Goal: Information Seeking & Learning: Learn about a topic

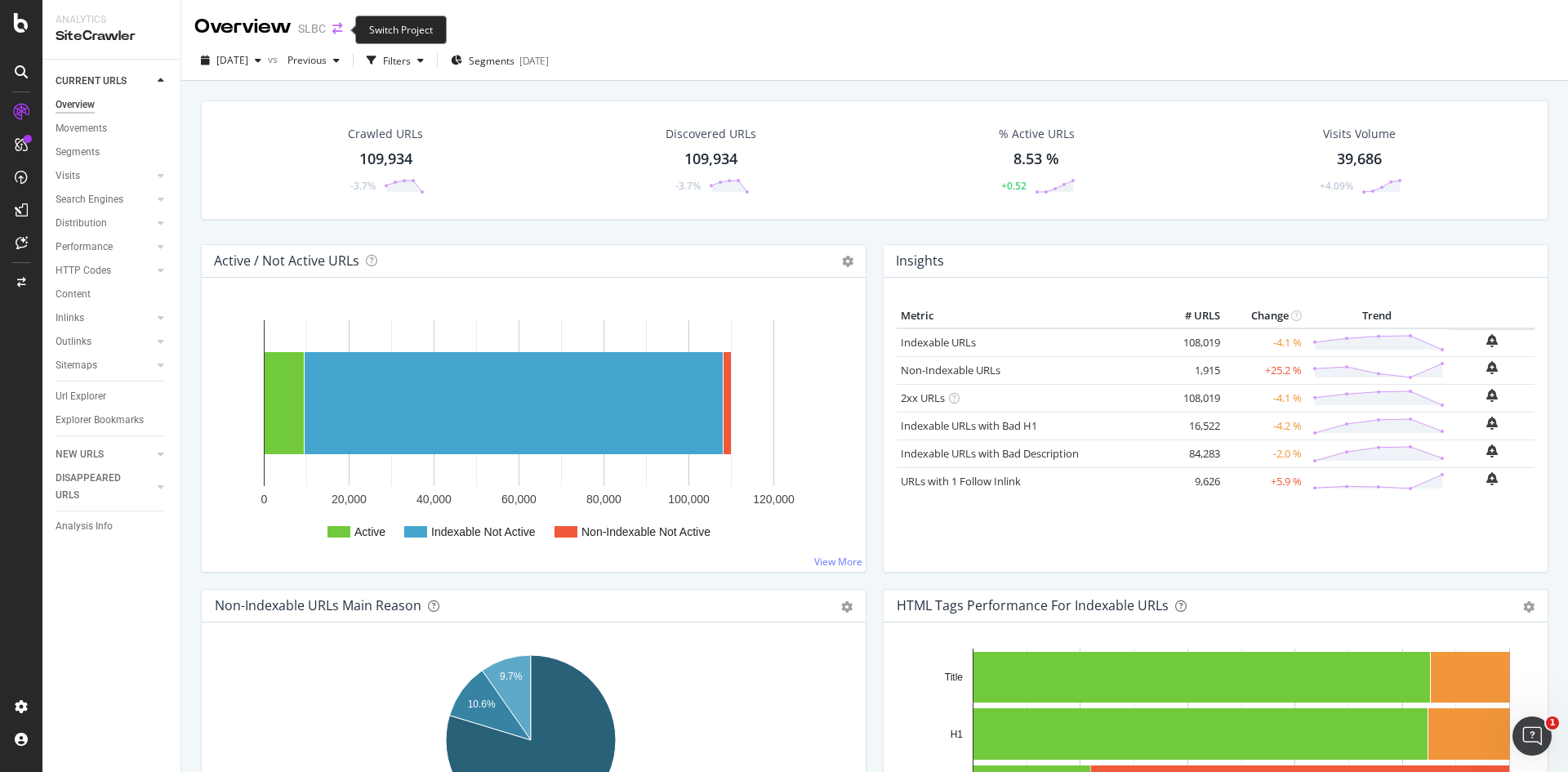
click at [338, 31] on icon "arrow-right-arrow-left" at bounding box center [337, 28] width 10 height 11
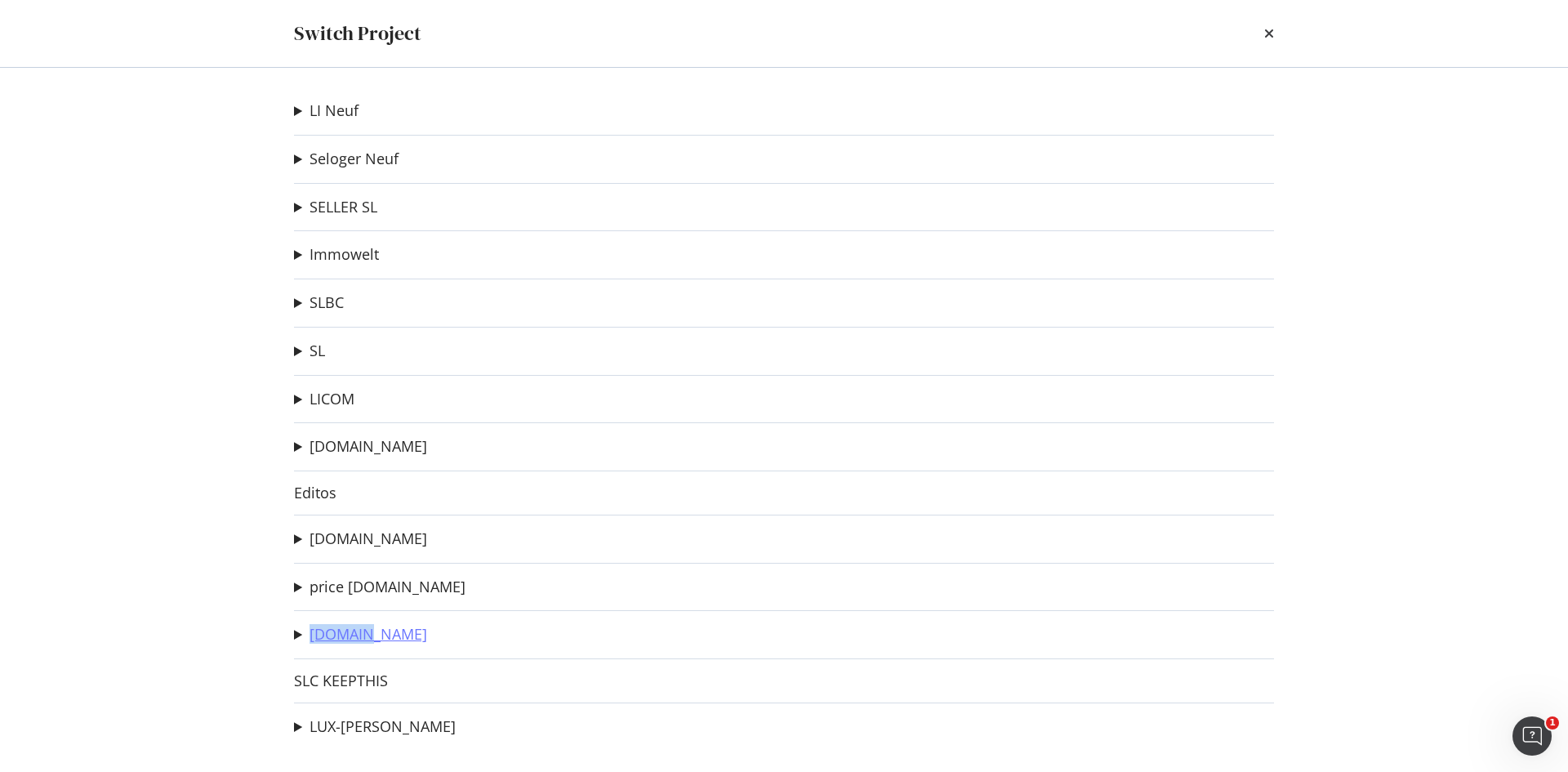
click at [375, 627] on div "LI Neuf crawl urls from GSC for WL mapping Ad-Hoc Project Test LP Migration LIN…" at bounding box center [784, 419] width 1046 height 704
click at [374, 634] on link "[DOMAIN_NAME]" at bounding box center [368, 635] width 118 height 18
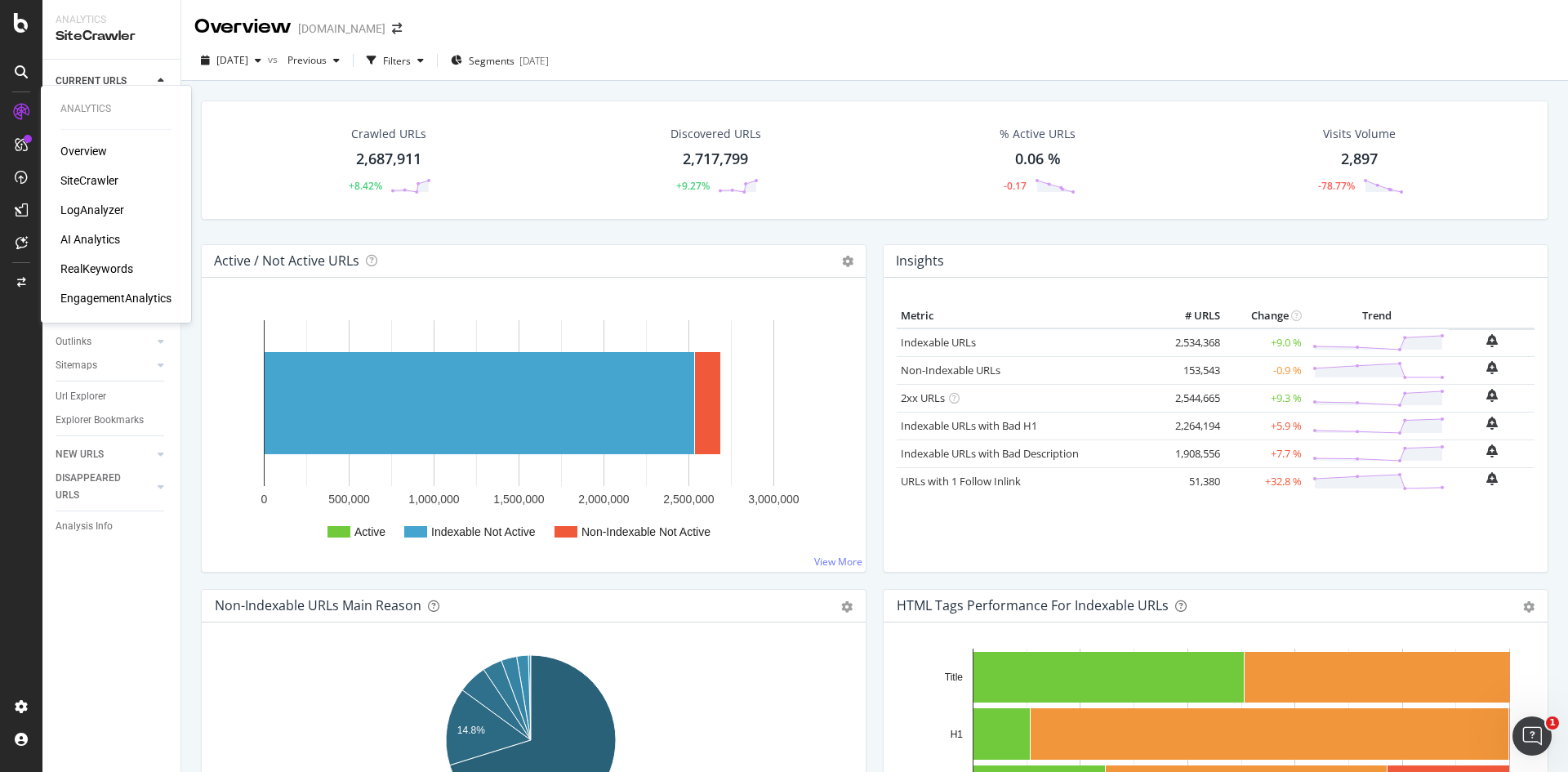
click at [101, 208] on div "LogAnalyzer" at bounding box center [92, 210] width 63 height 17
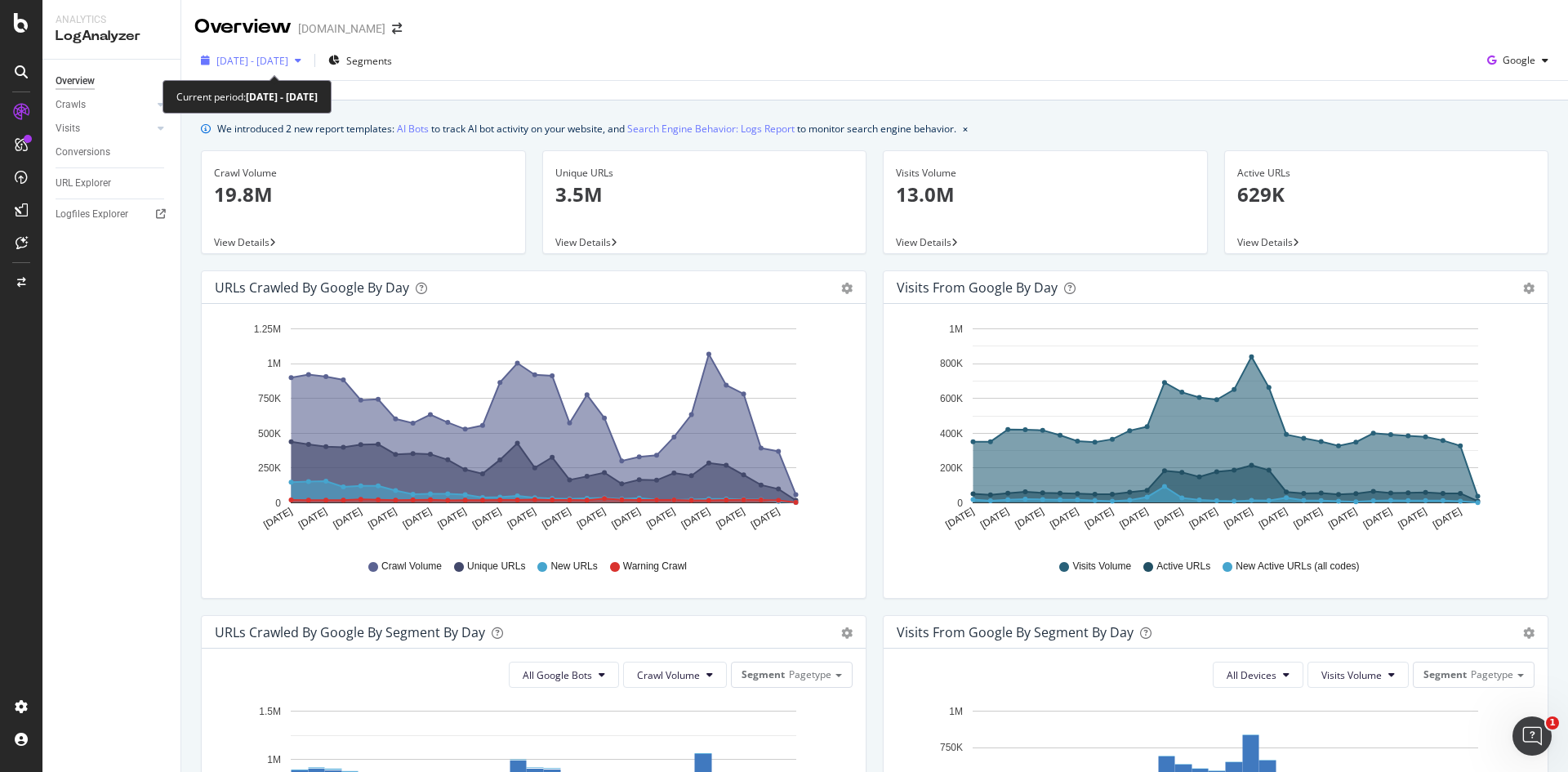
click at [288, 58] on span "[DATE] - [DATE]" at bounding box center [252, 61] width 72 height 14
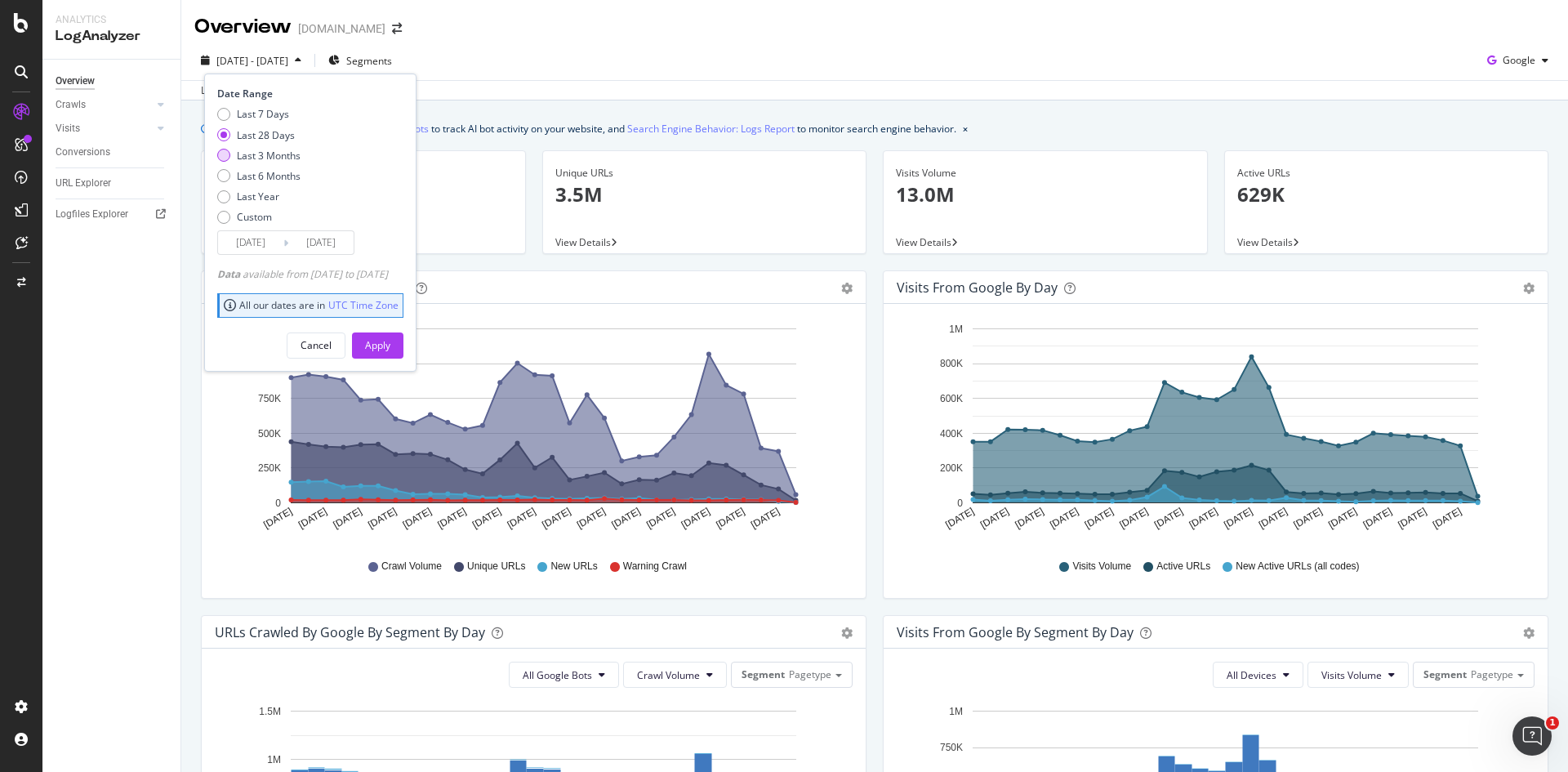
click at [225, 155] on div "Last 3 Months" at bounding box center [223, 155] width 13 height 13
type input "[DATE]"
click at [390, 339] on div "Apply" at bounding box center [377, 346] width 25 height 14
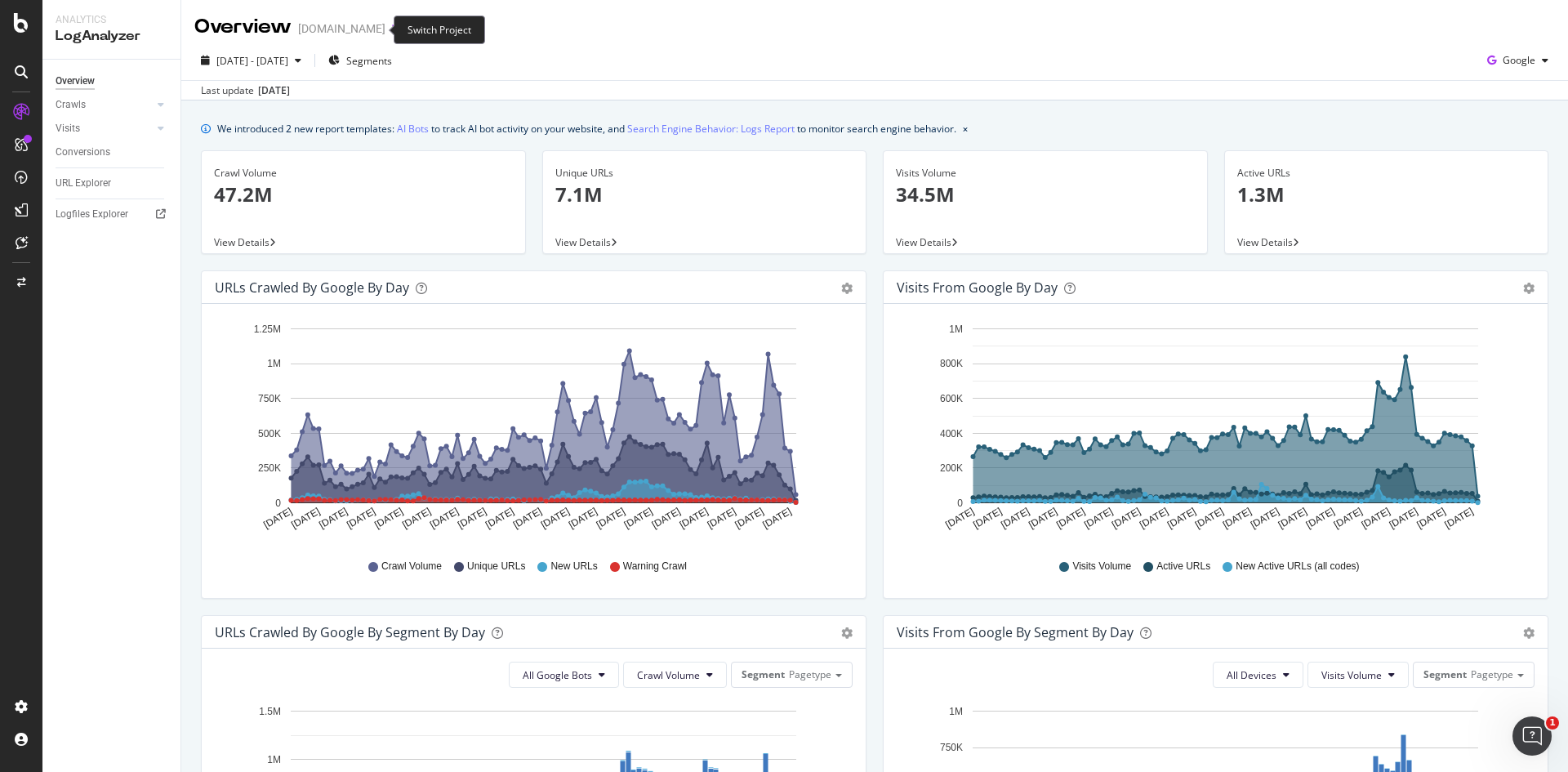
click at [392, 30] on icon "arrow-right-arrow-left" at bounding box center [396, 28] width 10 height 11
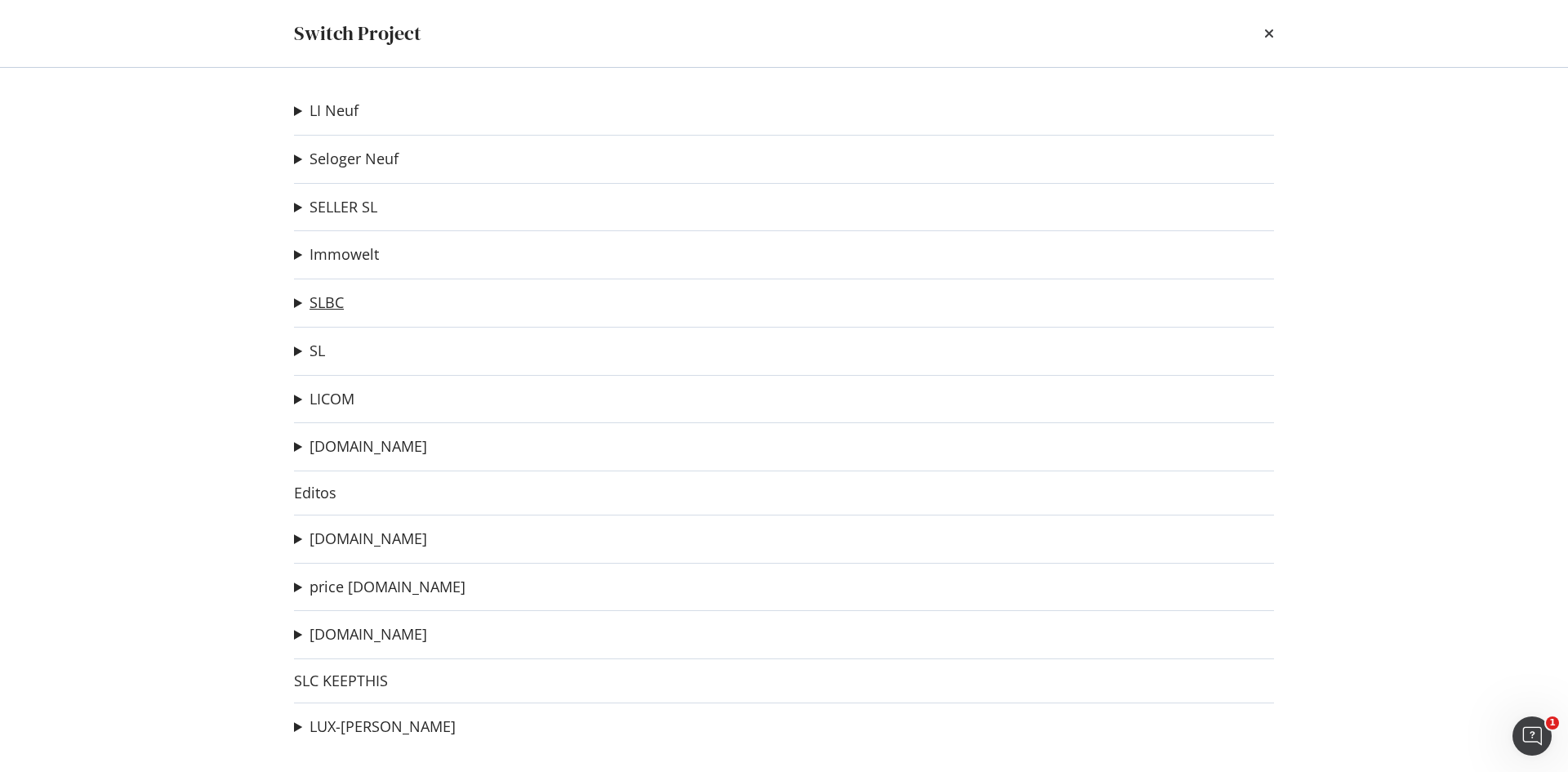
click at [338, 296] on link "SLBC" at bounding box center [326, 303] width 34 height 18
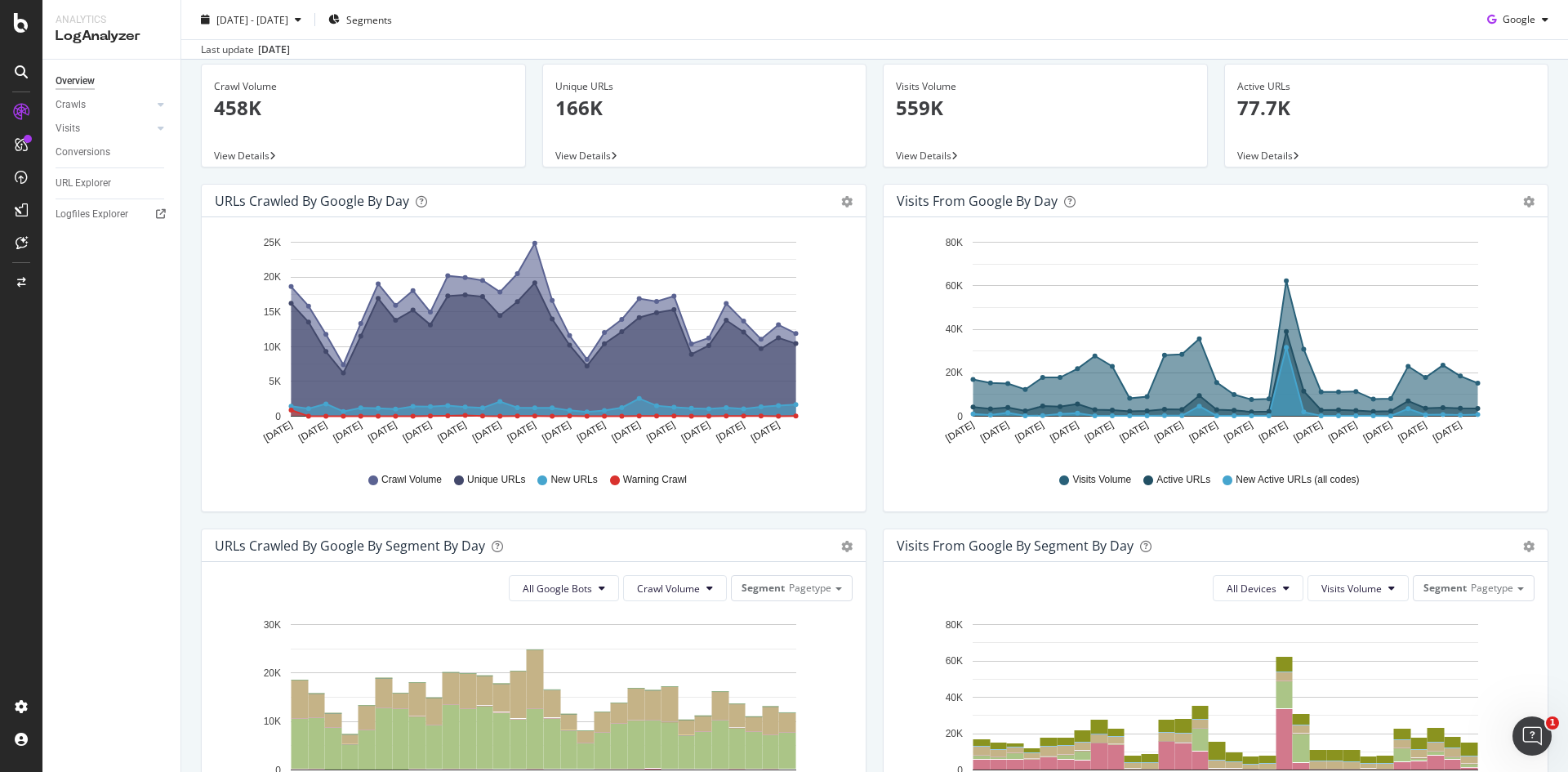
scroll to position [82, 0]
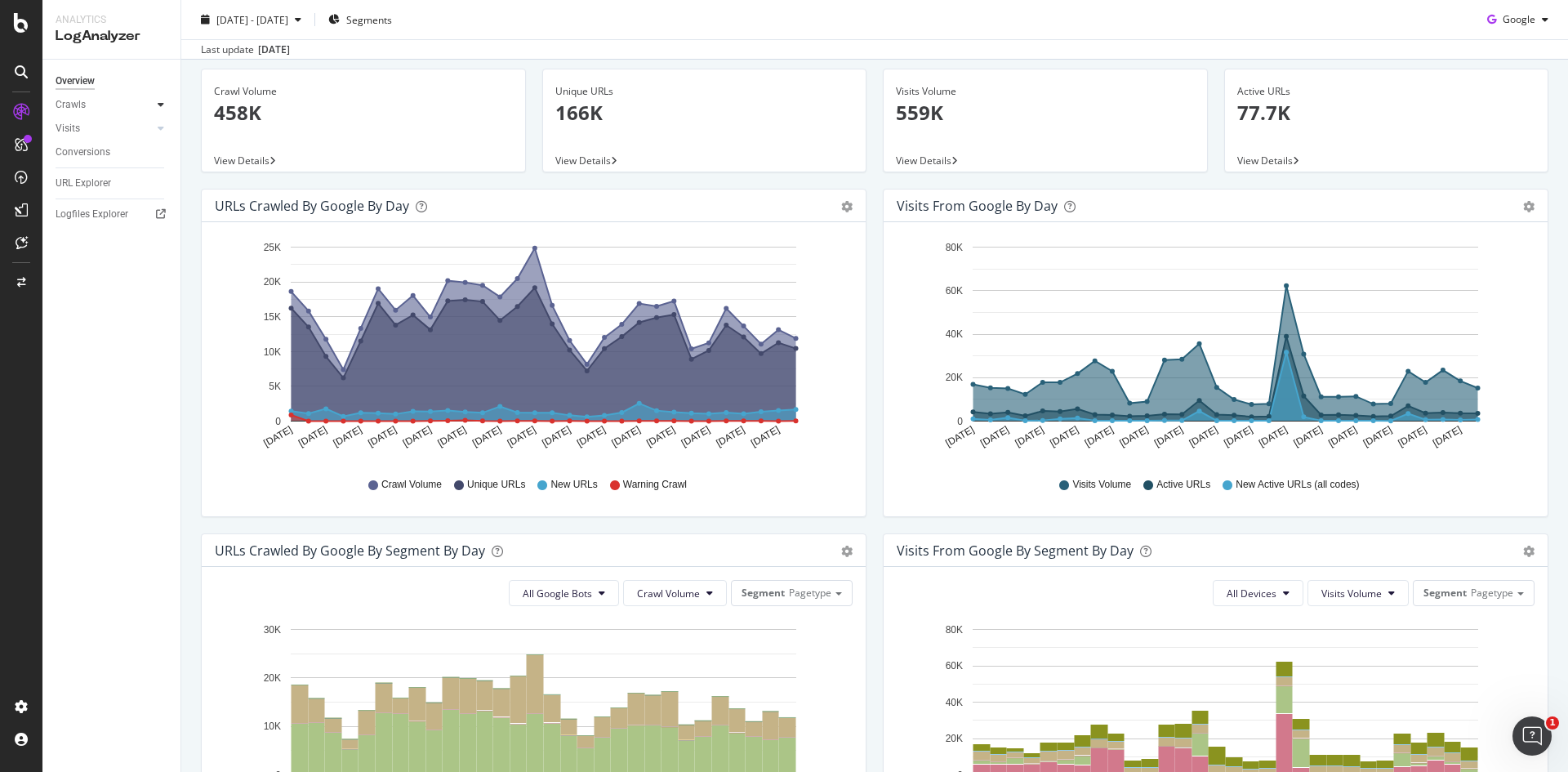
click at [163, 102] on icon at bounding box center [160, 104] width 6 height 10
click at [288, 18] on span "[DATE] - [DATE]" at bounding box center [252, 19] width 72 height 14
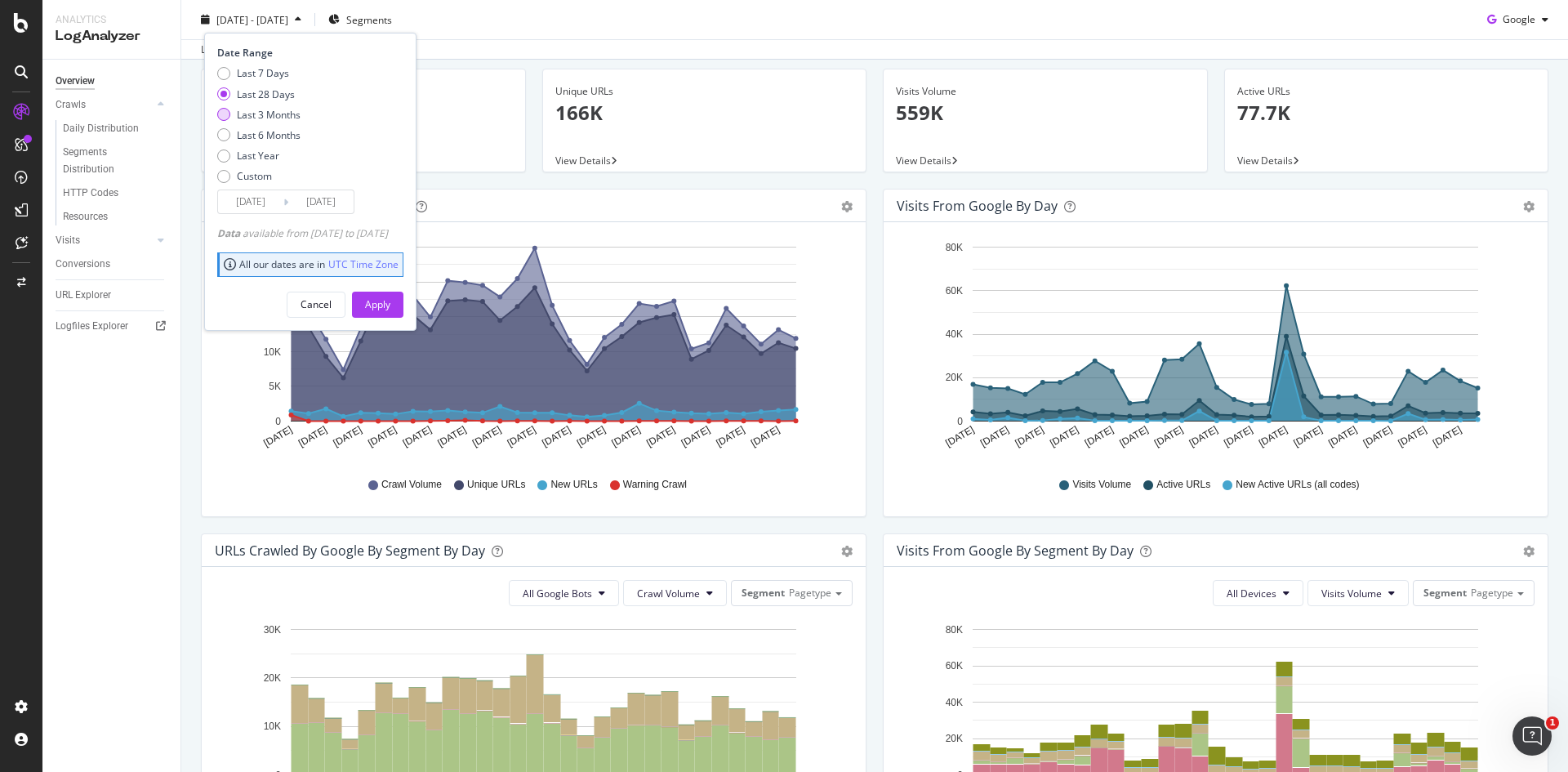
click at [267, 118] on div "Last 3 Months" at bounding box center [269, 114] width 63 height 14
type input "[DATE]"
click at [390, 303] on div "Apply" at bounding box center [377, 304] width 25 height 14
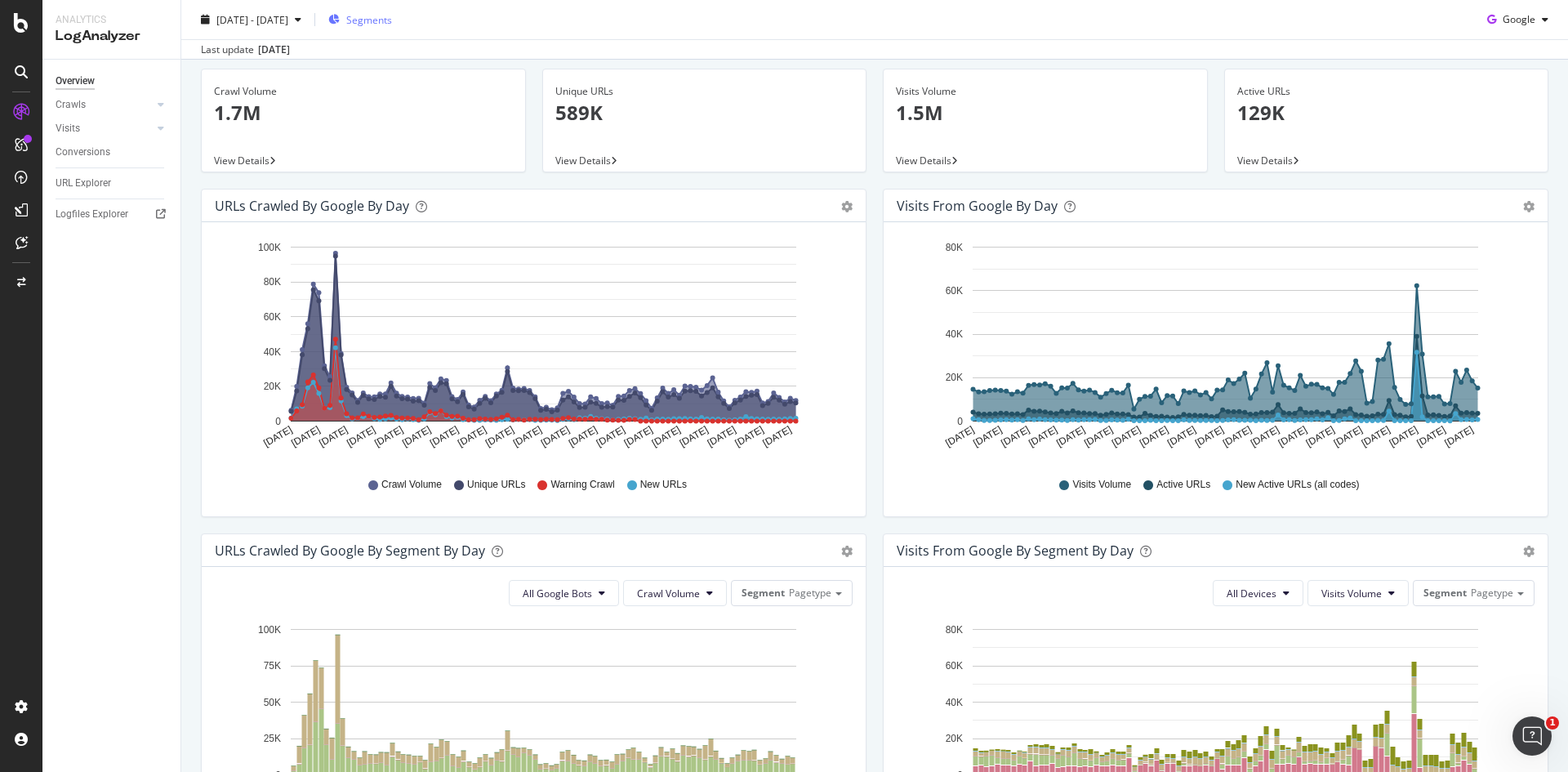
click at [392, 19] on span "Segments" at bounding box center [369, 19] width 46 height 14
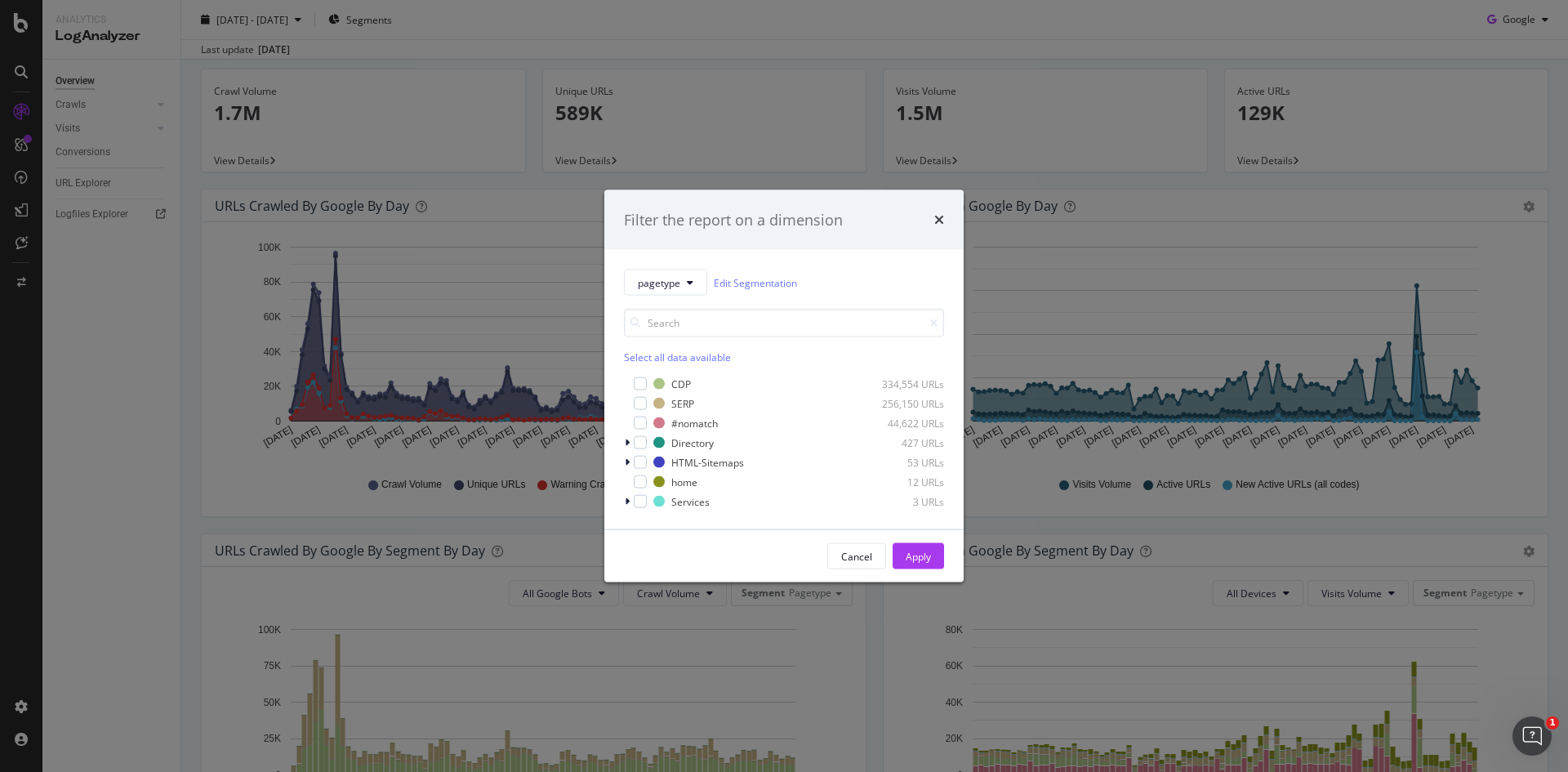
click at [698, 268] on div "pagetype Edit Segmentation Select all data available CDP 334,554 URLs SERP 256,…" at bounding box center [784, 390] width 359 height 280
click at [698, 279] on button "pagetype" at bounding box center [665, 283] width 83 height 26
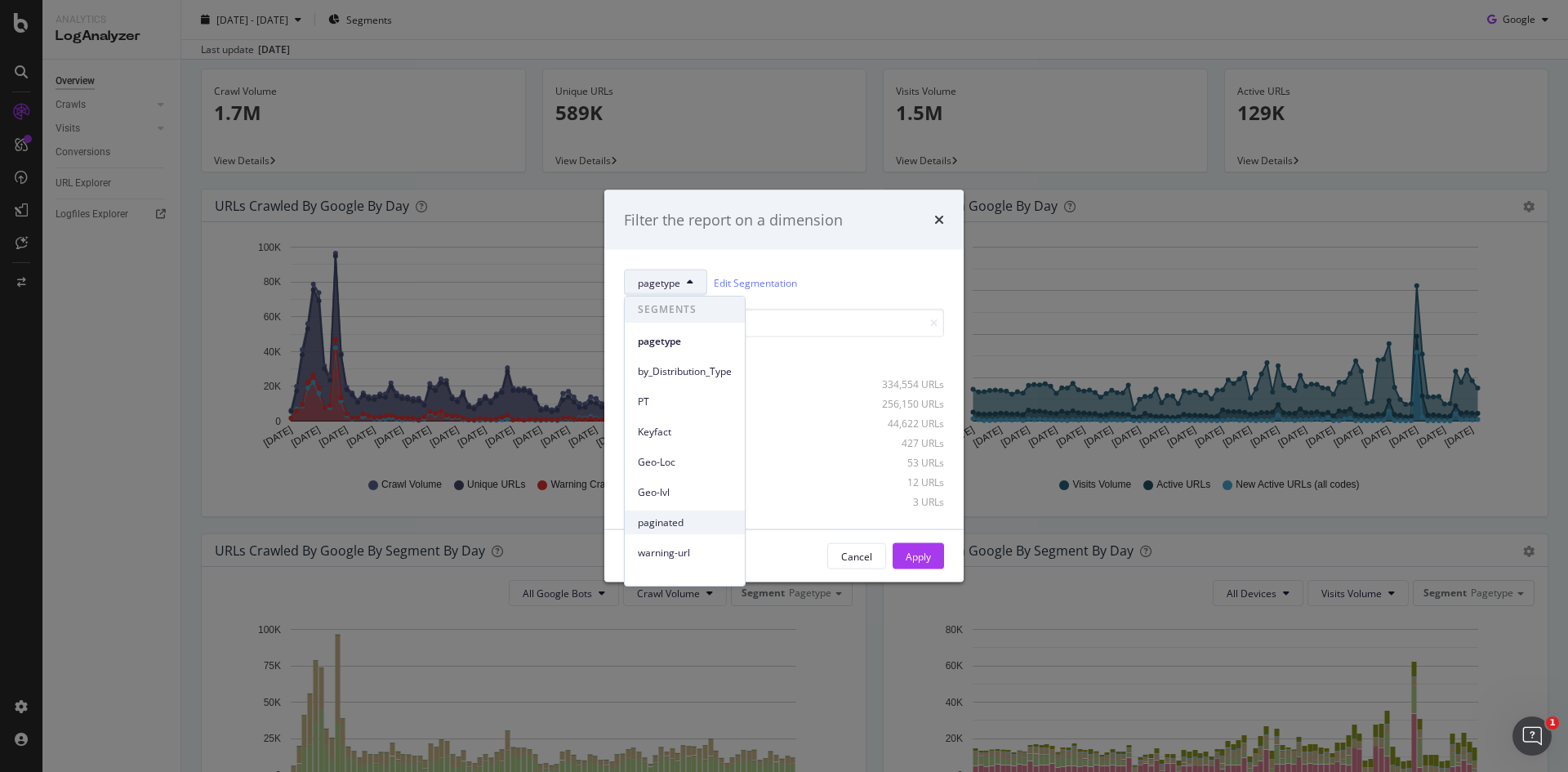
click at [671, 519] on span "paginated" at bounding box center [685, 522] width 94 height 15
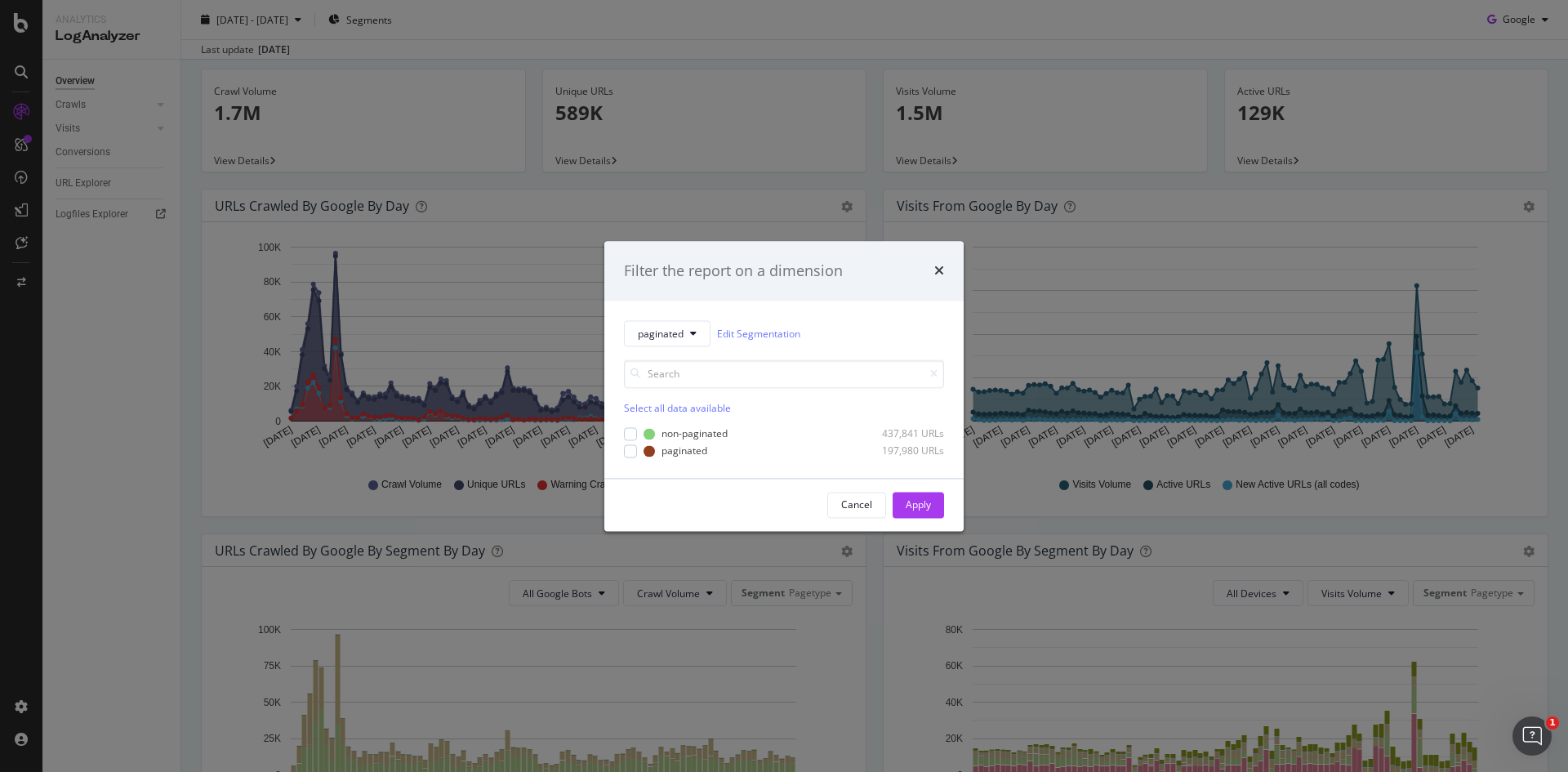
click at [686, 402] on div "Select all data available" at bounding box center [784, 409] width 320 height 14
click at [919, 504] on div "Apply" at bounding box center [918, 505] width 25 height 14
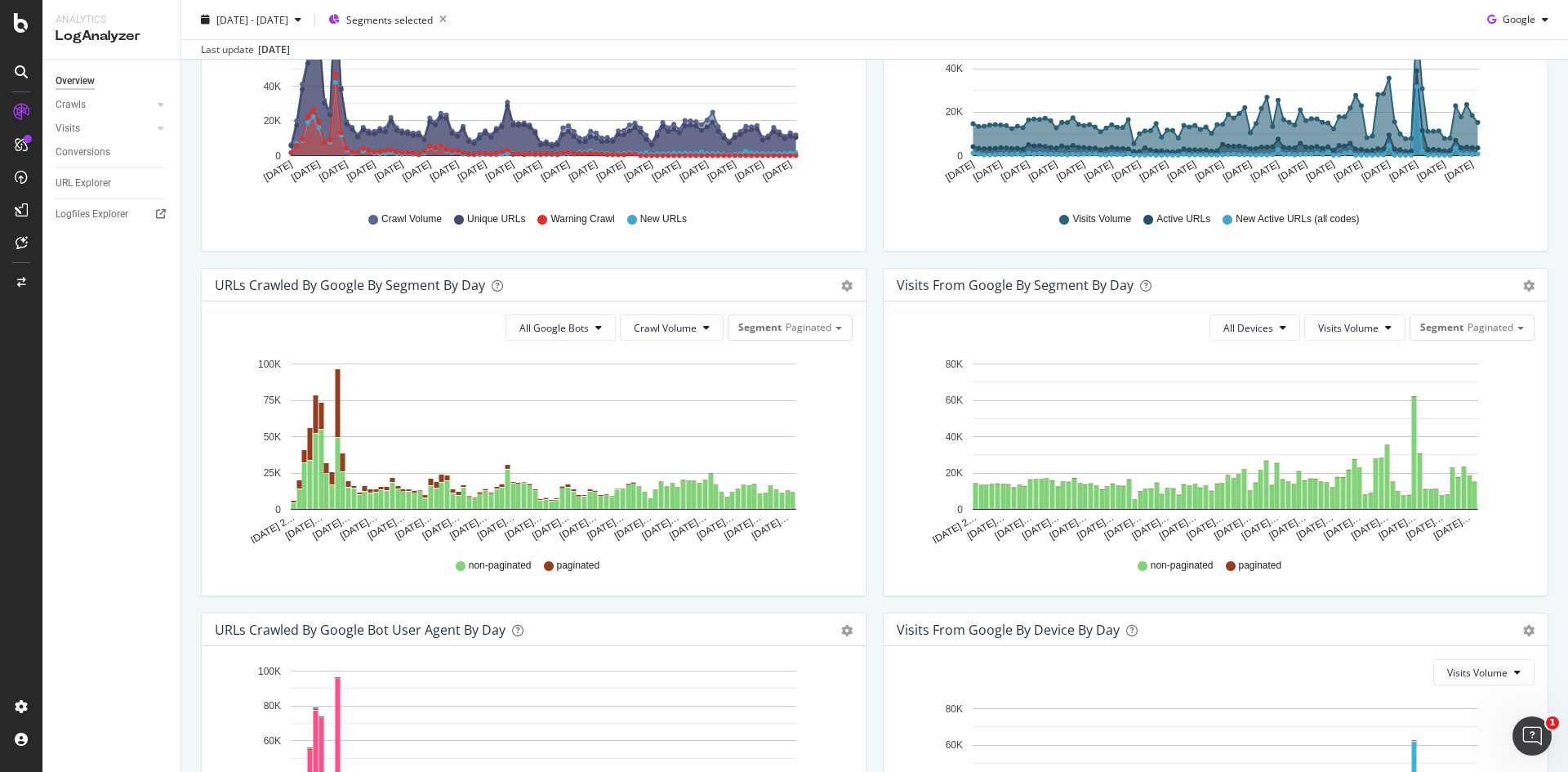
scroll to position [345, 0]
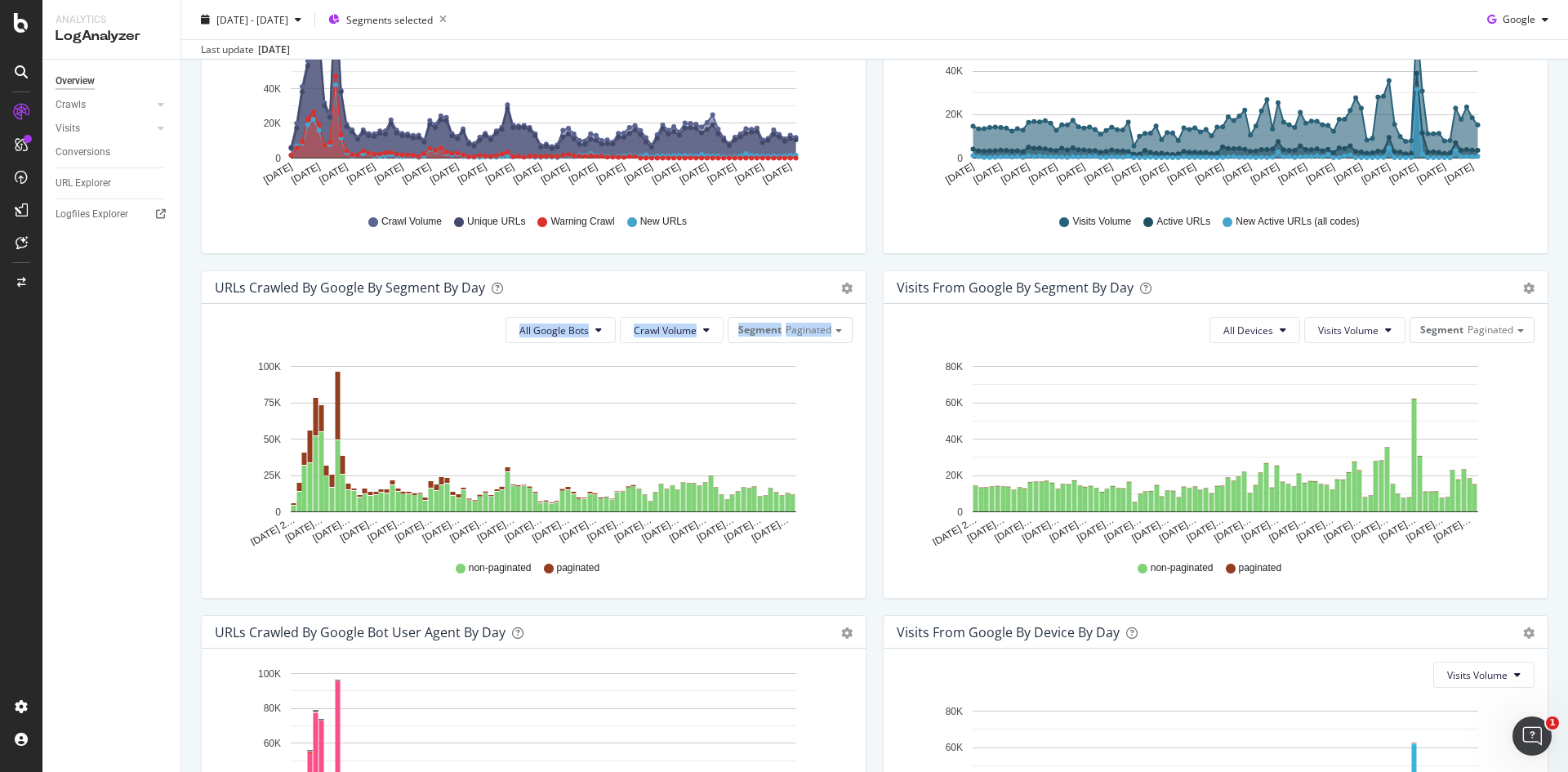
drag, startPoint x: 493, startPoint y: 307, endPoint x: 853, endPoint y: 317, distance: 360.1
click at [853, 317] on div "All Google Bots Crawl Volume Segment Paginated Hold CTRL while clicking to filt…" at bounding box center [534, 451] width 664 height 295
click at [710, 291] on div "URLs Crawled by Google By Segment By Day" at bounding box center [515, 288] width 602 height 17
drag, startPoint x: 510, startPoint y: 324, endPoint x: 851, endPoint y: 319, distance: 341.0
click at [855, 321] on div "All Google Bots Crawl Volume Segment Paginated Hold CTRL while clicking to filt…" at bounding box center [534, 451] width 664 height 295
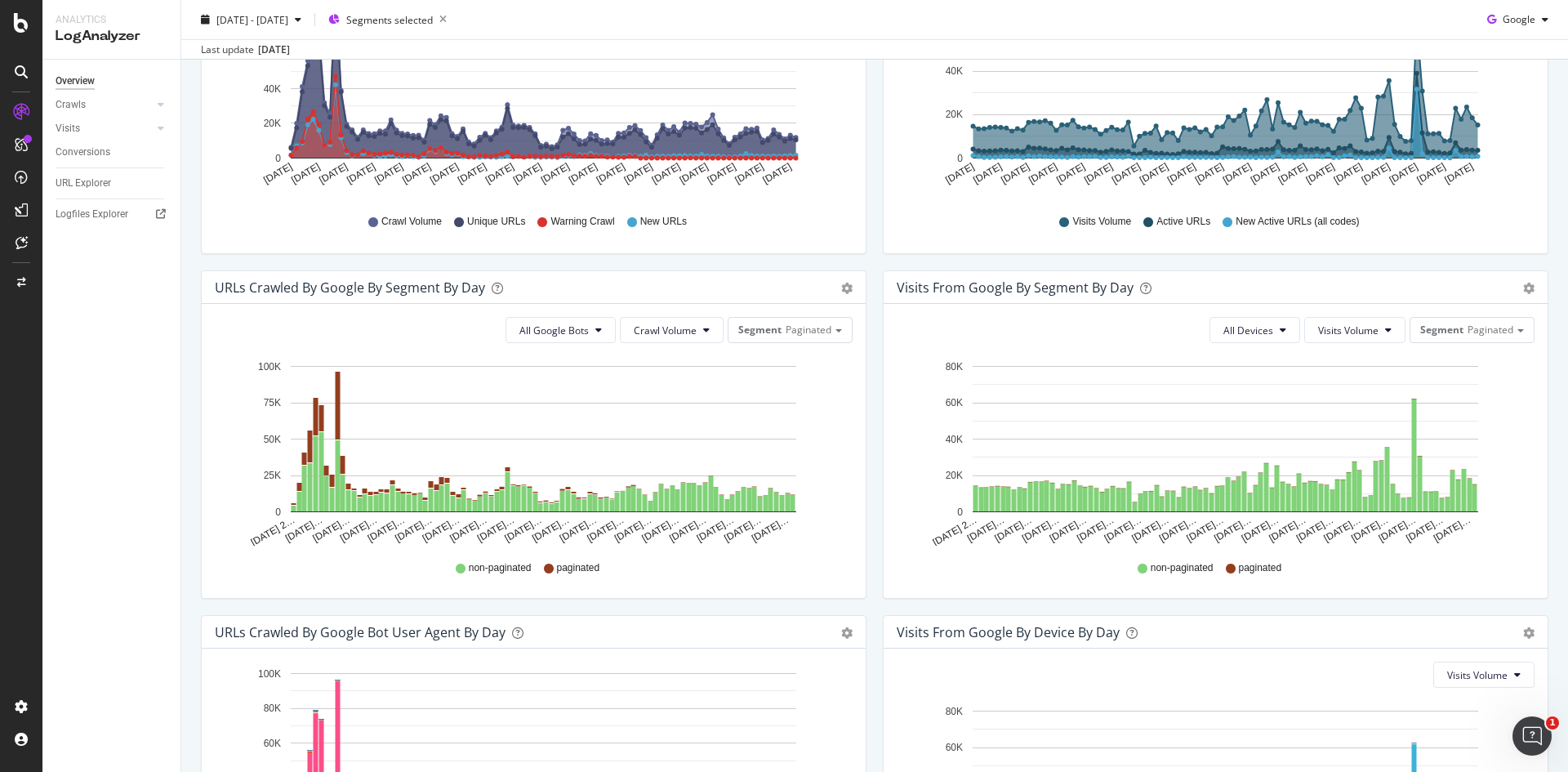
click at [734, 289] on div "URLs Crawled by Google By Segment By Day" at bounding box center [515, 288] width 602 height 17
drag, startPoint x: 475, startPoint y: 331, endPoint x: 847, endPoint y: 324, distance: 372.1
click at [847, 324] on div "All Google Bots Crawl Volume Segment Paginated Hold CTRL while clicking to filt…" at bounding box center [534, 451] width 664 height 295
click at [687, 292] on div "URLs Crawled by Google By Segment By Day" at bounding box center [515, 288] width 602 height 17
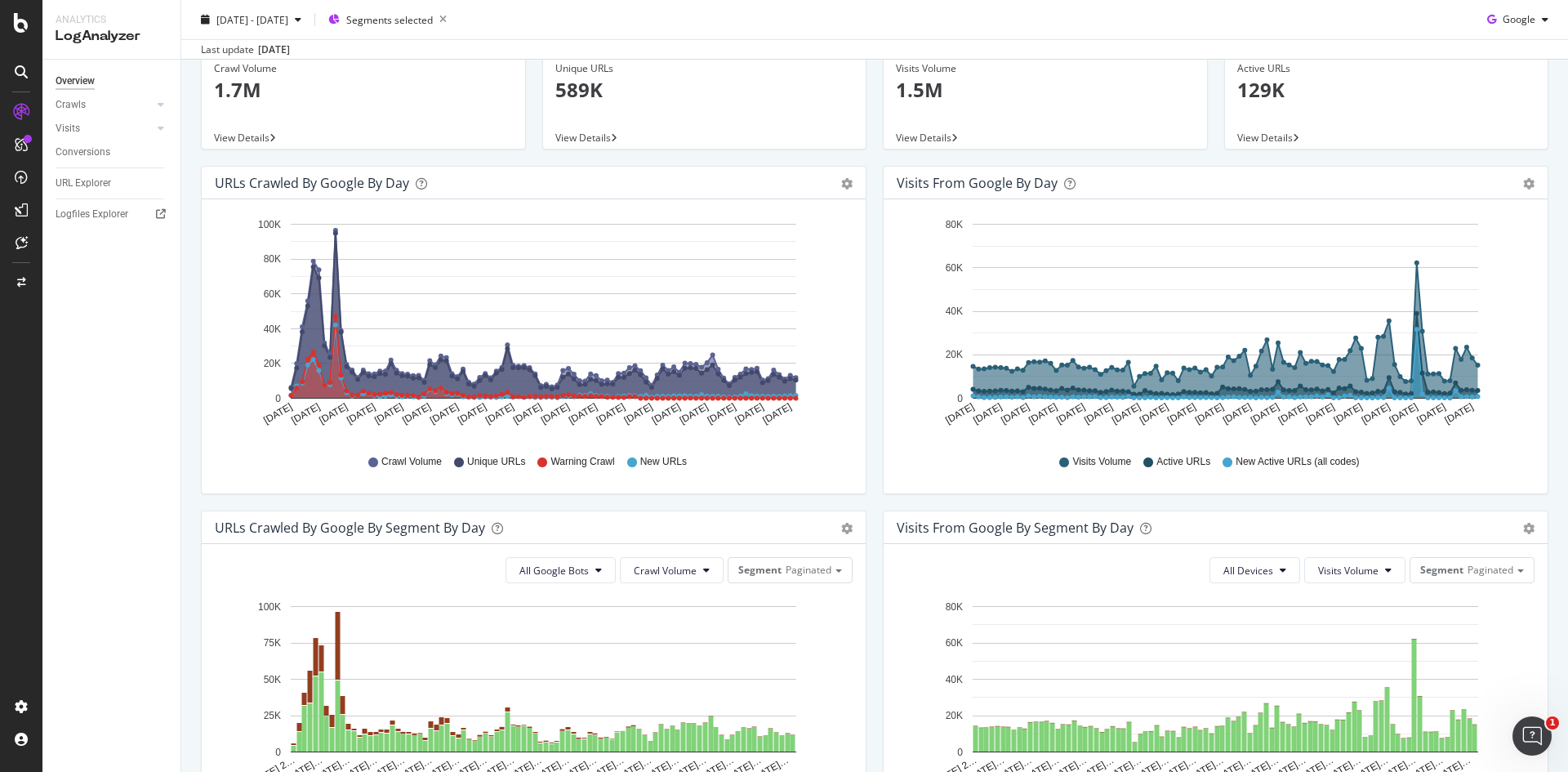
scroll to position [0, 0]
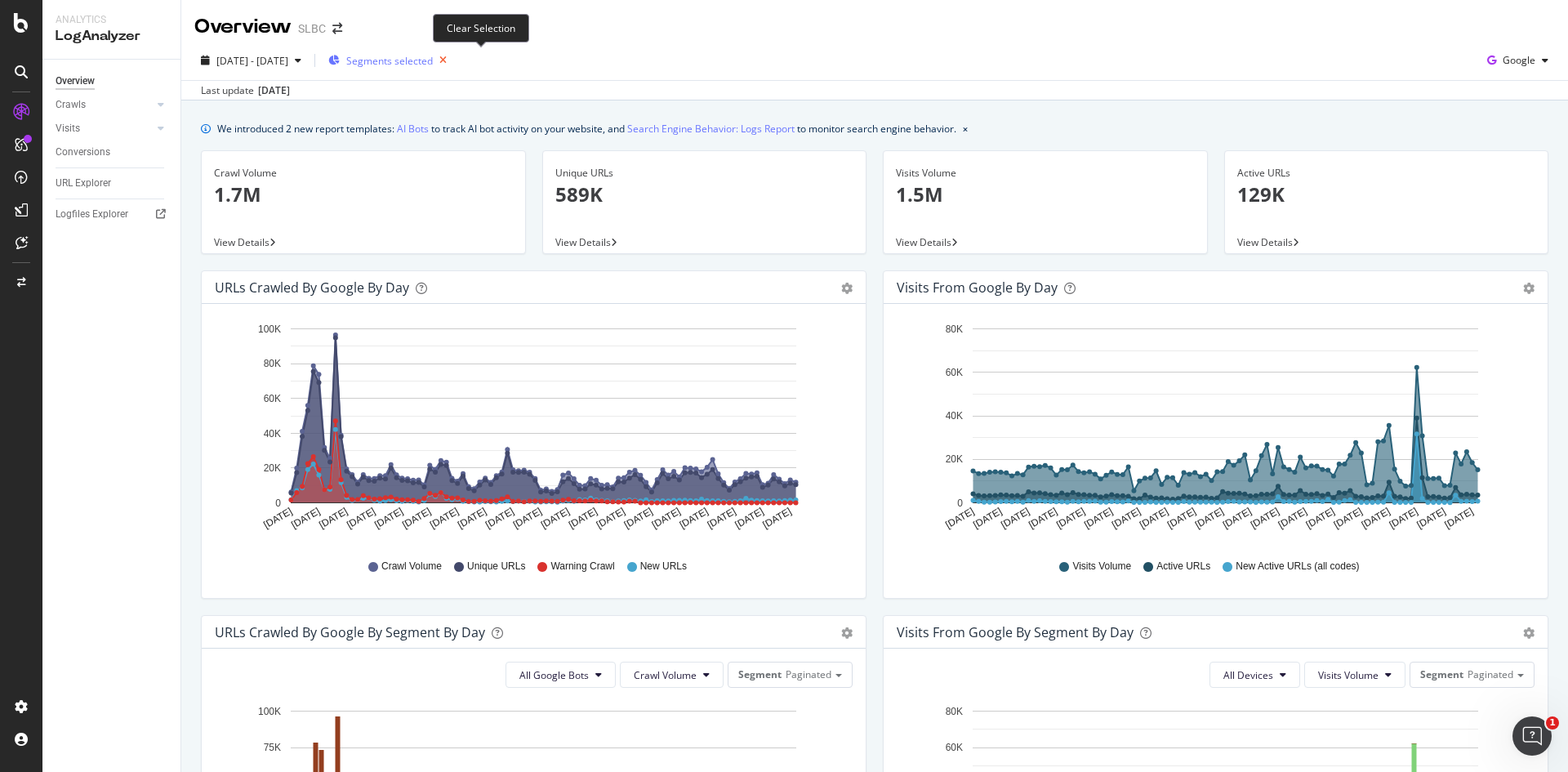
click at [454, 62] on icon "button" at bounding box center [443, 61] width 20 height 23
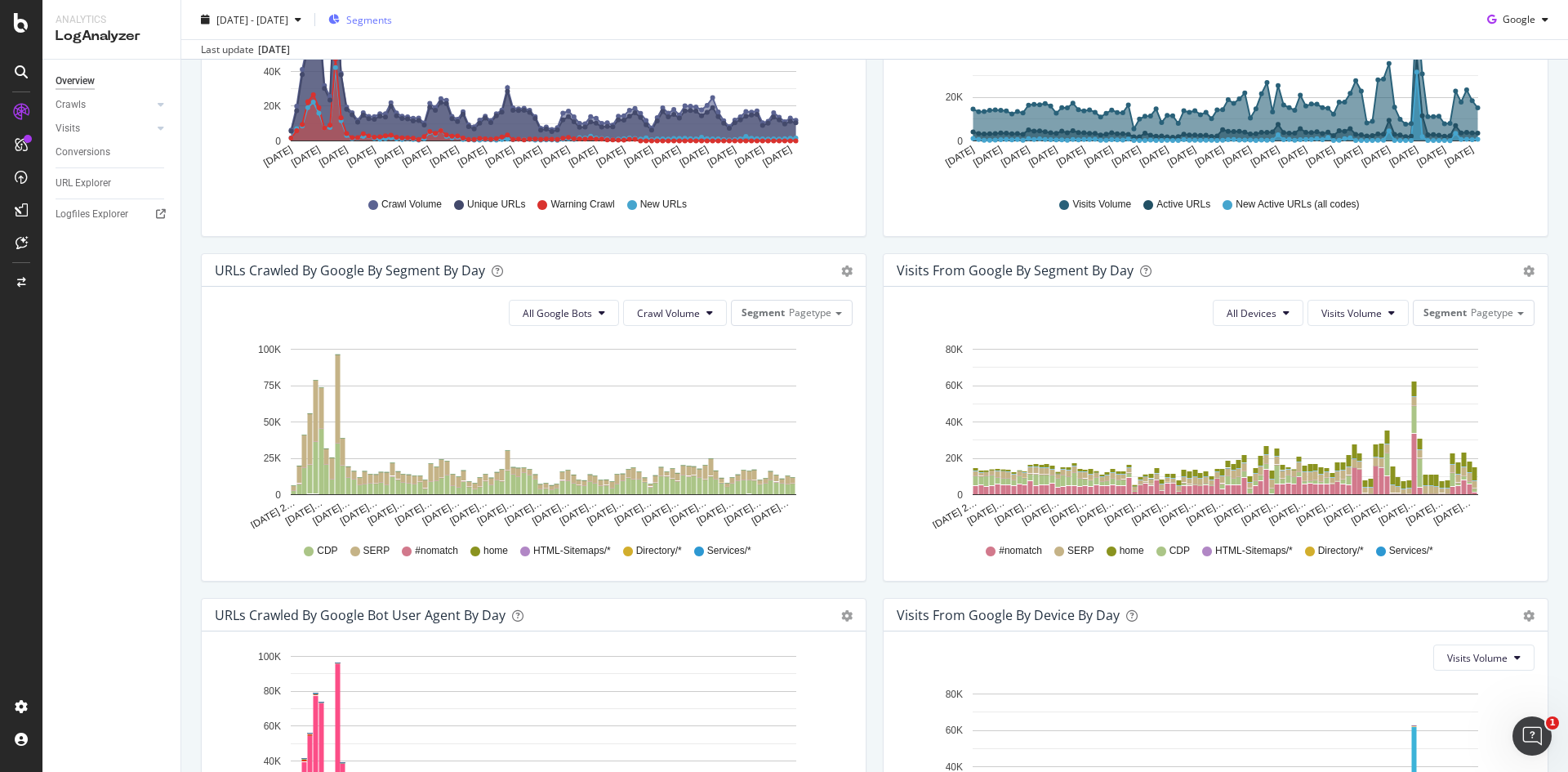
scroll to position [245, 0]
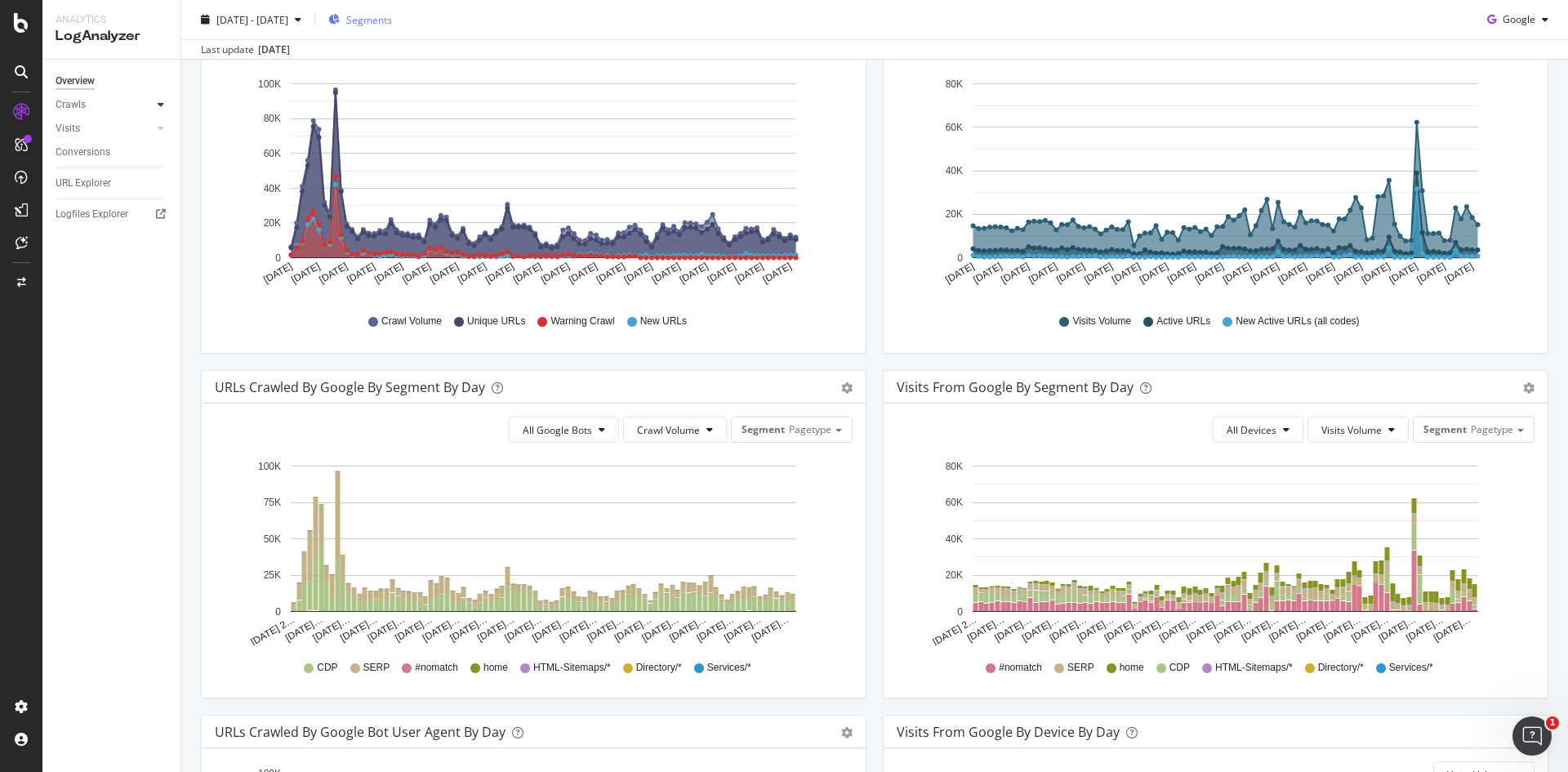
click at [163, 105] on icon at bounding box center [160, 104] width 6 height 10
click at [98, 164] on div "Segments Distribution" at bounding box center [108, 161] width 91 height 34
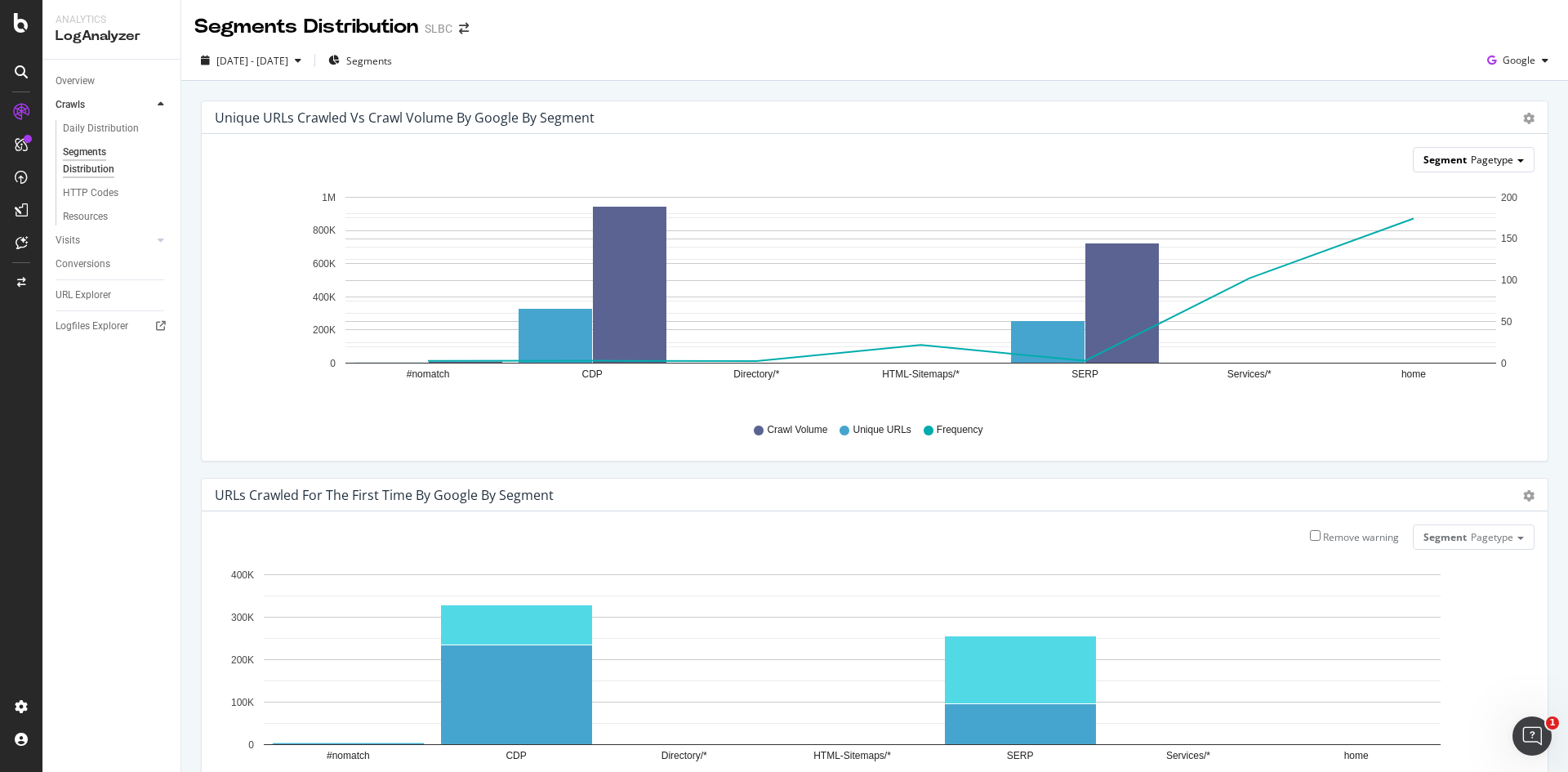
click at [1489, 166] on span "Pagetype" at bounding box center [1492, 160] width 42 height 14
click at [1357, 412] on div "Crawl Volume Unique URLs Frequency" at bounding box center [875, 430] width 1303 height 37
click at [392, 63] on span "Segments" at bounding box center [369, 61] width 46 height 14
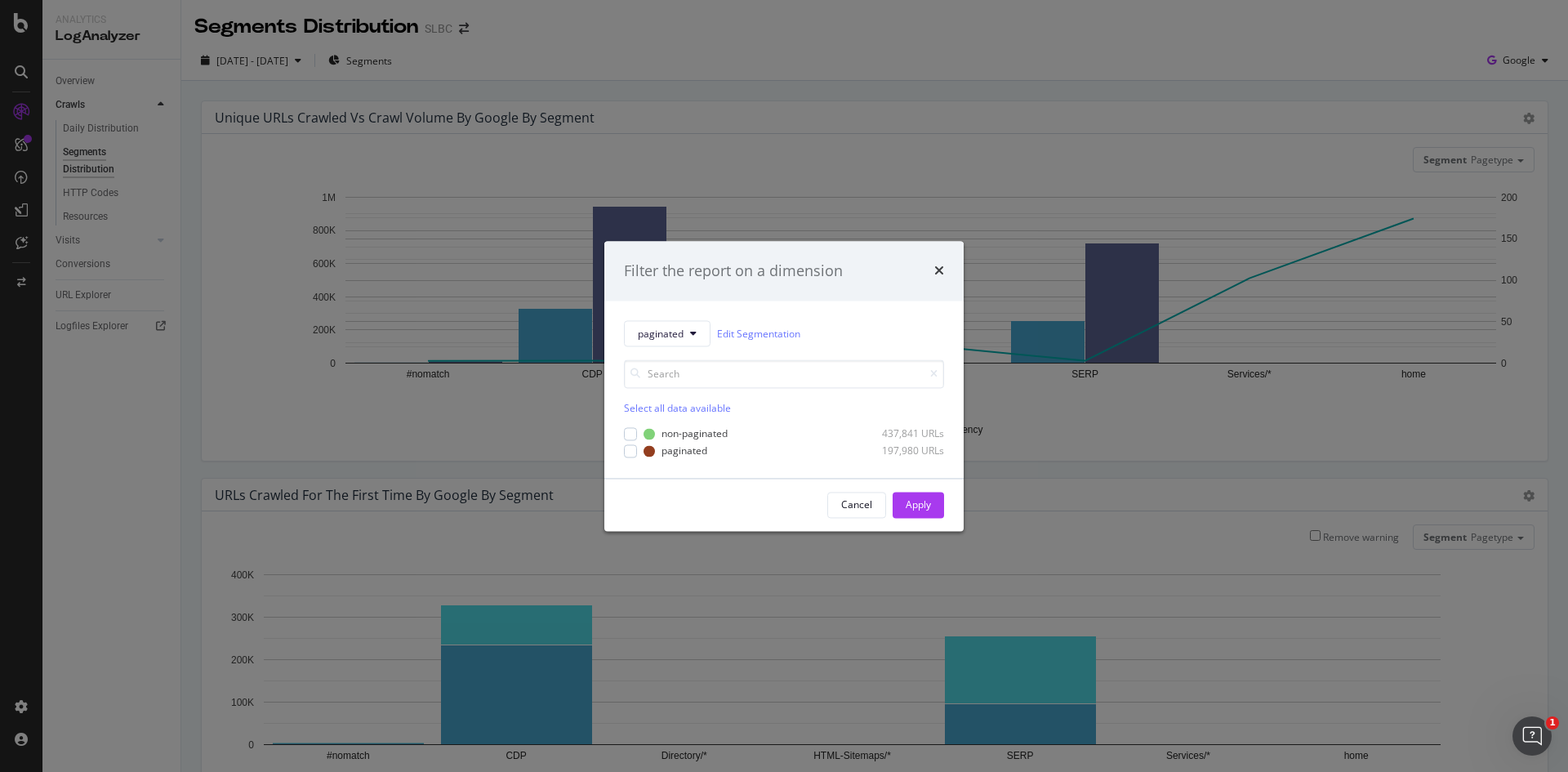
click at [555, 39] on div "Filter the report on a dimension paginated Edit Segmentation Select all data av…" at bounding box center [784, 386] width 1568 height 772
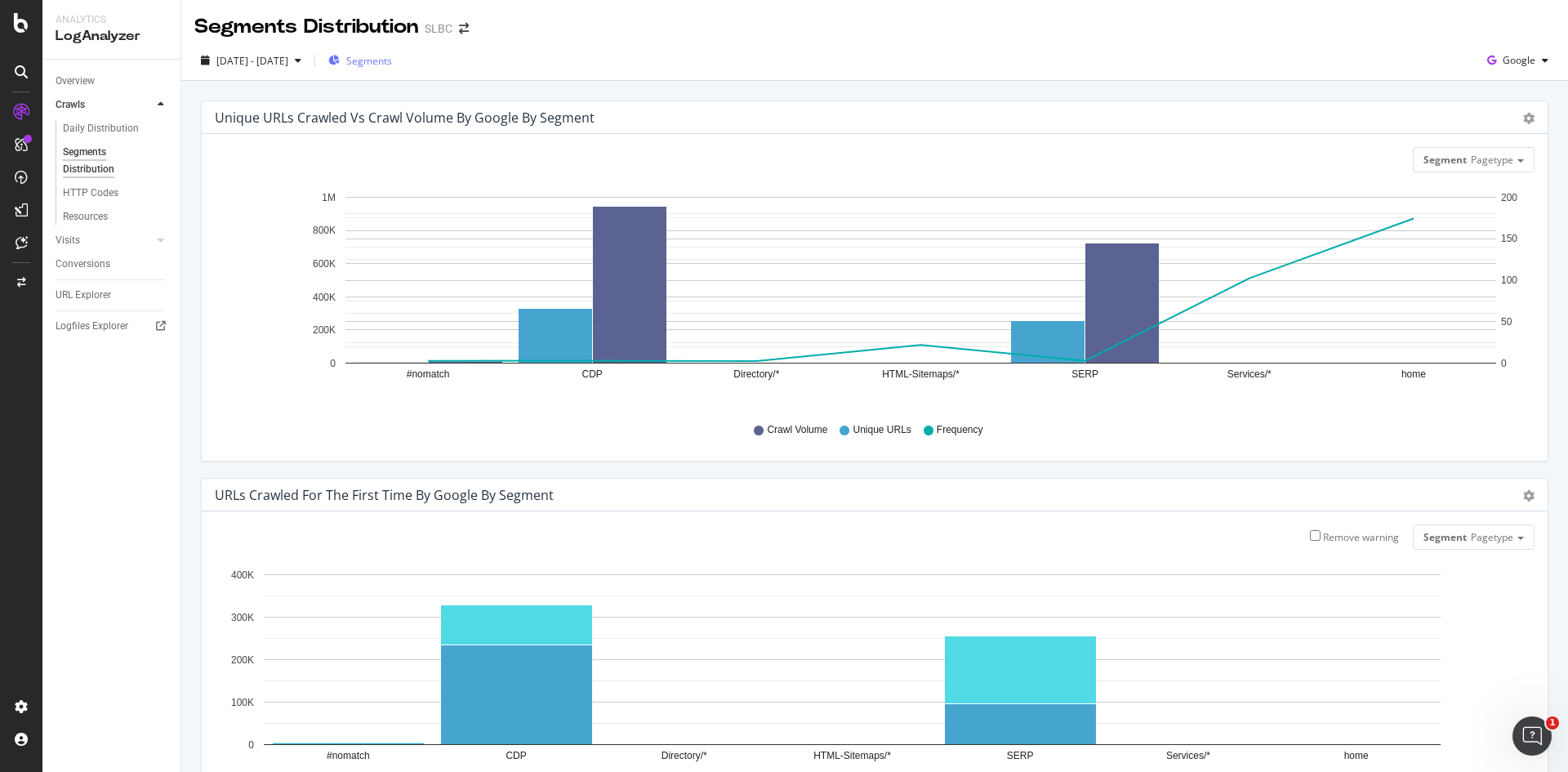
click at [392, 67] on span "Segments" at bounding box center [369, 61] width 46 height 14
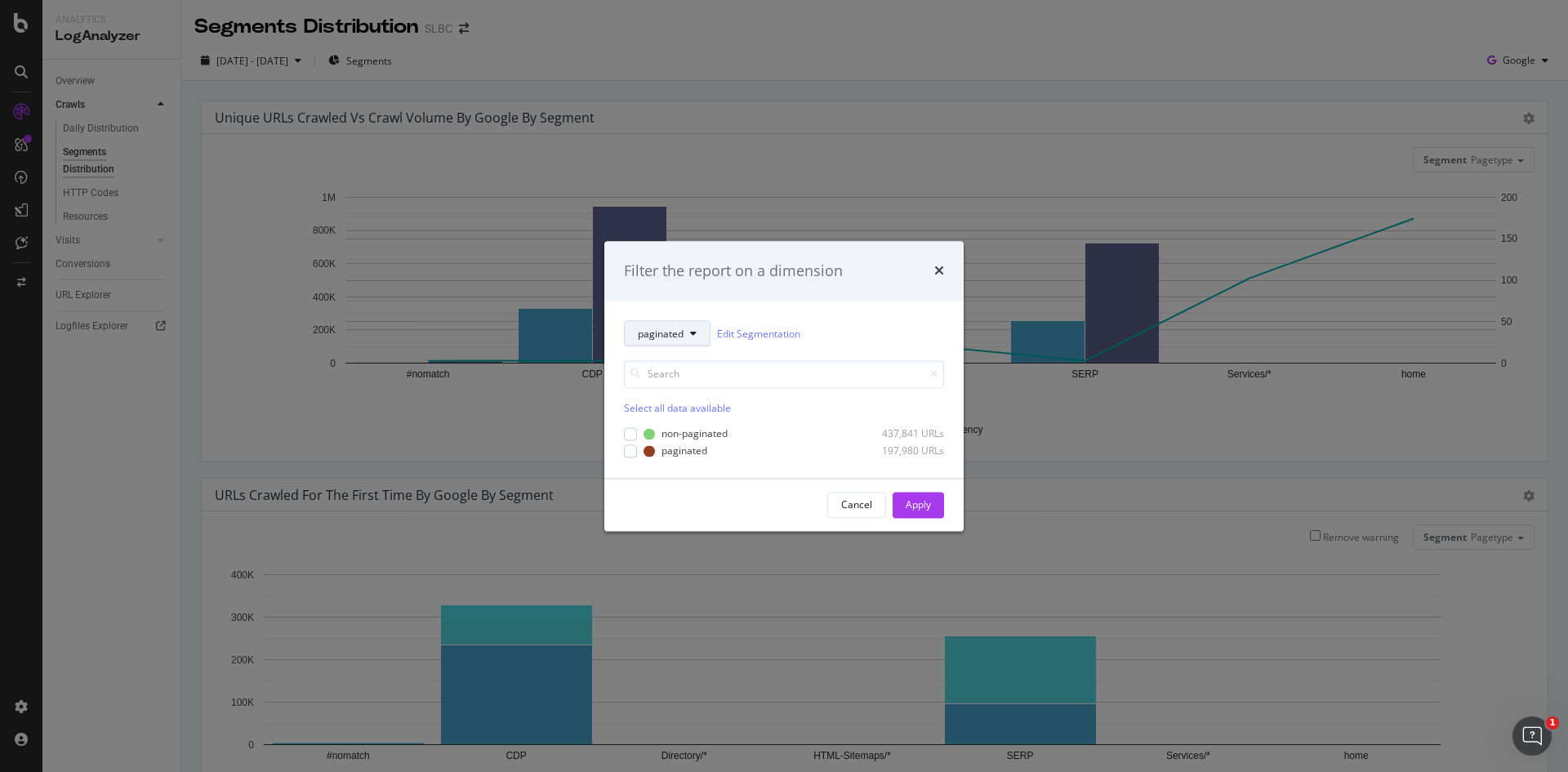
click at [695, 331] on icon "modal" at bounding box center [693, 334] width 6 height 10
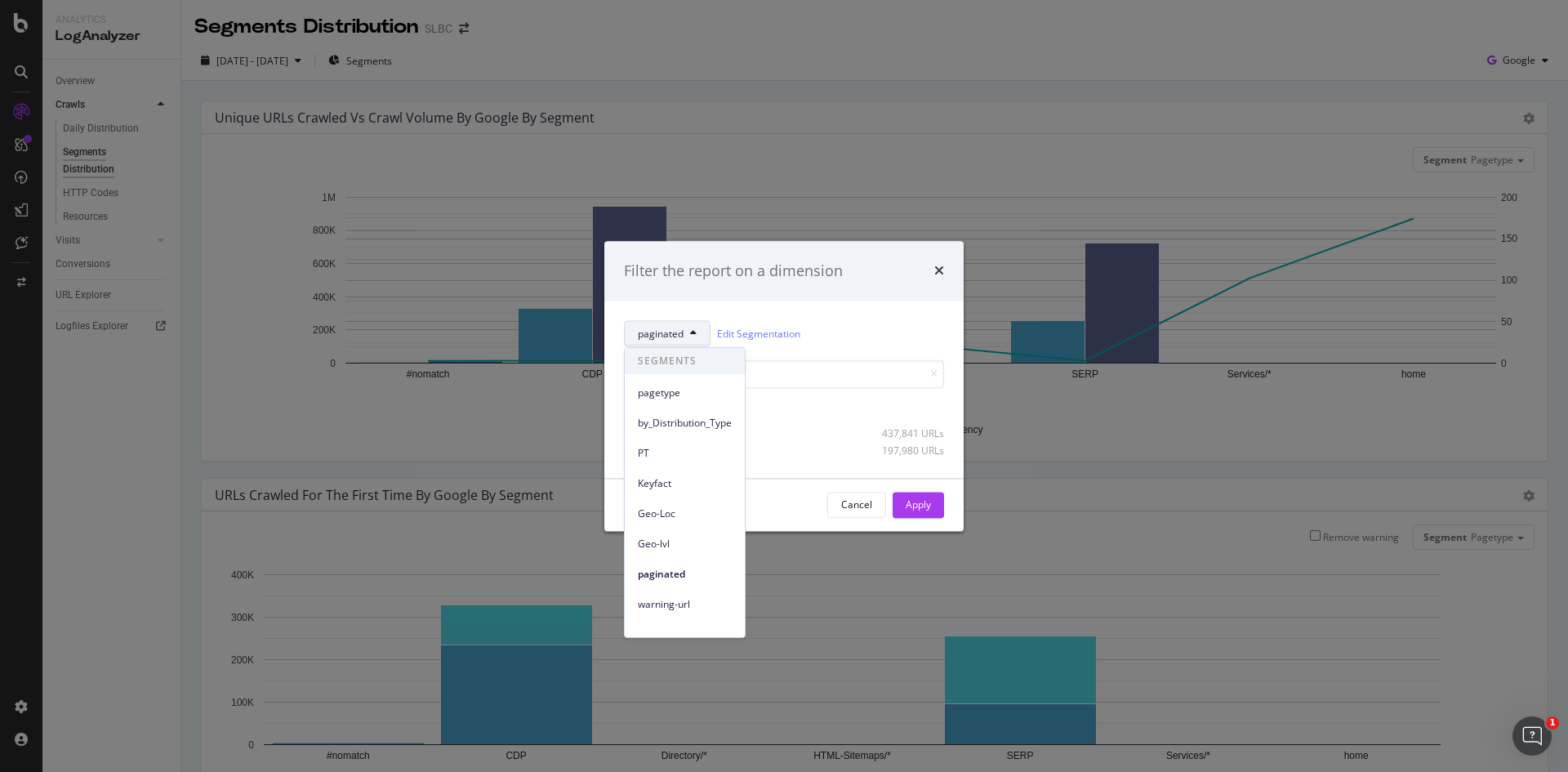
click at [841, 97] on div "Filter the report on a dimension paginated Edit Segmentation Select all data av…" at bounding box center [784, 386] width 1568 height 772
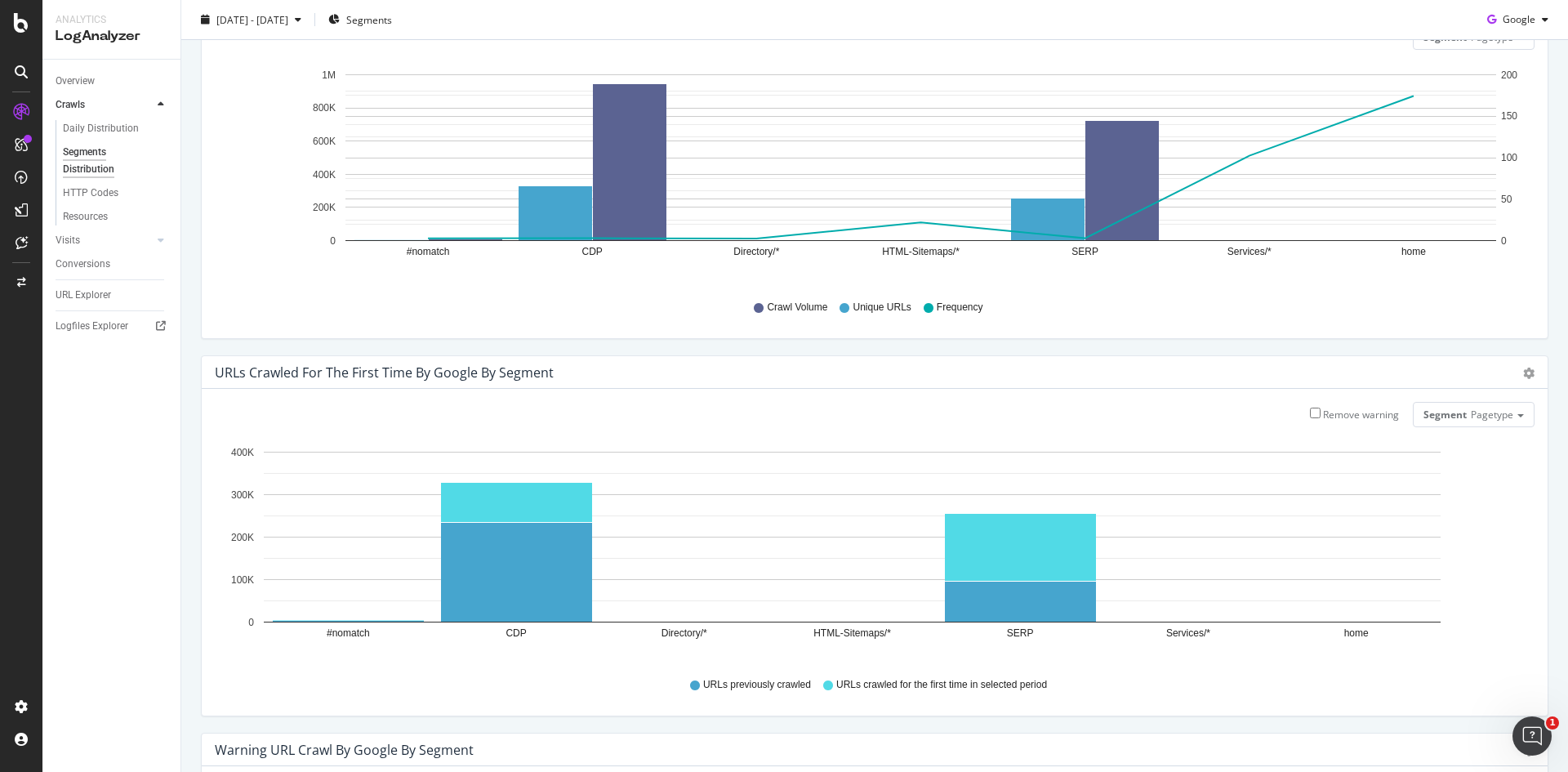
scroll to position [82, 0]
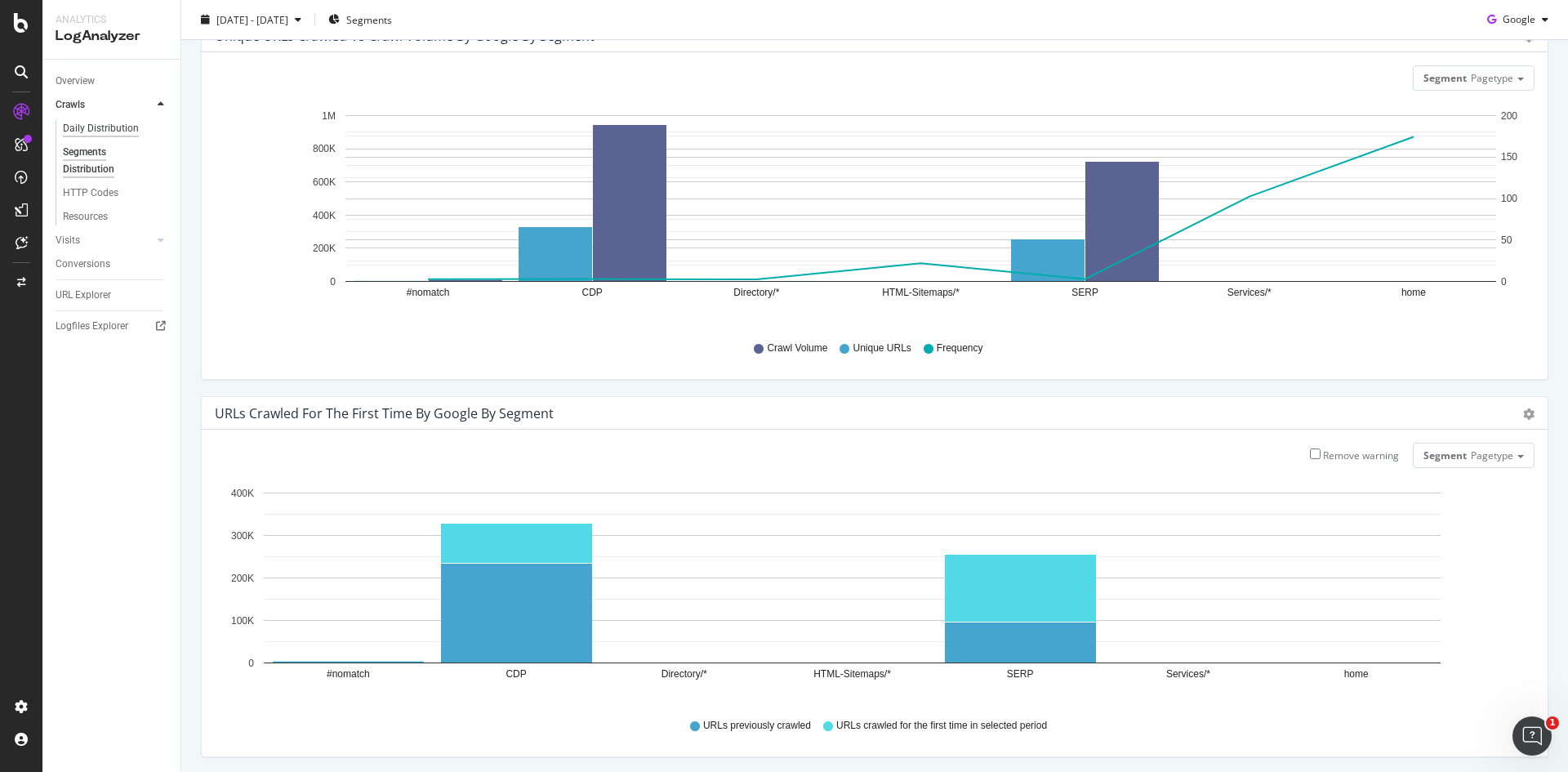
click at [109, 135] on div "Daily Distribution" at bounding box center [101, 129] width 76 height 18
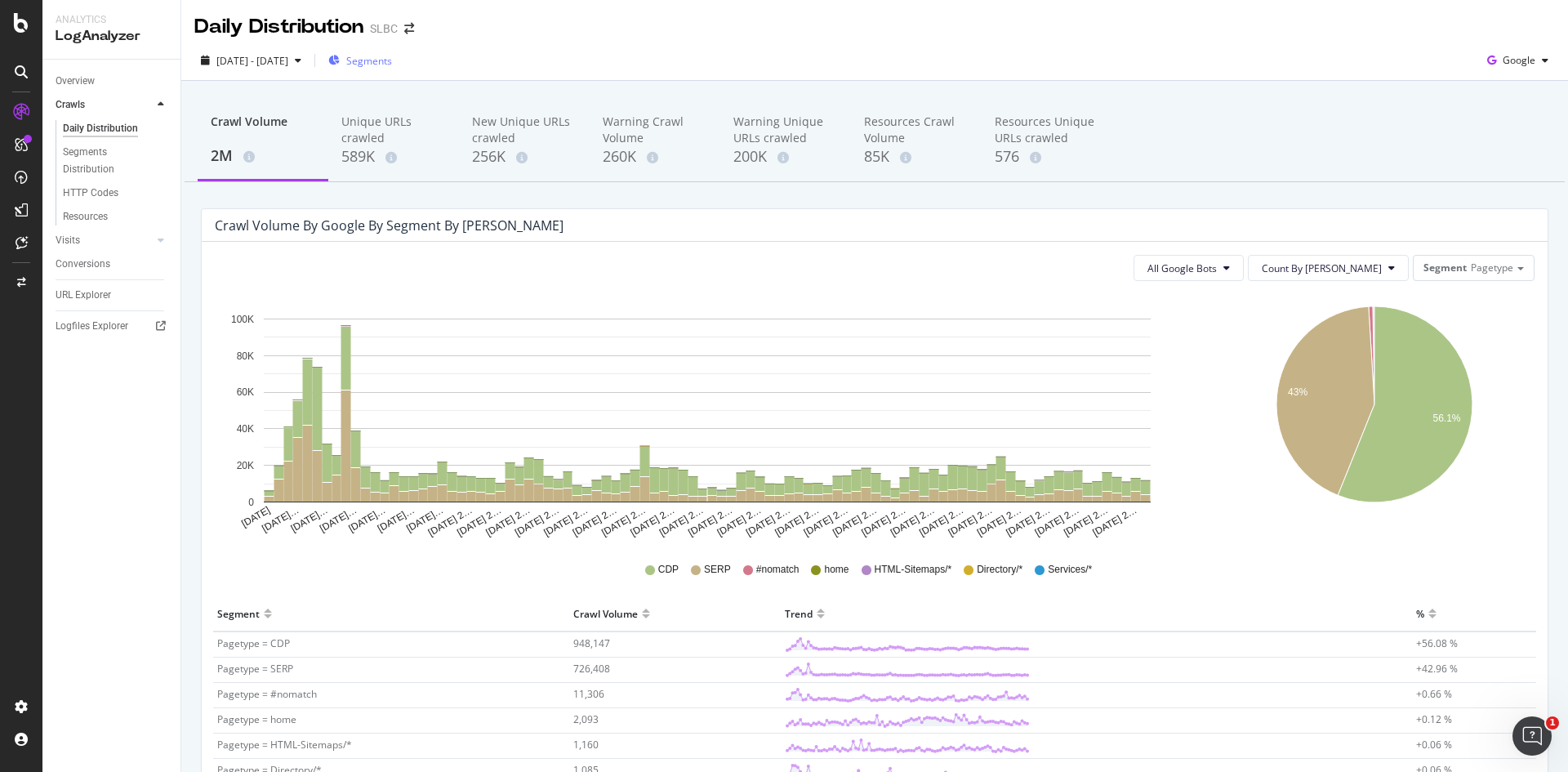
click at [399, 63] on button "Segments" at bounding box center [359, 61] width 76 height 26
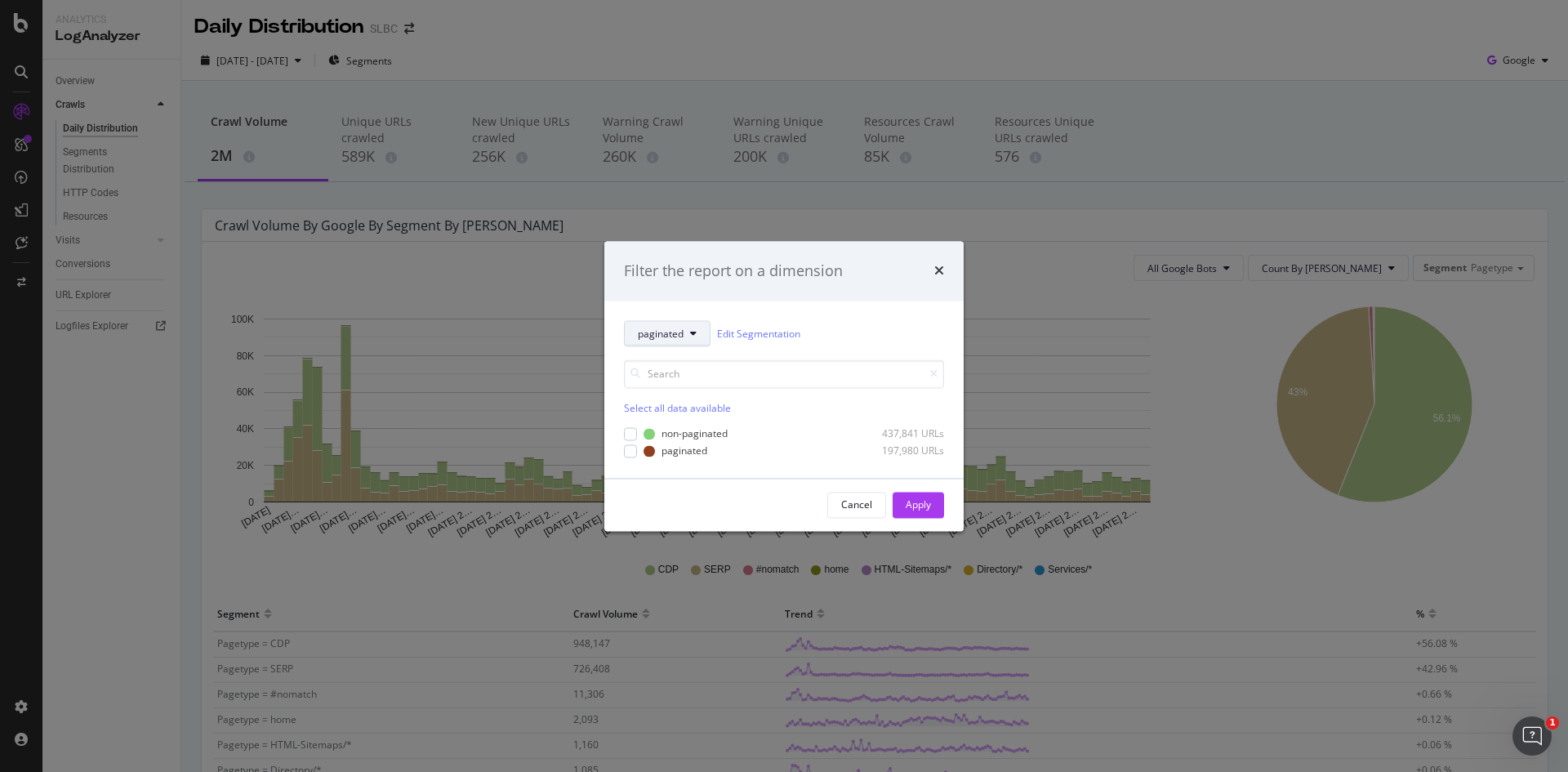
click at [697, 331] on button "paginated" at bounding box center [667, 334] width 87 height 26
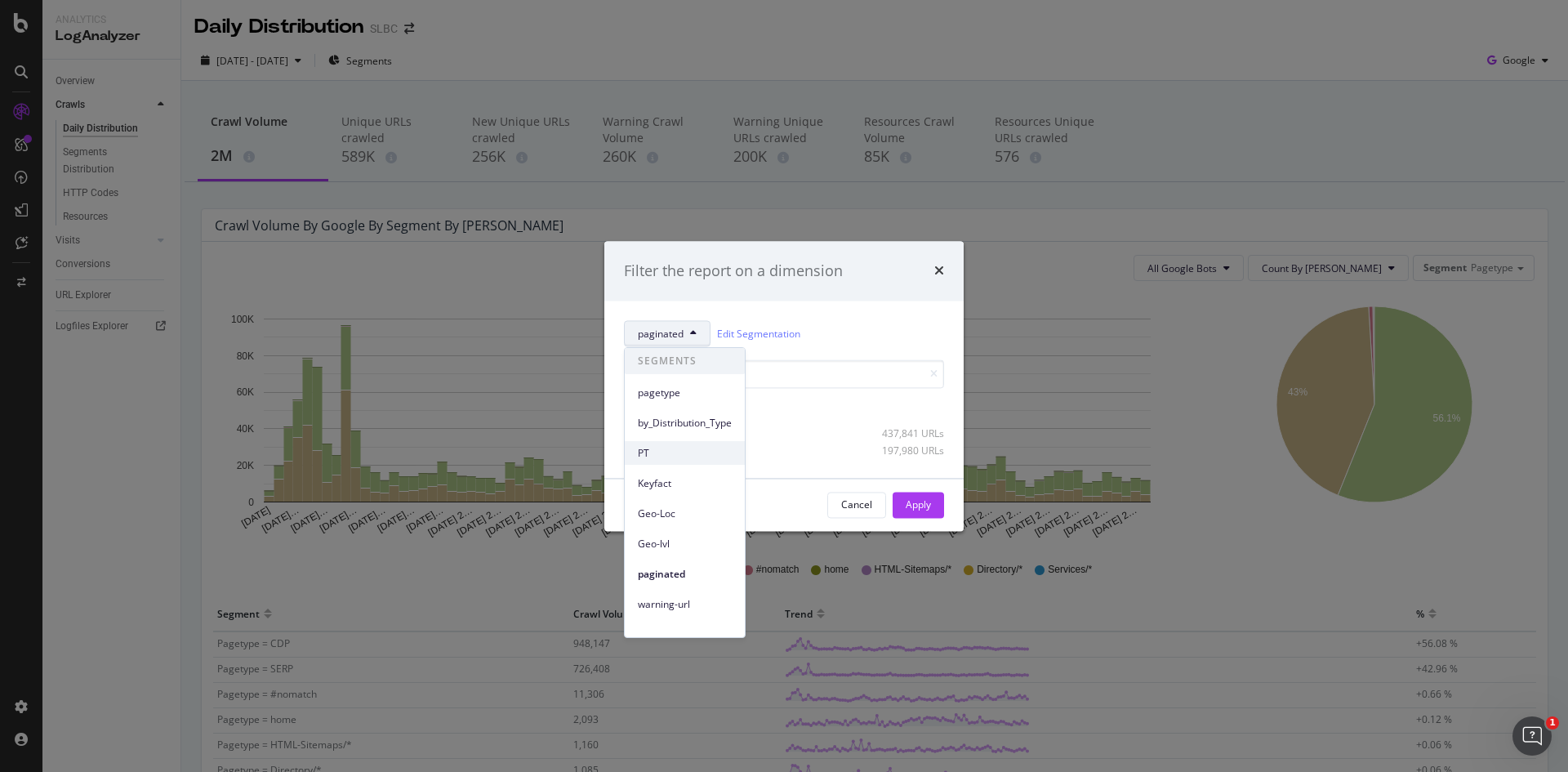
click at [697, 453] on span "PT" at bounding box center [685, 453] width 94 height 15
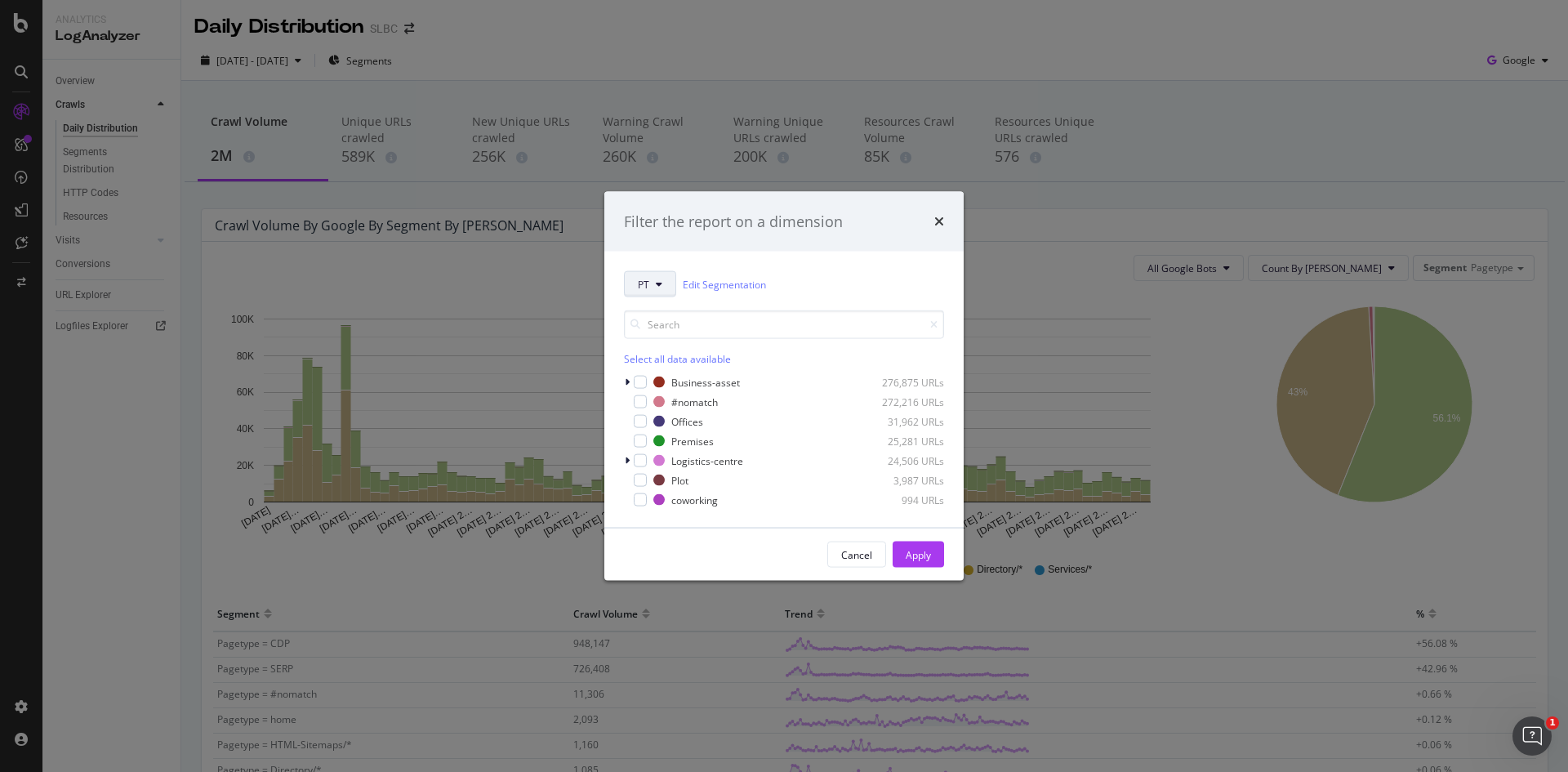
click at [660, 289] on button "PT" at bounding box center [650, 285] width 52 height 26
click at [817, 275] on div "PT Edit Segmentation" at bounding box center [784, 285] width 320 height 26
click at [628, 380] on icon "modal" at bounding box center [628, 382] width 5 height 10
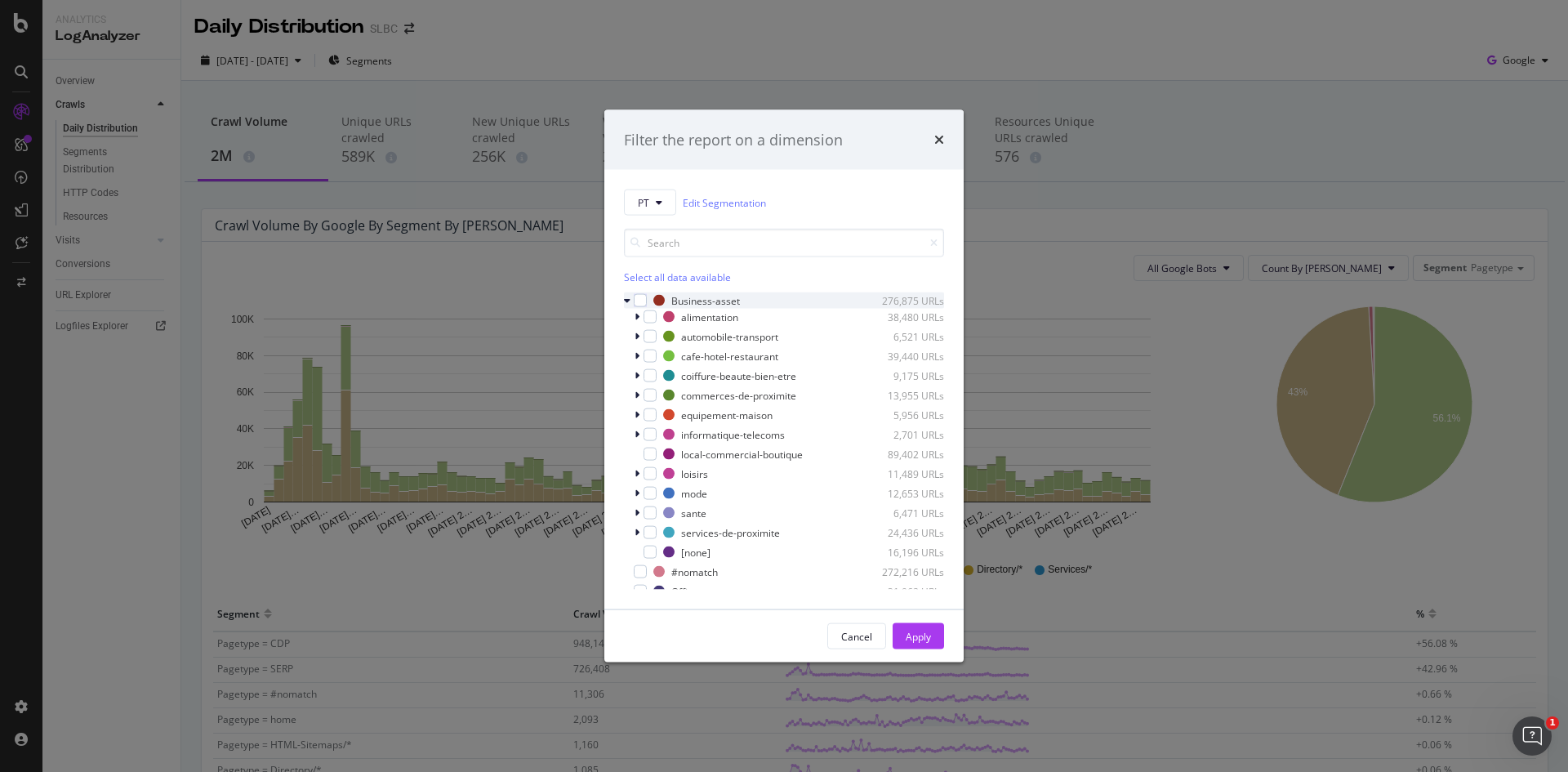
click at [629, 301] on icon "modal" at bounding box center [627, 300] width 6 height 10
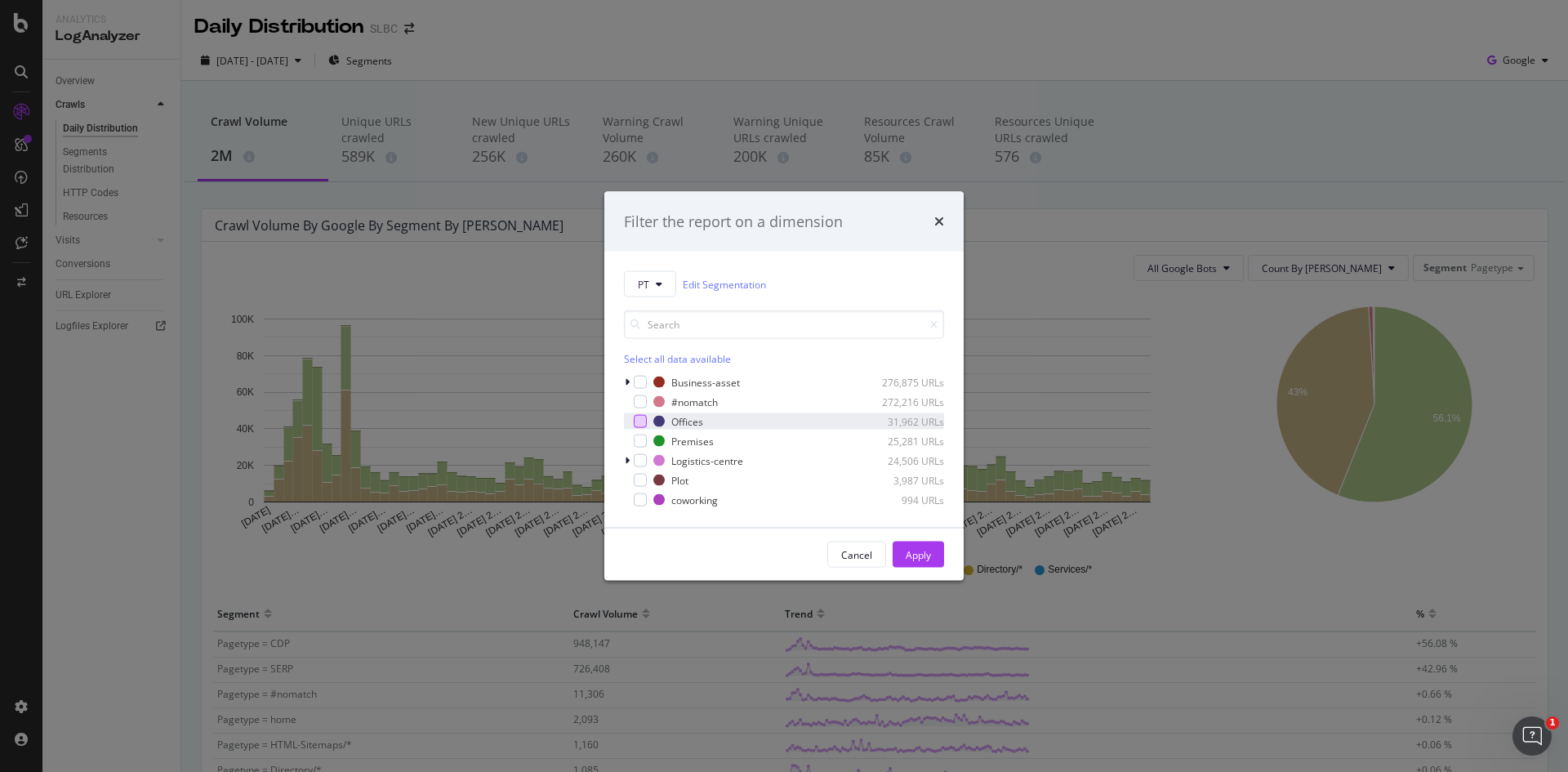
click at [636, 423] on div "modal" at bounding box center [640, 421] width 13 height 13
click at [922, 550] on div "Apply" at bounding box center [918, 555] width 25 height 14
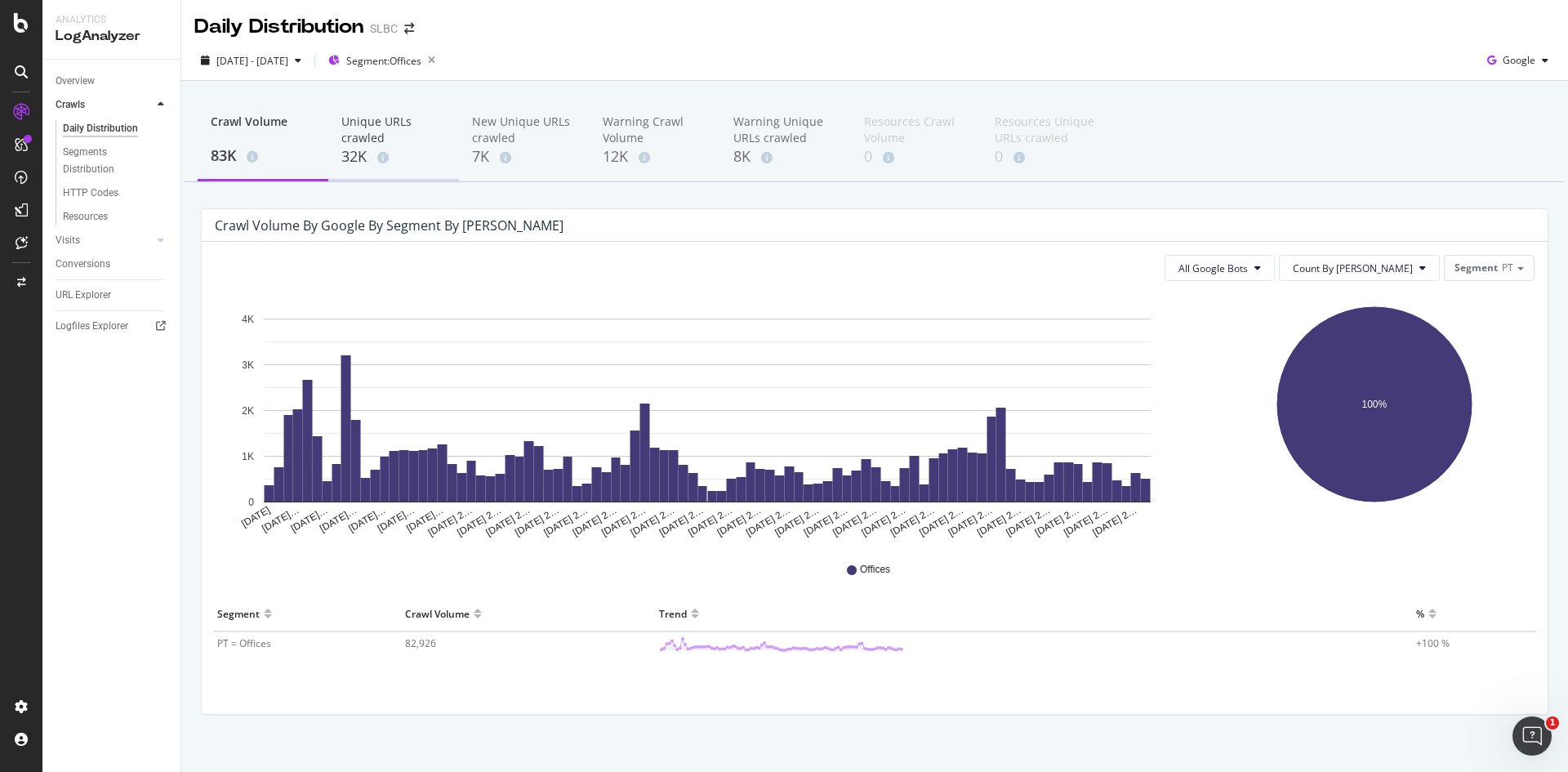
click at [398, 126] on div "Unique URLs crawled" at bounding box center [393, 129] width 105 height 33
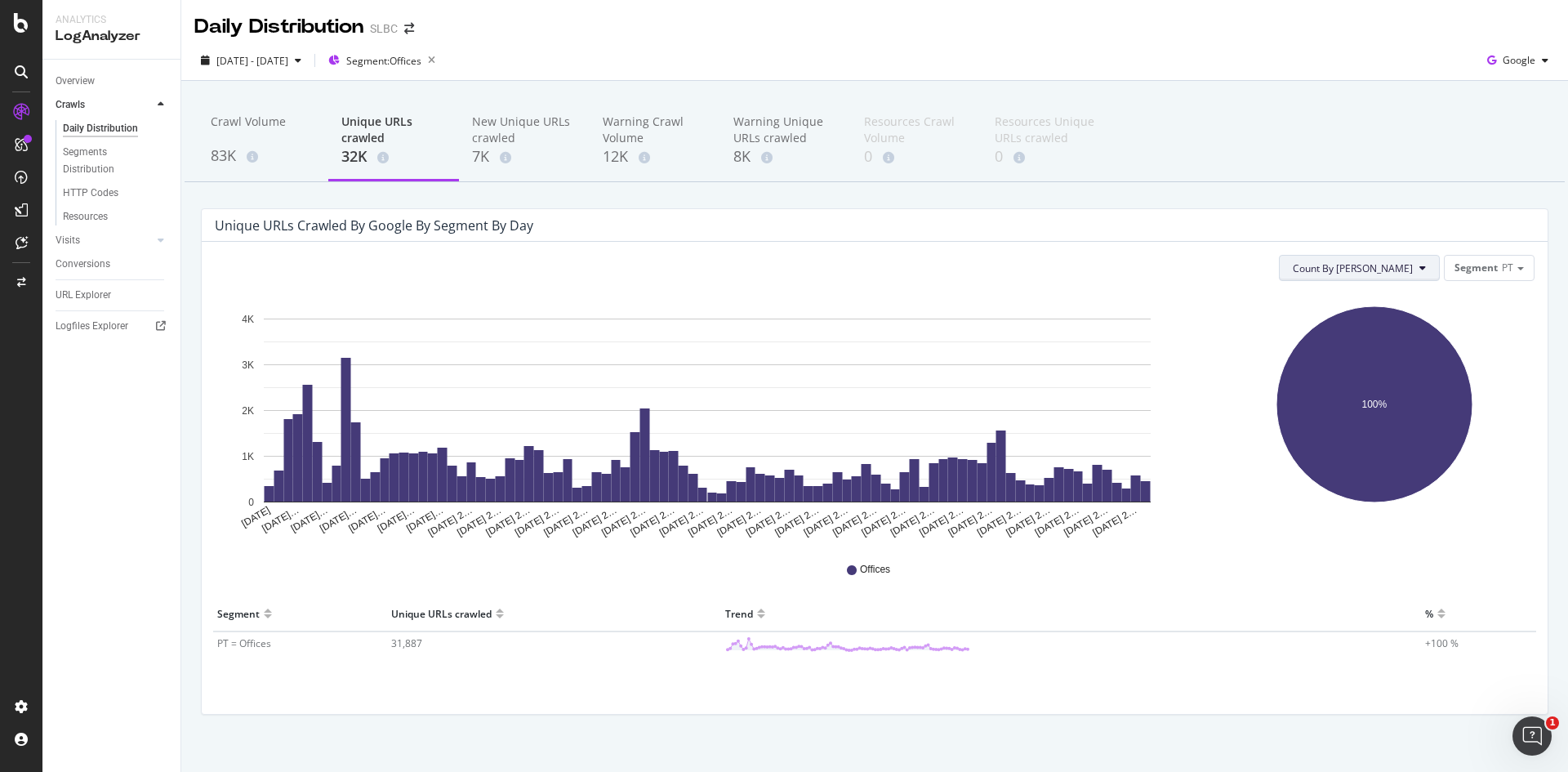
click at [1426, 263] on button "Count By [PERSON_NAME]" at bounding box center [1359, 268] width 161 height 26
click at [1404, 332] on span "Cumulated (all codes)" at bounding box center [1402, 331] width 123 height 15
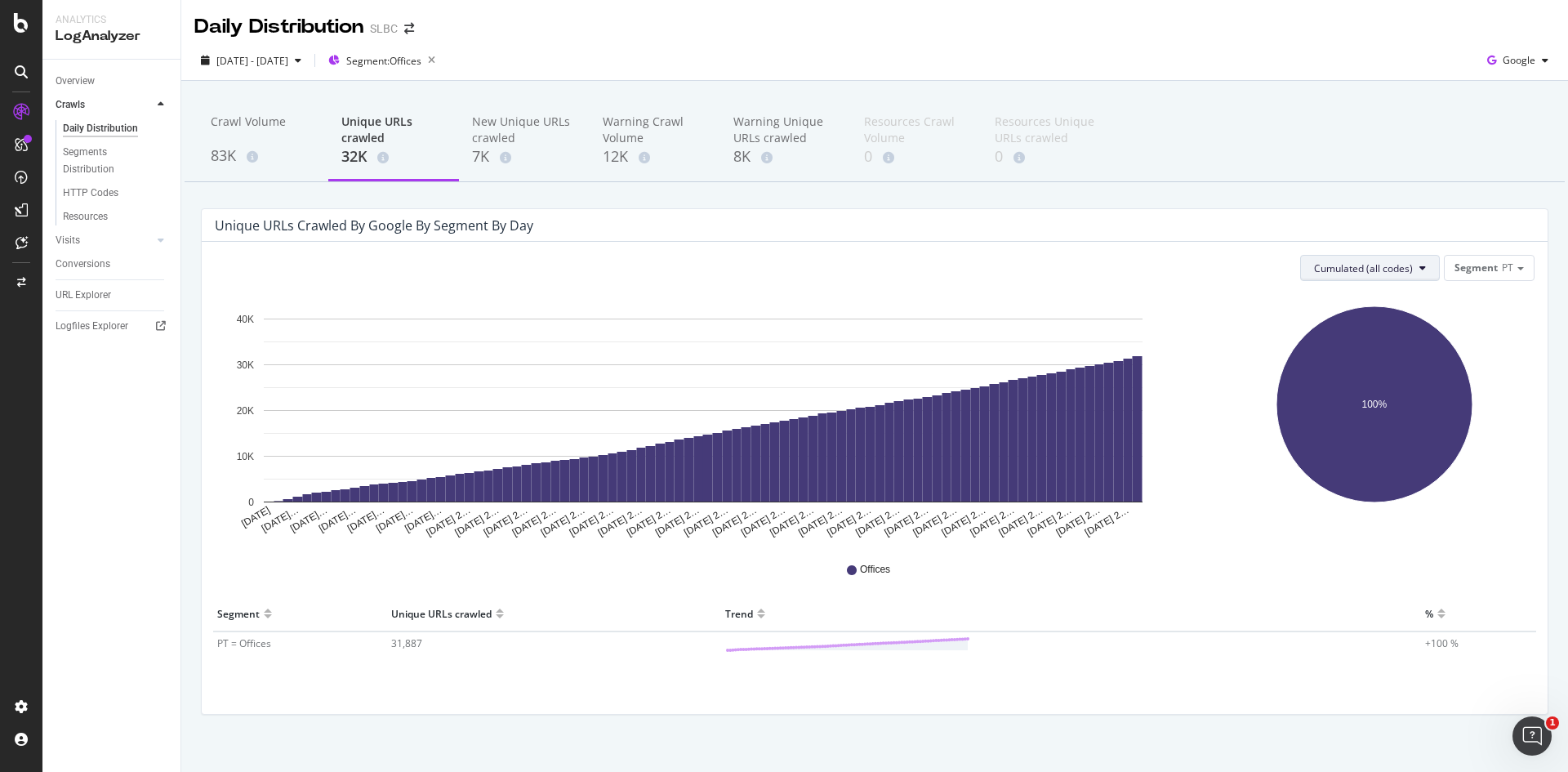
click at [1373, 270] on span "Cumulated (all codes)" at bounding box center [1363, 268] width 98 height 14
click at [1338, 302] on span "Count By [PERSON_NAME]" at bounding box center [1363, 301] width 120 height 15
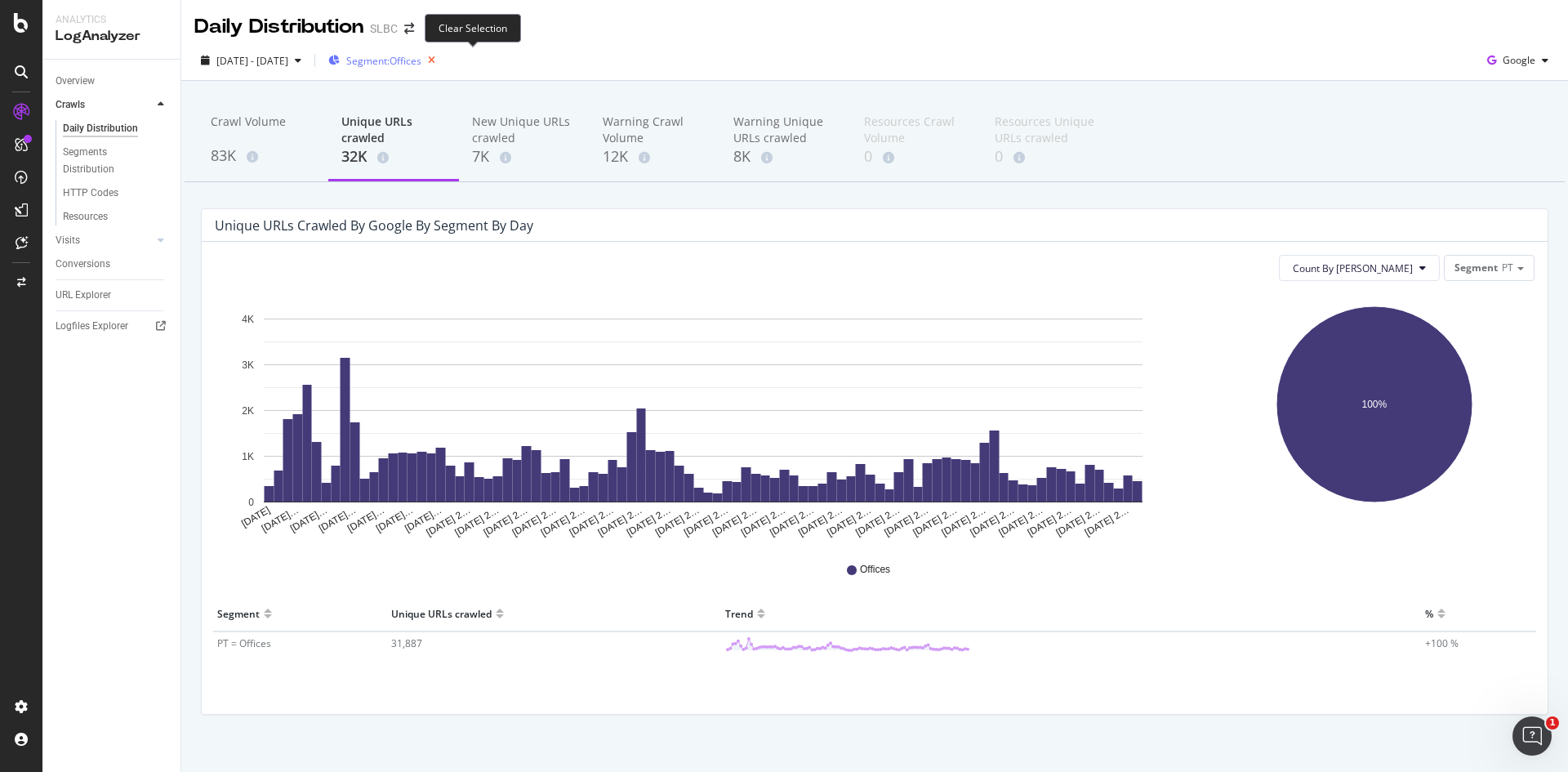
click at [442, 62] on icon "button" at bounding box center [432, 61] width 20 height 23
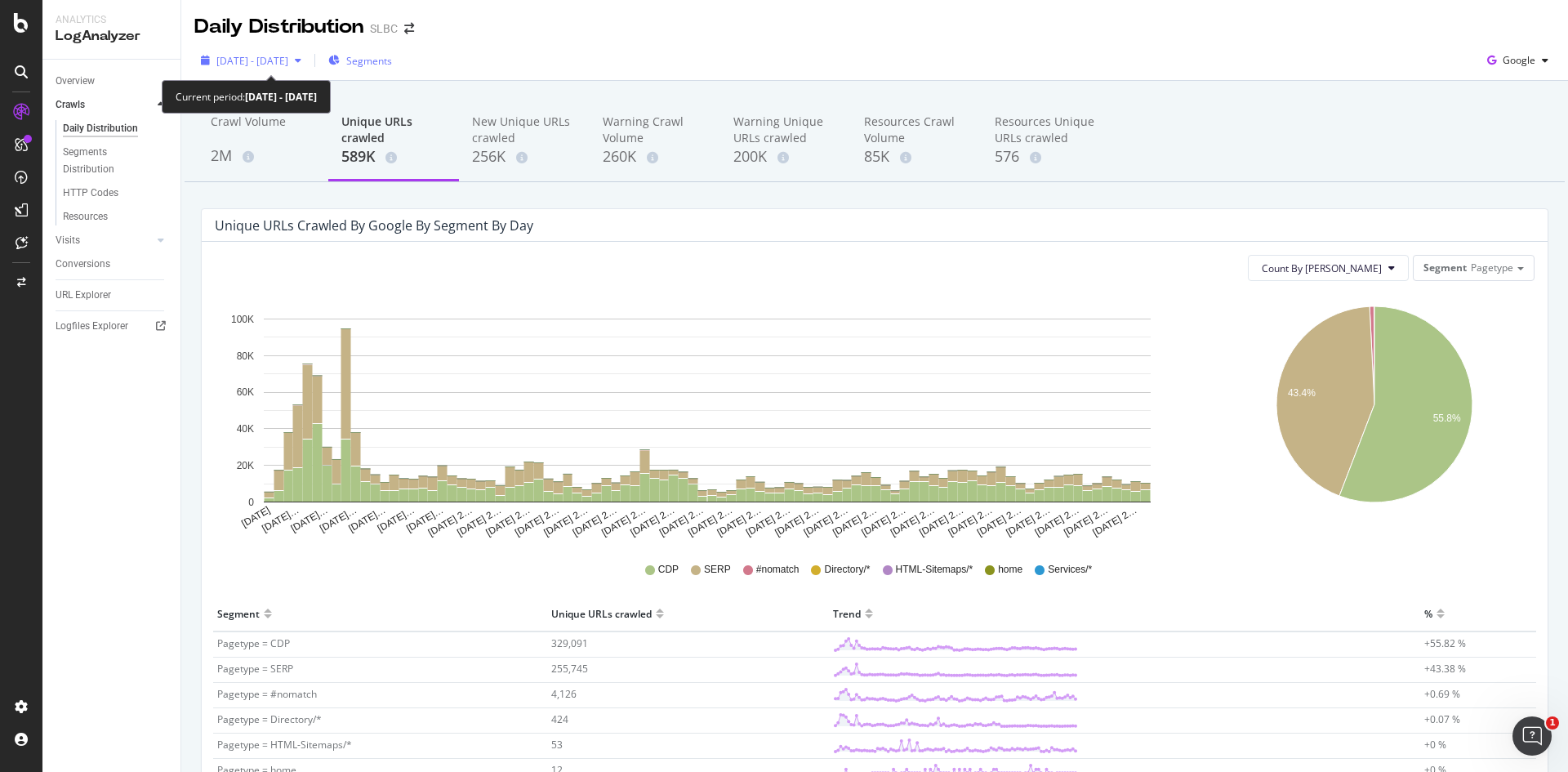
click at [288, 63] on span "[DATE] - [DATE]" at bounding box center [252, 61] width 72 height 14
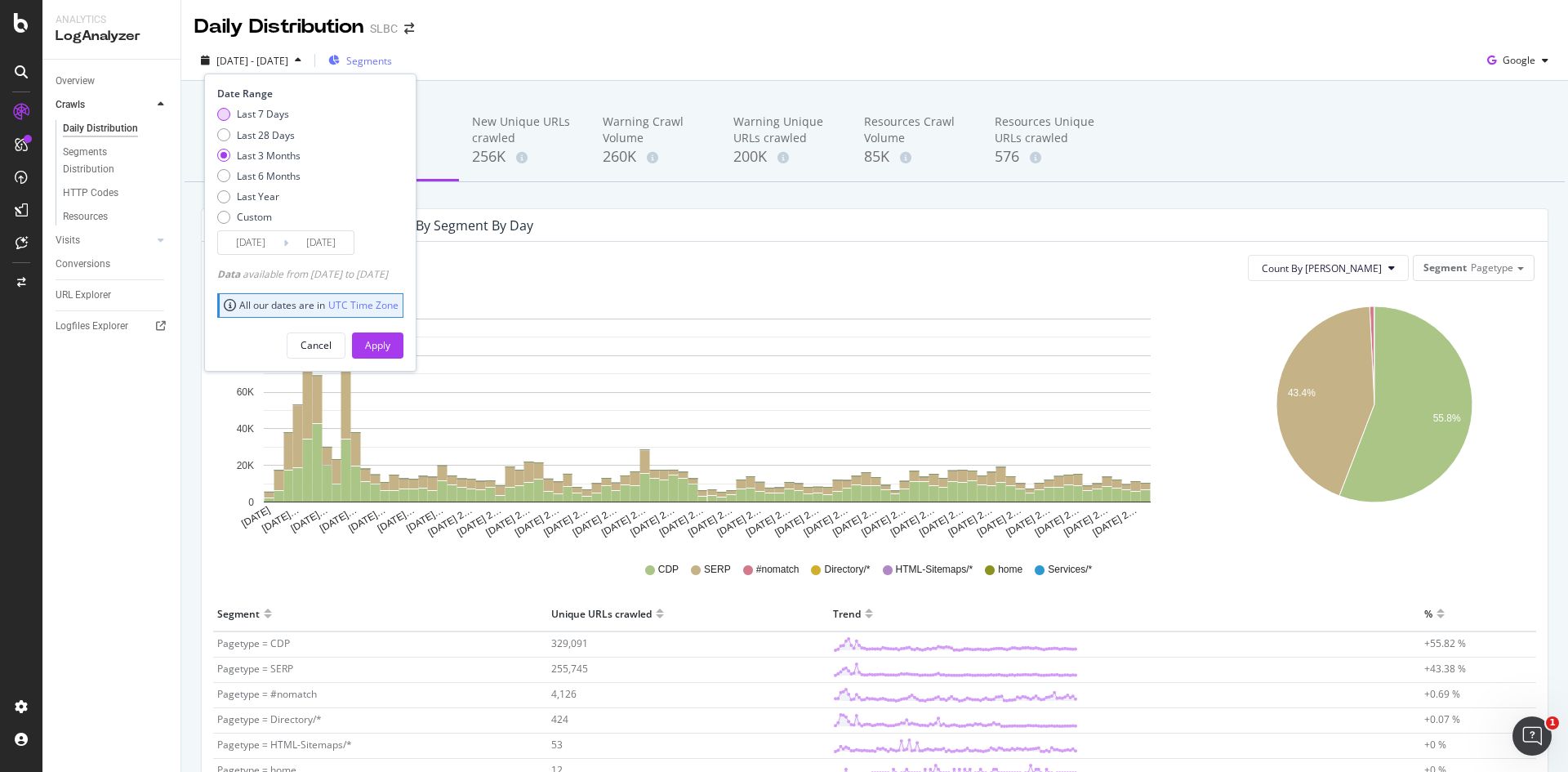
click at [268, 116] on div "Last 7 Days" at bounding box center [263, 114] width 52 height 14
type input "[DATE]"
click at [390, 340] on div "Apply" at bounding box center [377, 346] width 25 height 14
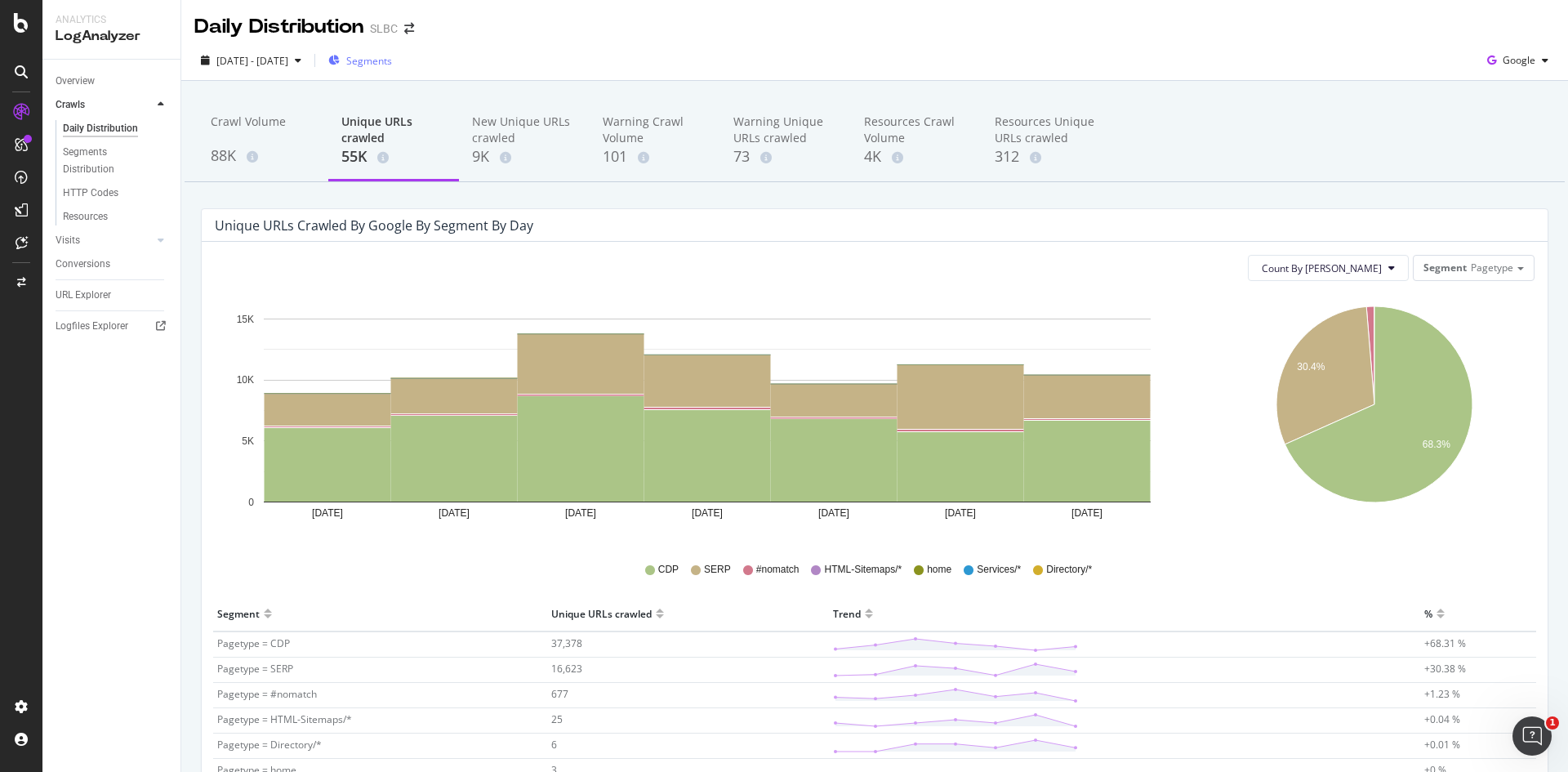
click at [392, 63] on span "Segments" at bounding box center [369, 61] width 46 height 14
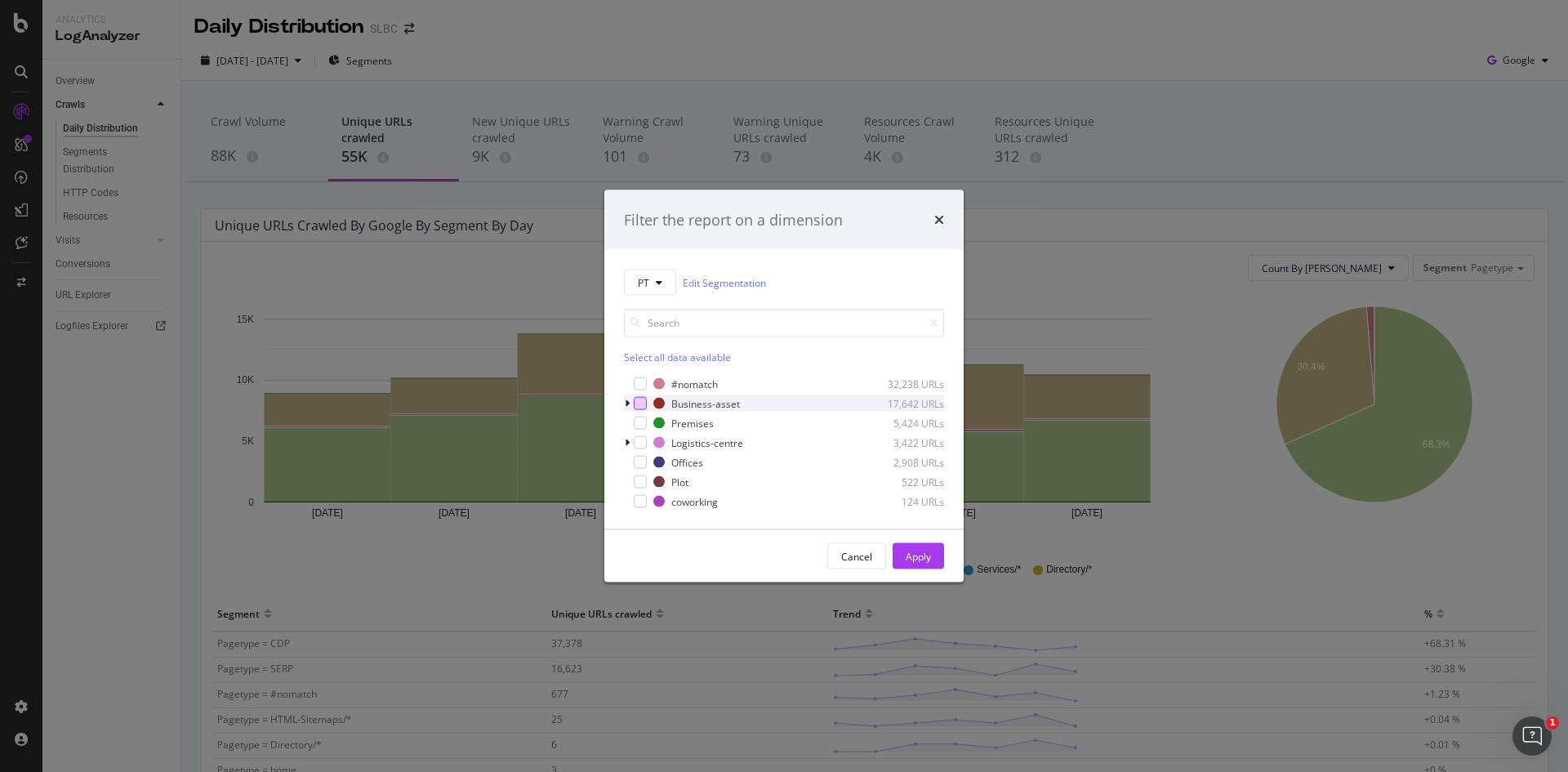
click at [636, 401] on div "modal" at bounding box center [640, 404] width 13 height 13
click at [628, 404] on icon "modal" at bounding box center [628, 404] width 5 height 10
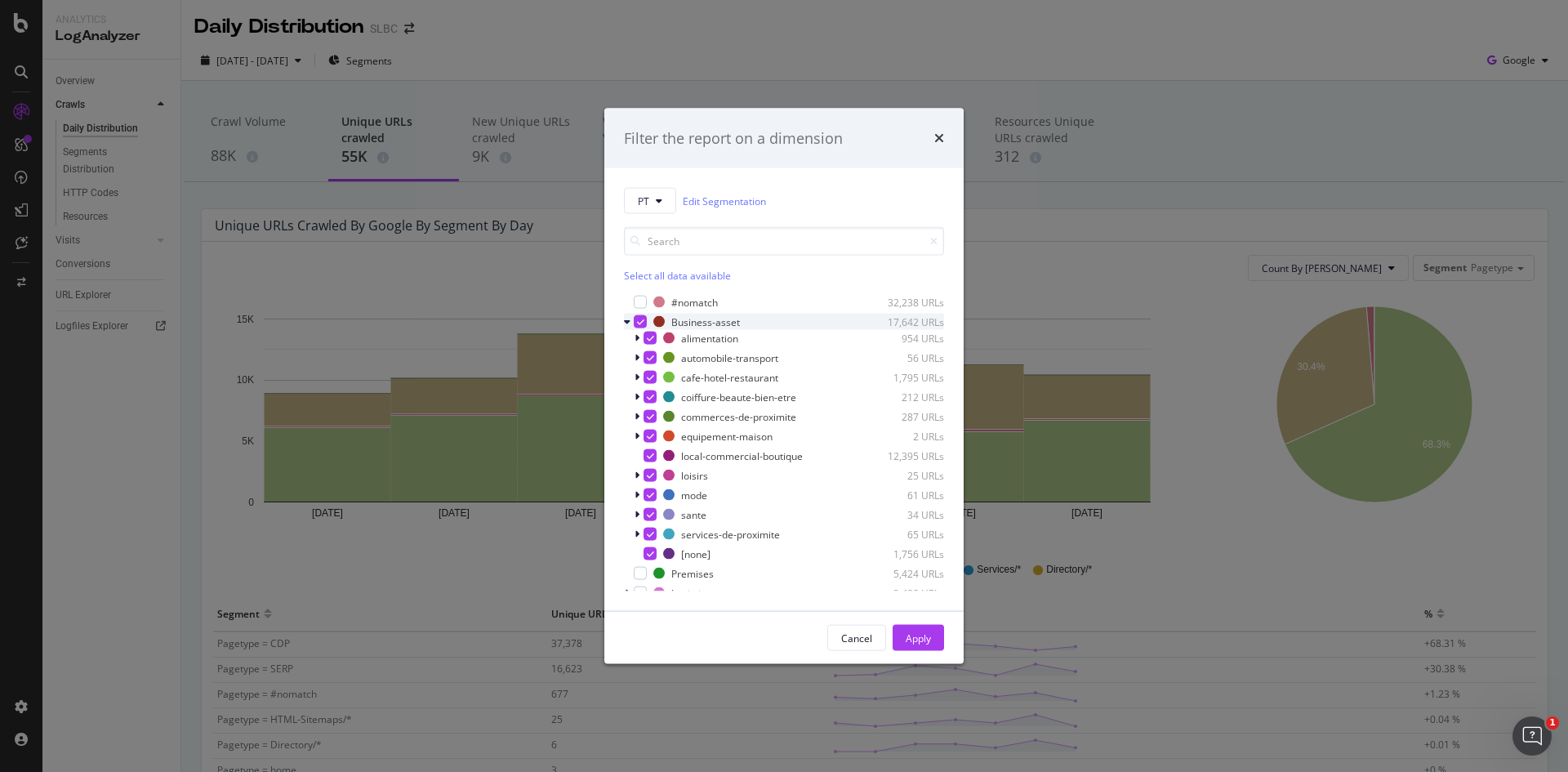
click at [638, 324] on icon "modal" at bounding box center [641, 322] width 7 height 8
click at [623, 321] on div "PT Edit Segmentation Select all data available #nomatch 32,238 URLs Business-as…" at bounding box center [784, 390] width 359 height 443
click at [631, 320] on div "modal" at bounding box center [628, 322] width 10 height 17
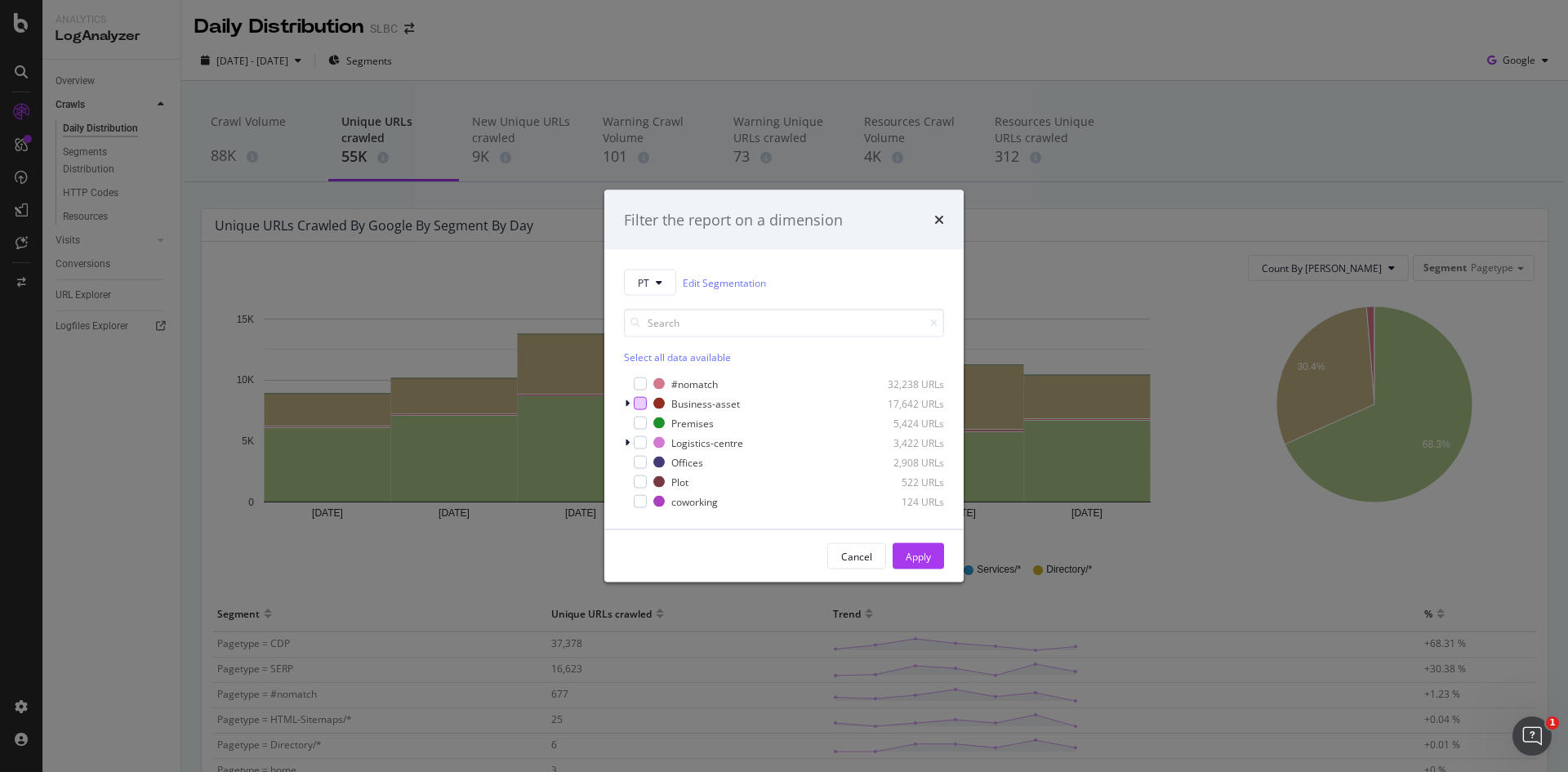
click at [642, 399] on div "modal" at bounding box center [640, 404] width 13 height 13
click at [925, 561] on div "Apply" at bounding box center [918, 557] width 25 height 14
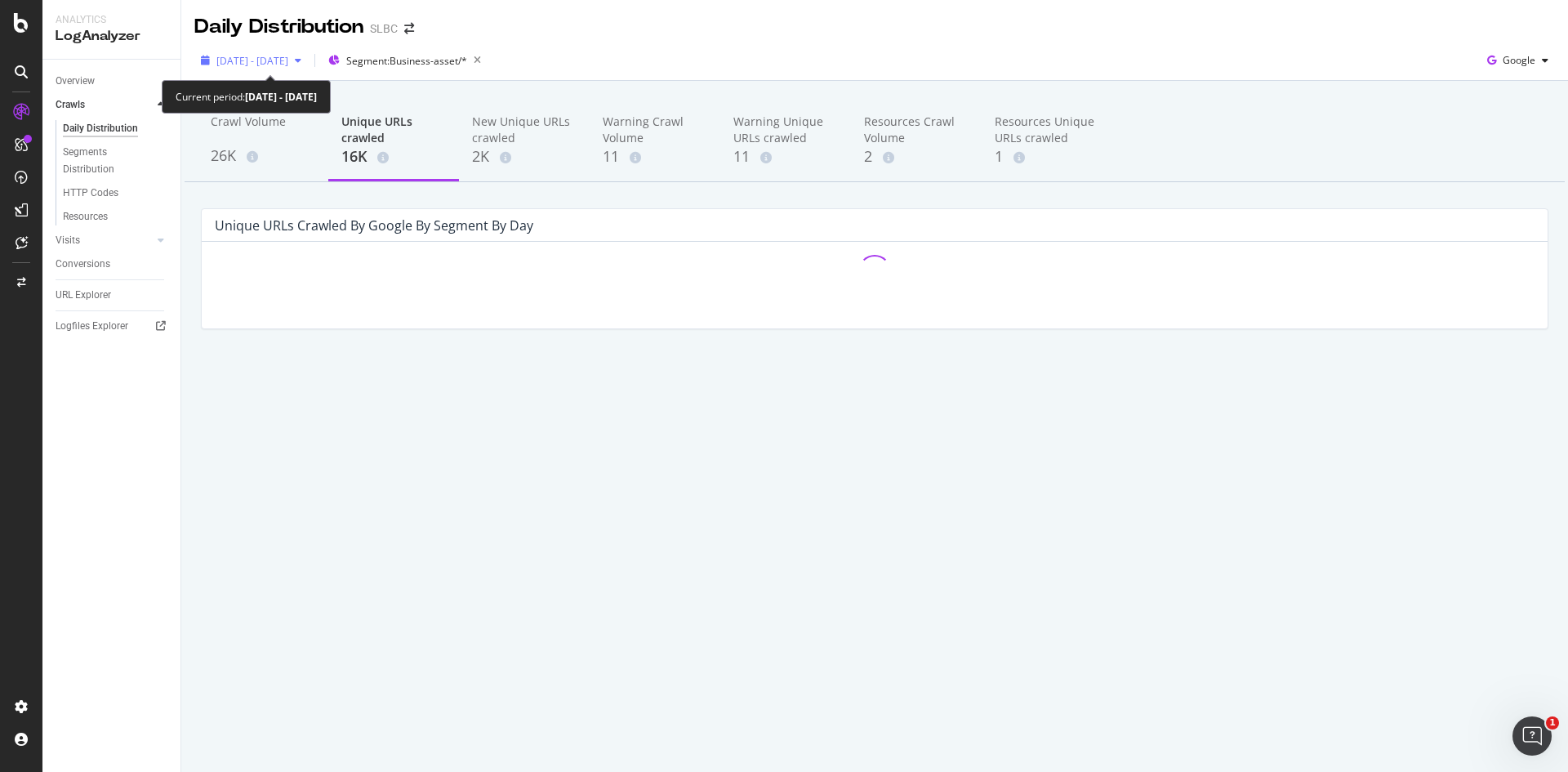
click at [288, 57] on span "[DATE] - [DATE]" at bounding box center [252, 61] width 72 height 14
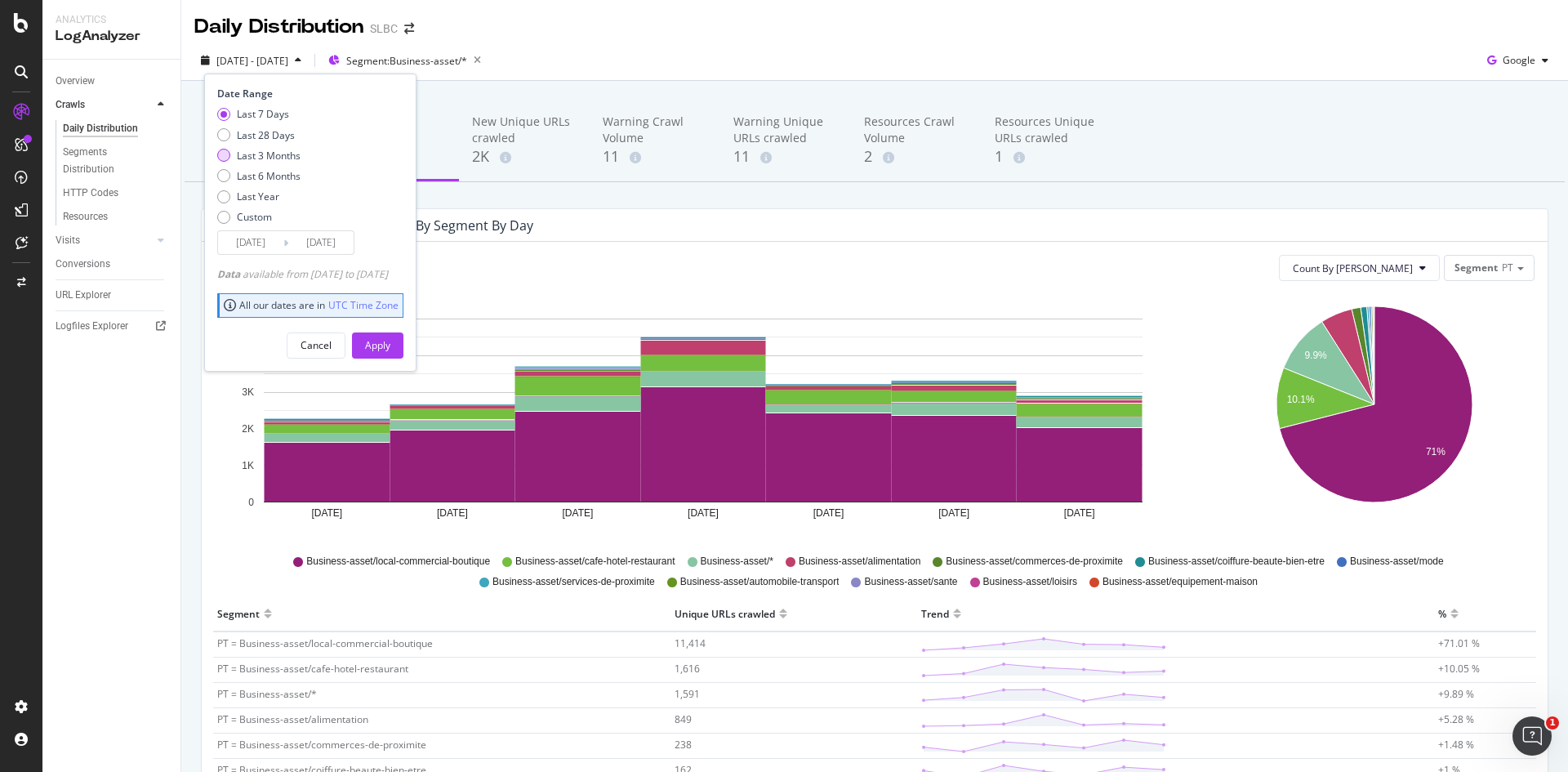
click at [272, 154] on div "Last 3 Months" at bounding box center [269, 156] width 63 height 14
type input "[DATE]"
click at [388, 346] on button "Apply" at bounding box center [378, 346] width 52 height 26
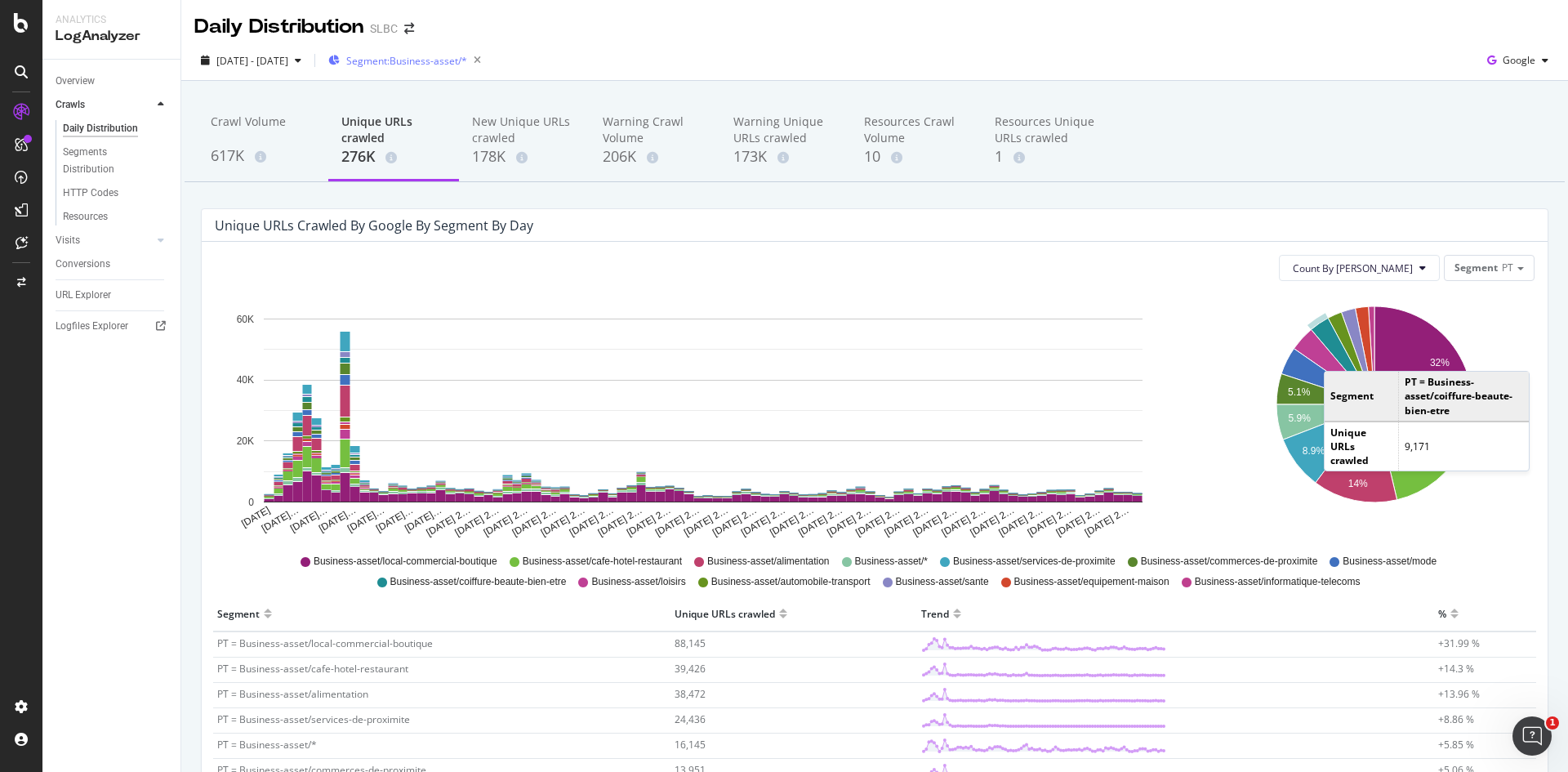
click at [479, 68] on div "Segment: Business-asset/*" at bounding box center [408, 61] width 159 height 23
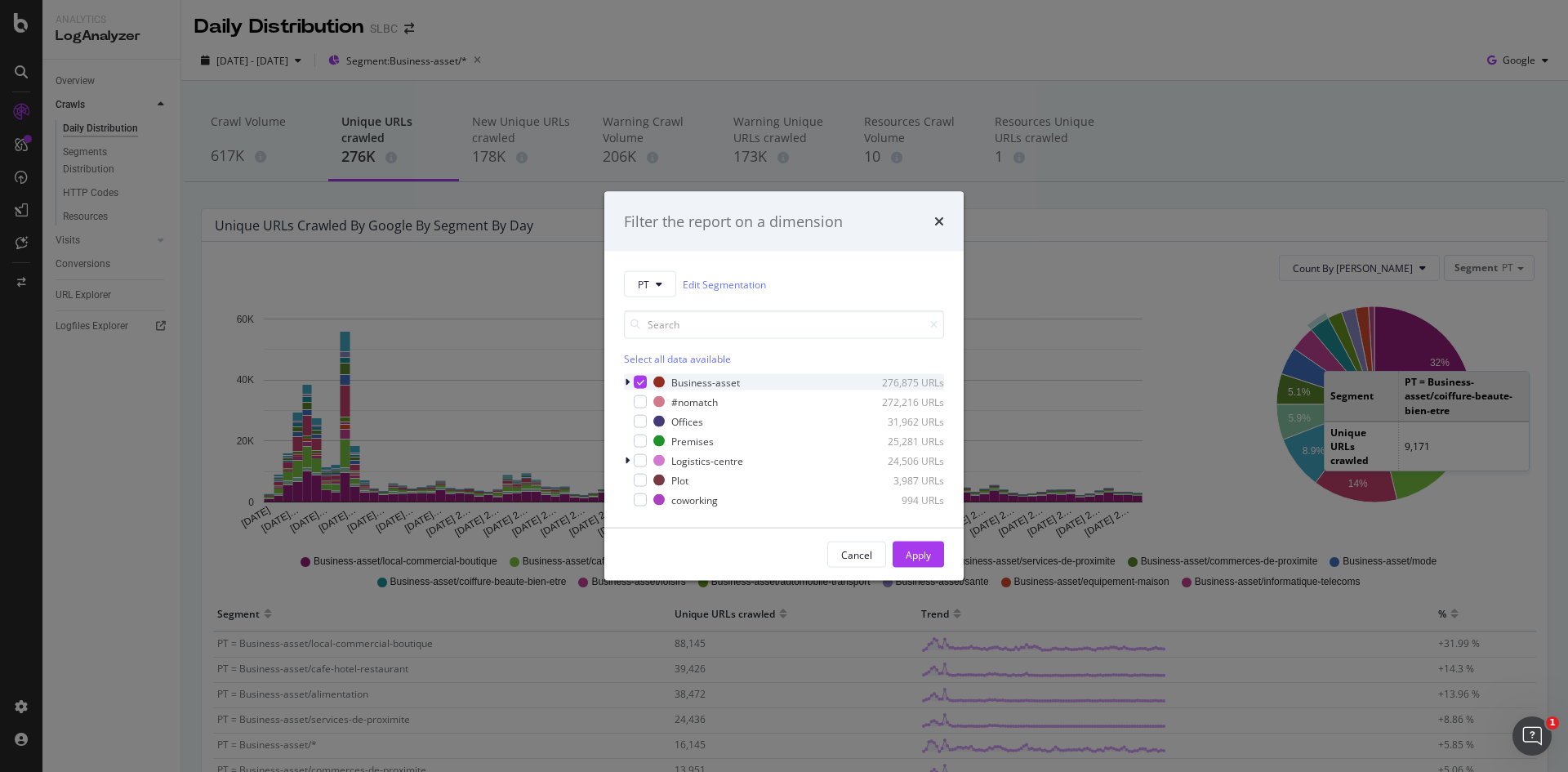
click at [635, 380] on div "modal" at bounding box center [640, 382] width 13 height 13
click at [629, 379] on icon "modal" at bounding box center [628, 382] width 5 height 10
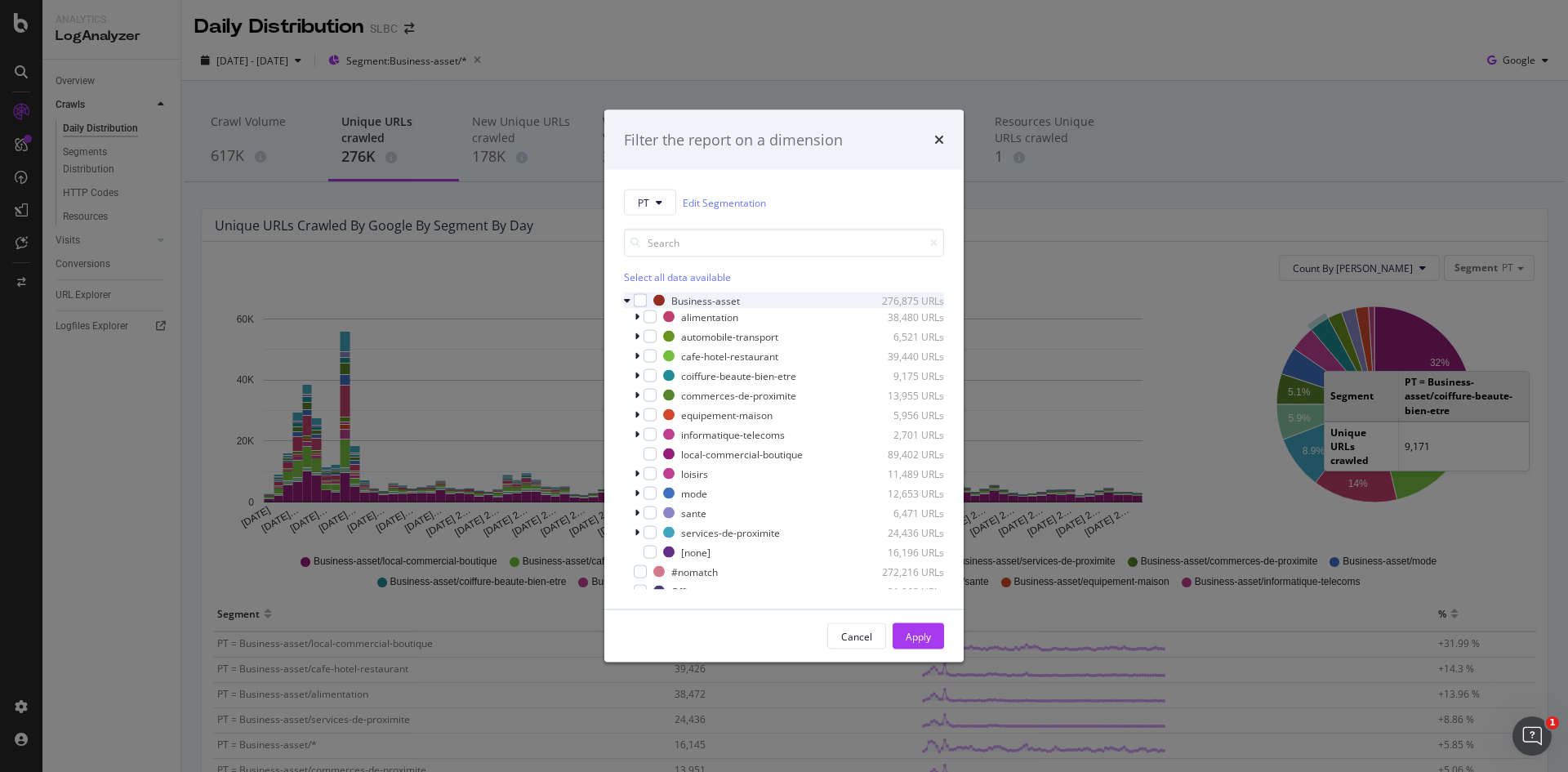
click at [629, 301] on icon "modal" at bounding box center [627, 300] width 6 height 10
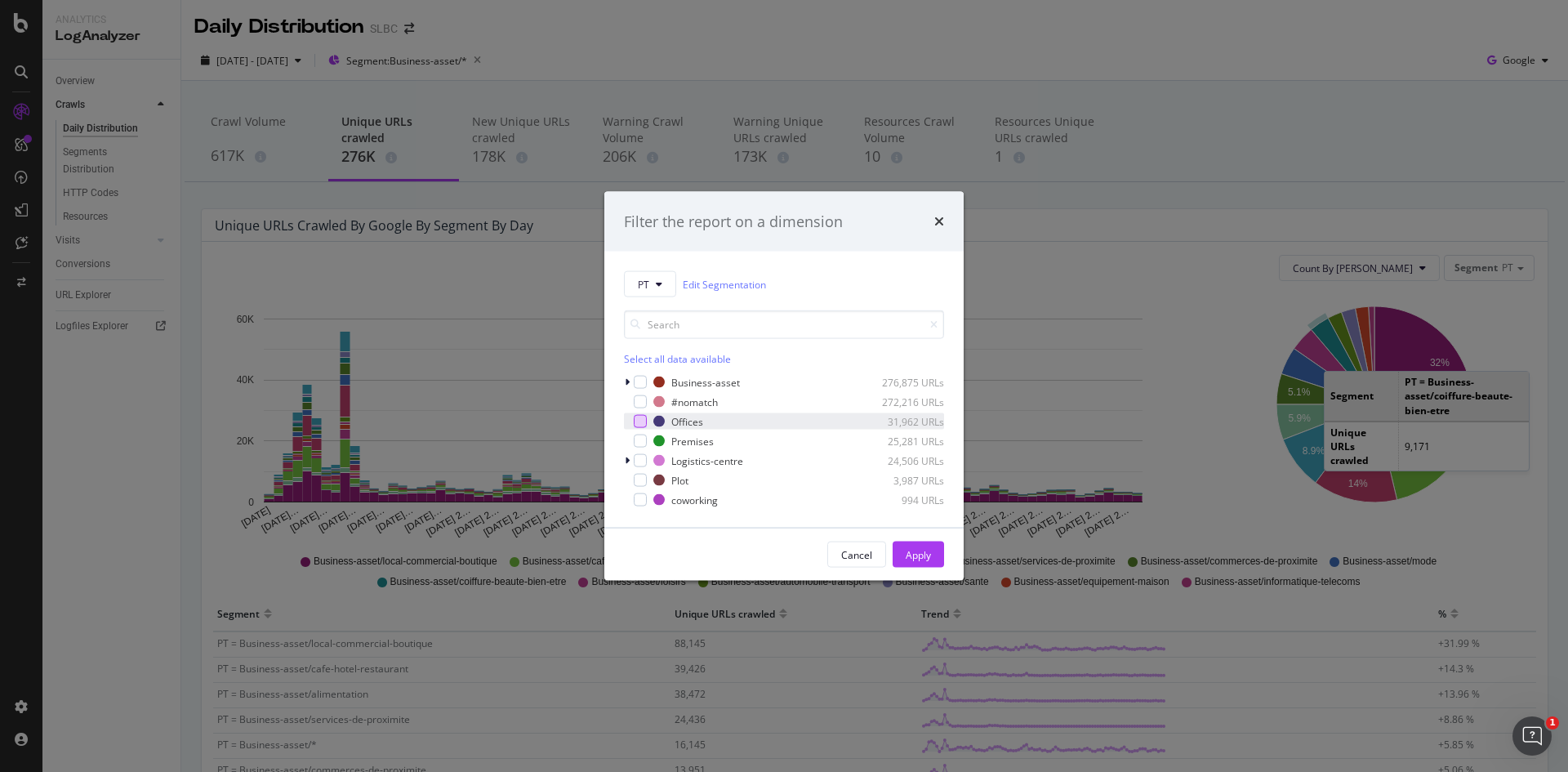
click at [642, 421] on div "modal" at bounding box center [640, 421] width 13 height 13
click at [918, 553] on div "Apply" at bounding box center [918, 555] width 25 height 14
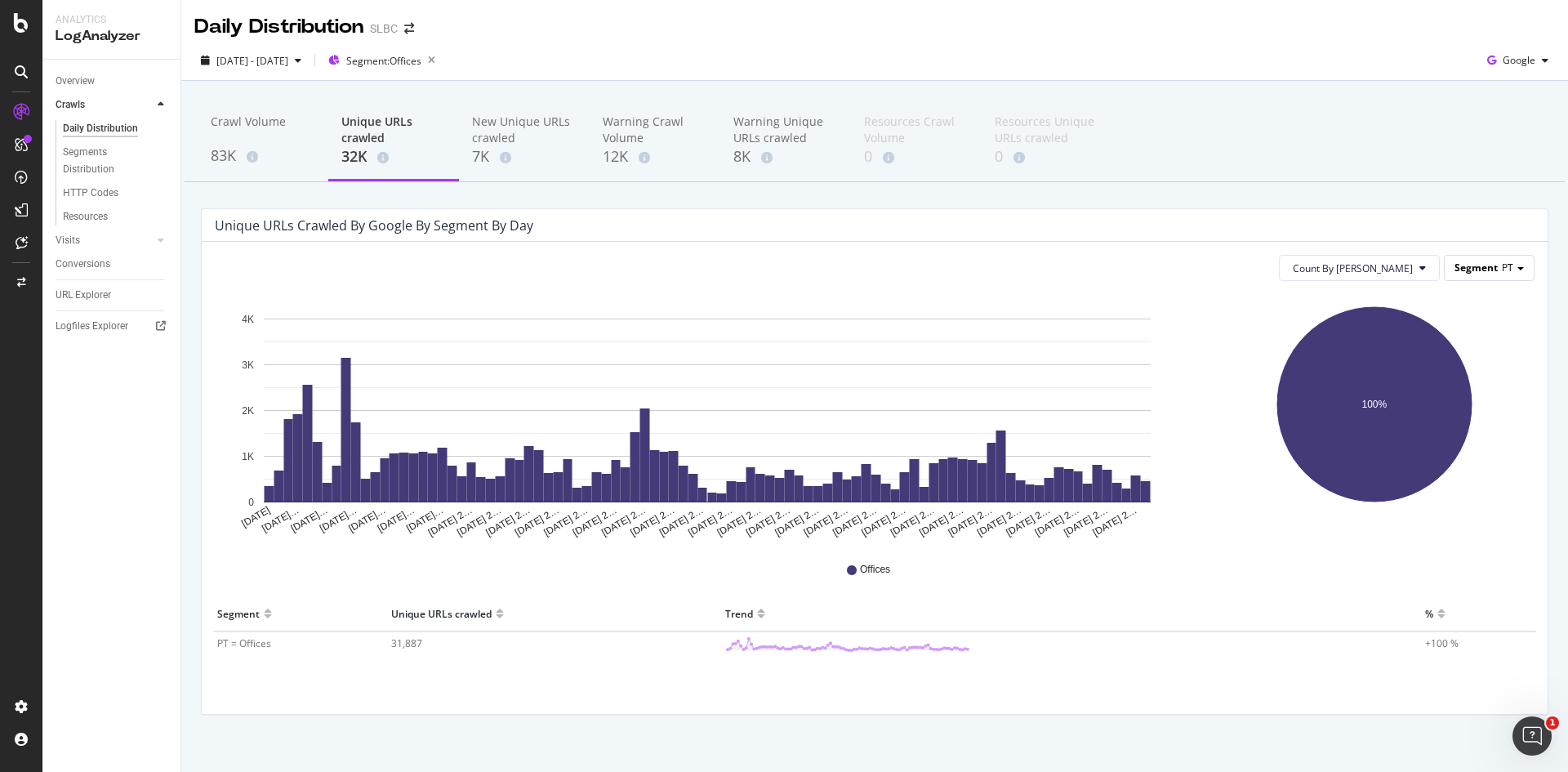
click at [1502, 271] on div "Segment PT" at bounding box center [1489, 267] width 89 height 24
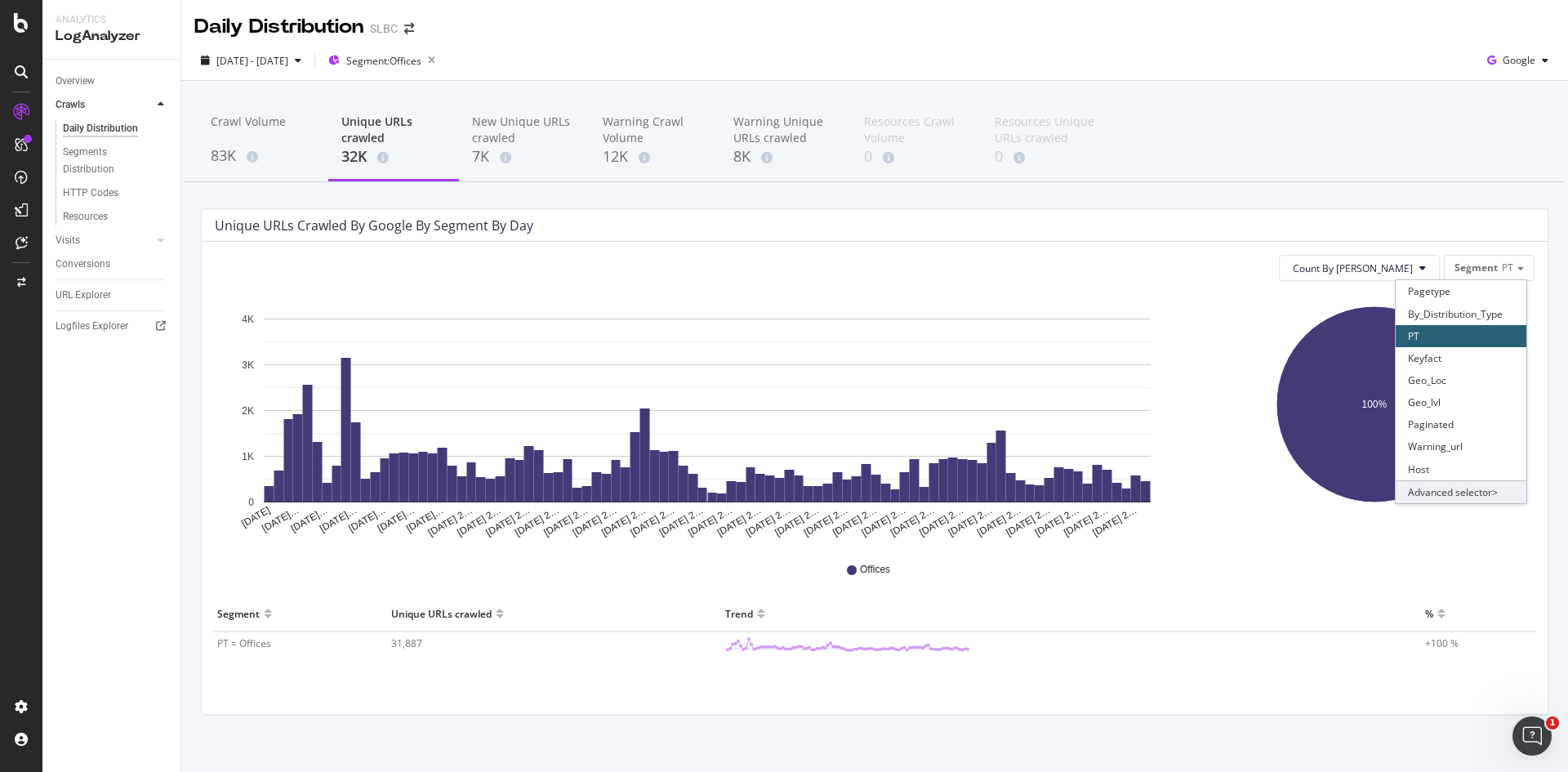
click at [1472, 492] on div "Advanced selector >" at bounding box center [1461, 492] width 131 height 23
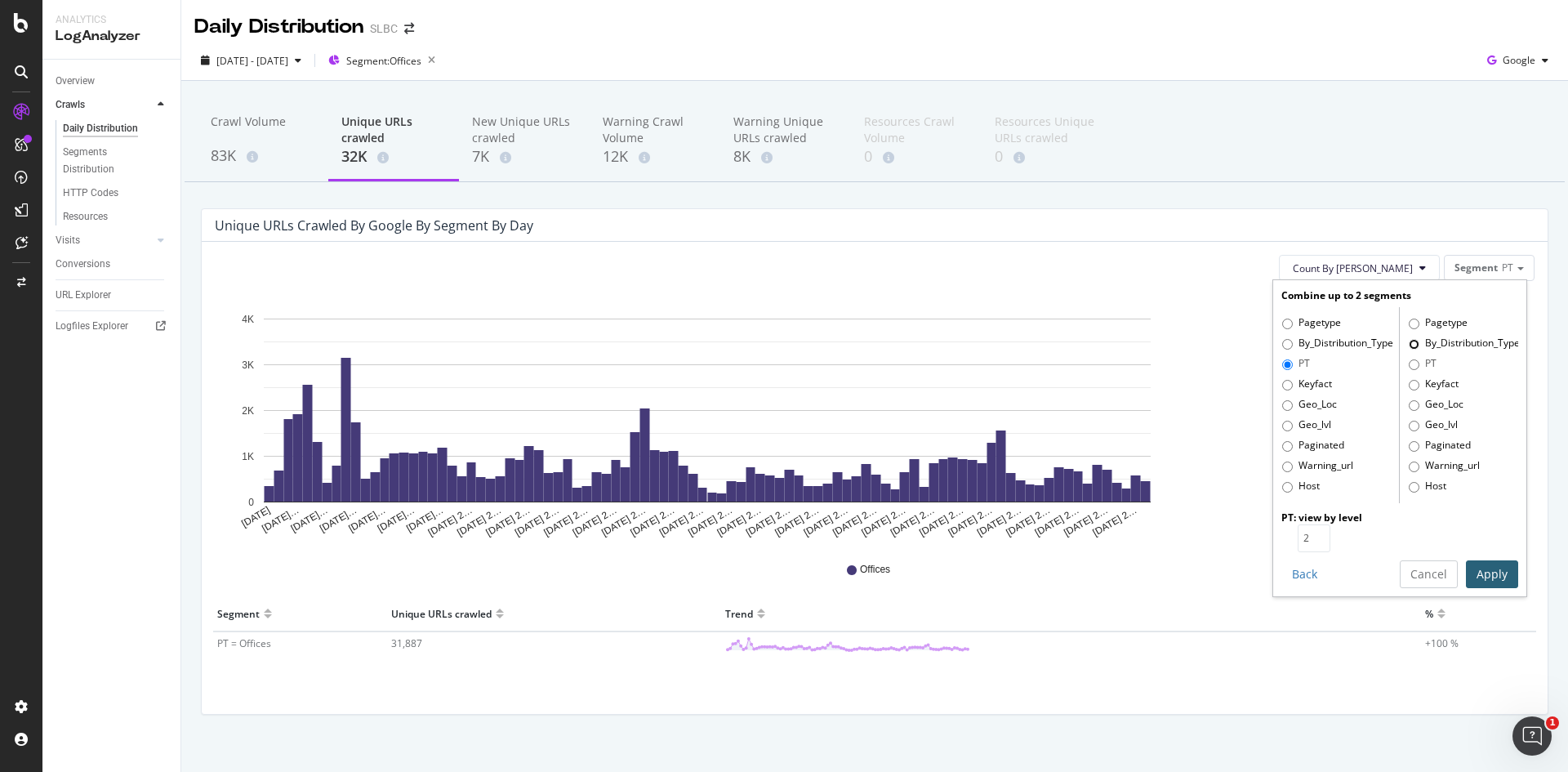
click at [1409, 339] on input "By_Distribution_Type" at bounding box center [1414, 345] width 11 height 11
radio input "true"
drag, startPoint x: 1358, startPoint y: 227, endPoint x: 1341, endPoint y: 224, distance: 17.3
click at [1358, 226] on div "Unique URLs crawled by google by Segment by Day" at bounding box center [862, 225] width 1296 height 17
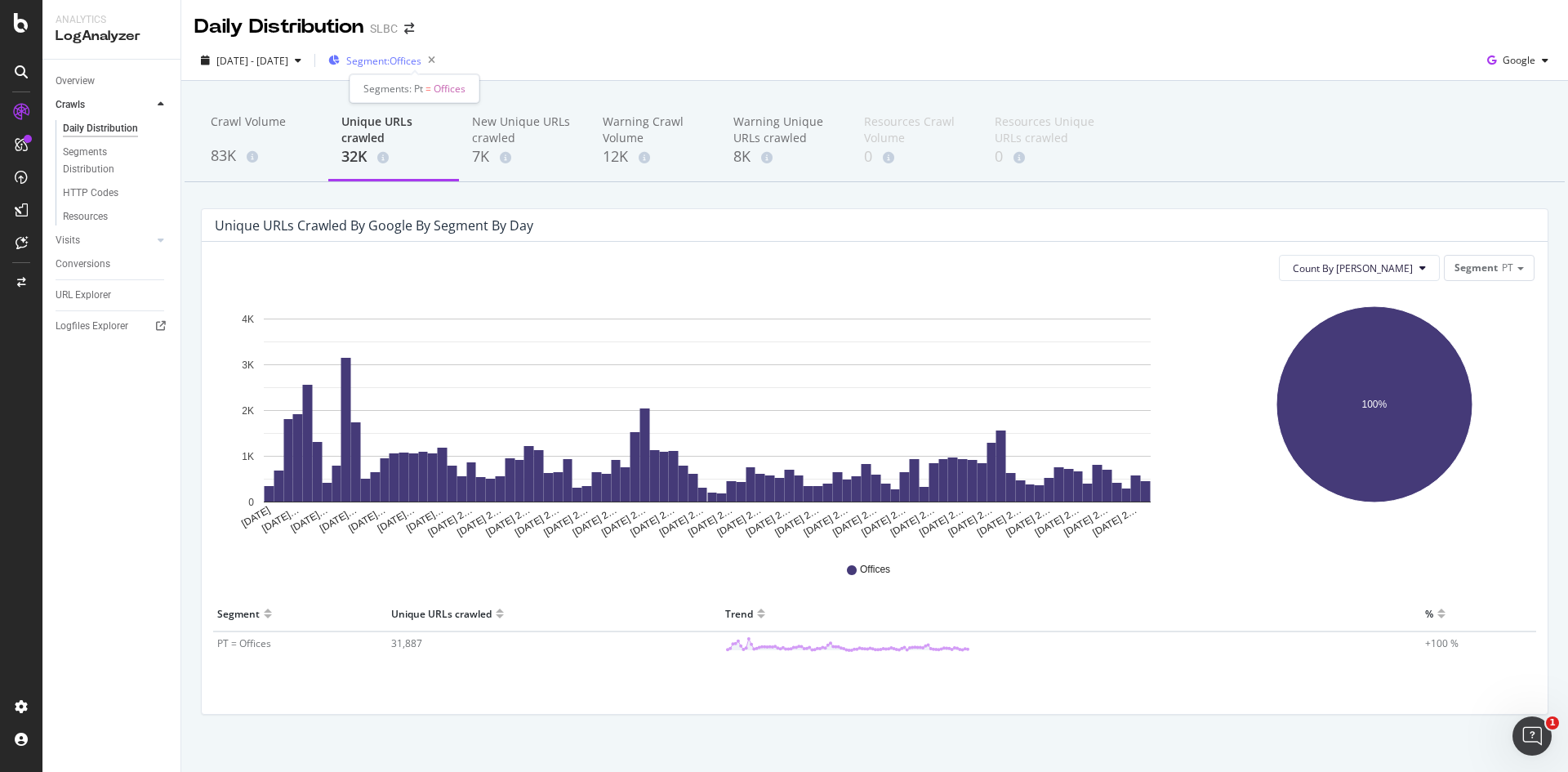
click at [422, 63] on span "Segment: Offices" at bounding box center [383, 61] width 75 height 14
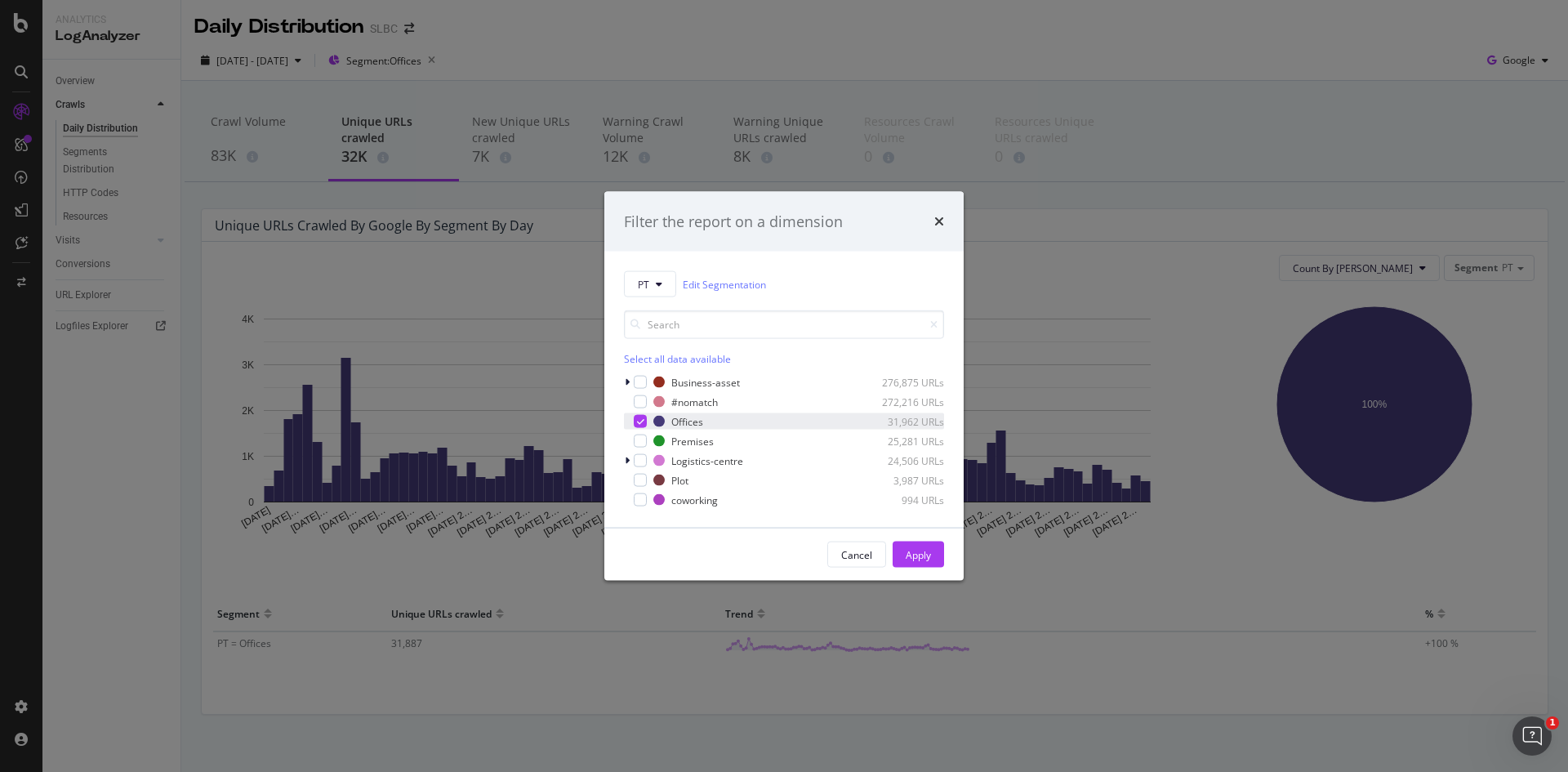
click at [641, 422] on icon "modal" at bounding box center [641, 421] width 7 height 8
click at [660, 291] on button "PT" at bounding box center [650, 285] width 52 height 26
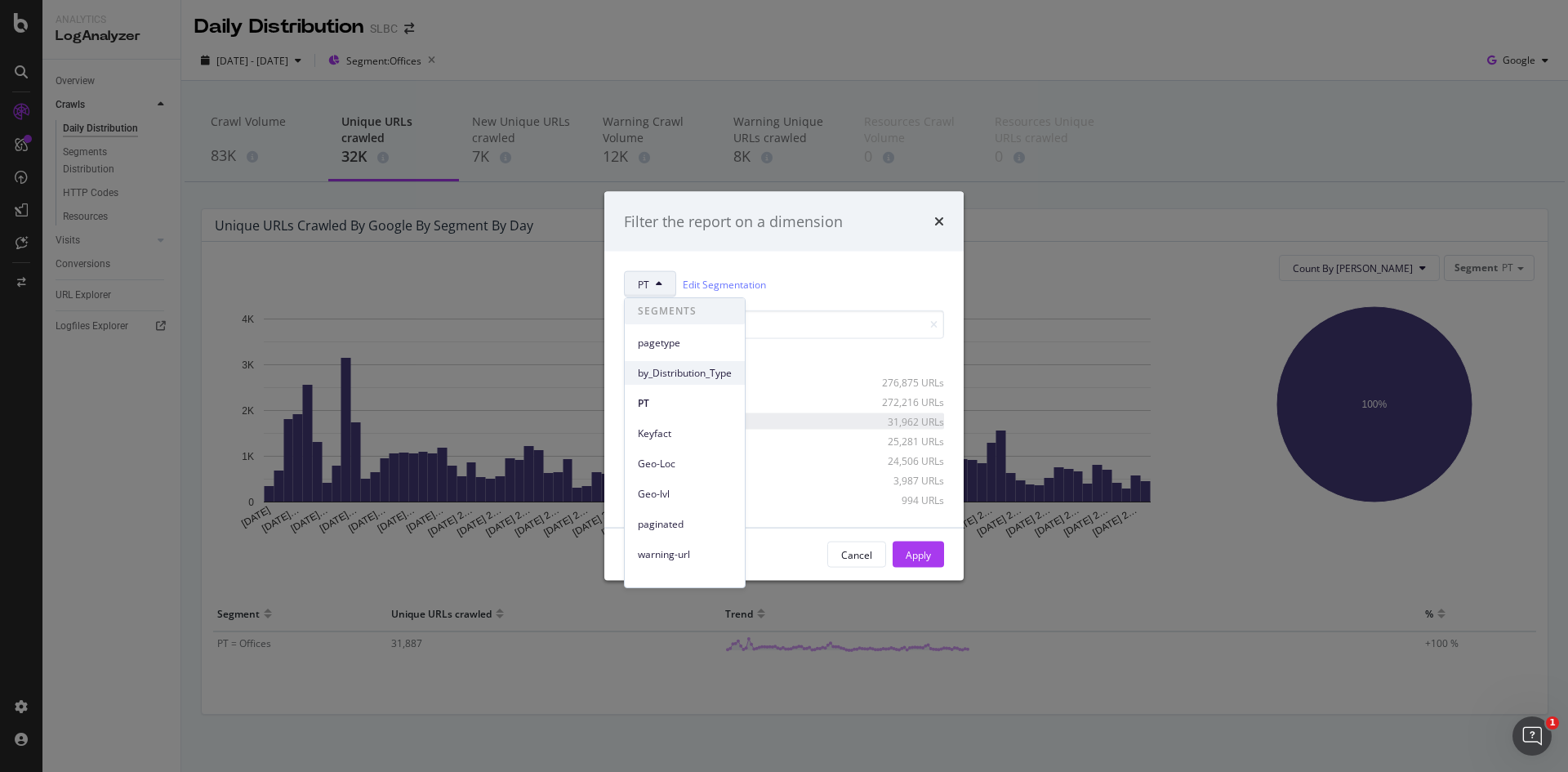
click at [707, 379] on span "by_Distribution_Type" at bounding box center [685, 373] width 94 height 15
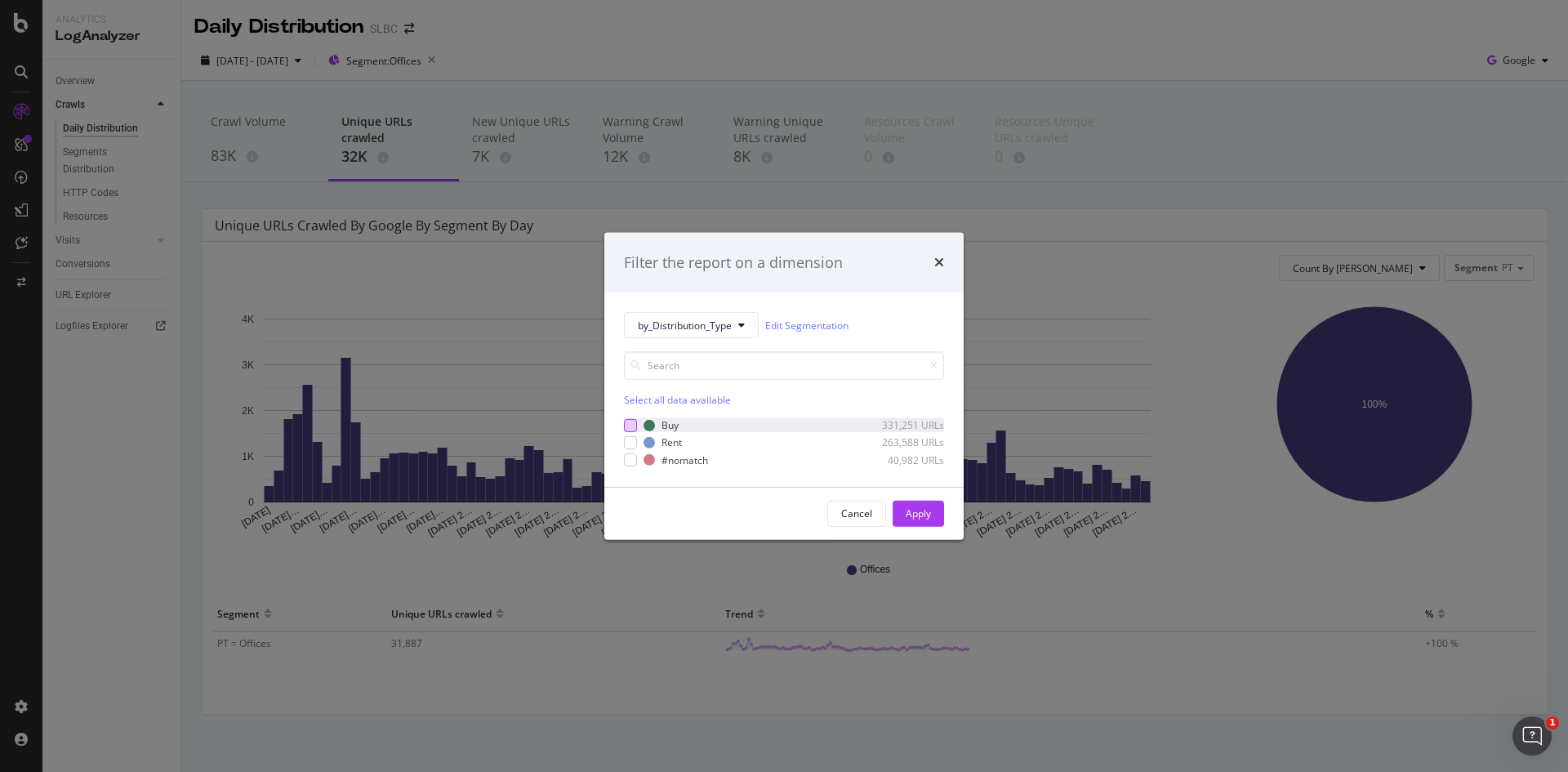
click at [632, 422] on div "modal" at bounding box center [630, 426] width 13 height 13
click at [632, 443] on div "modal" at bounding box center [630, 442] width 13 height 13
click at [931, 526] on div "Apply" at bounding box center [918, 514] width 25 height 25
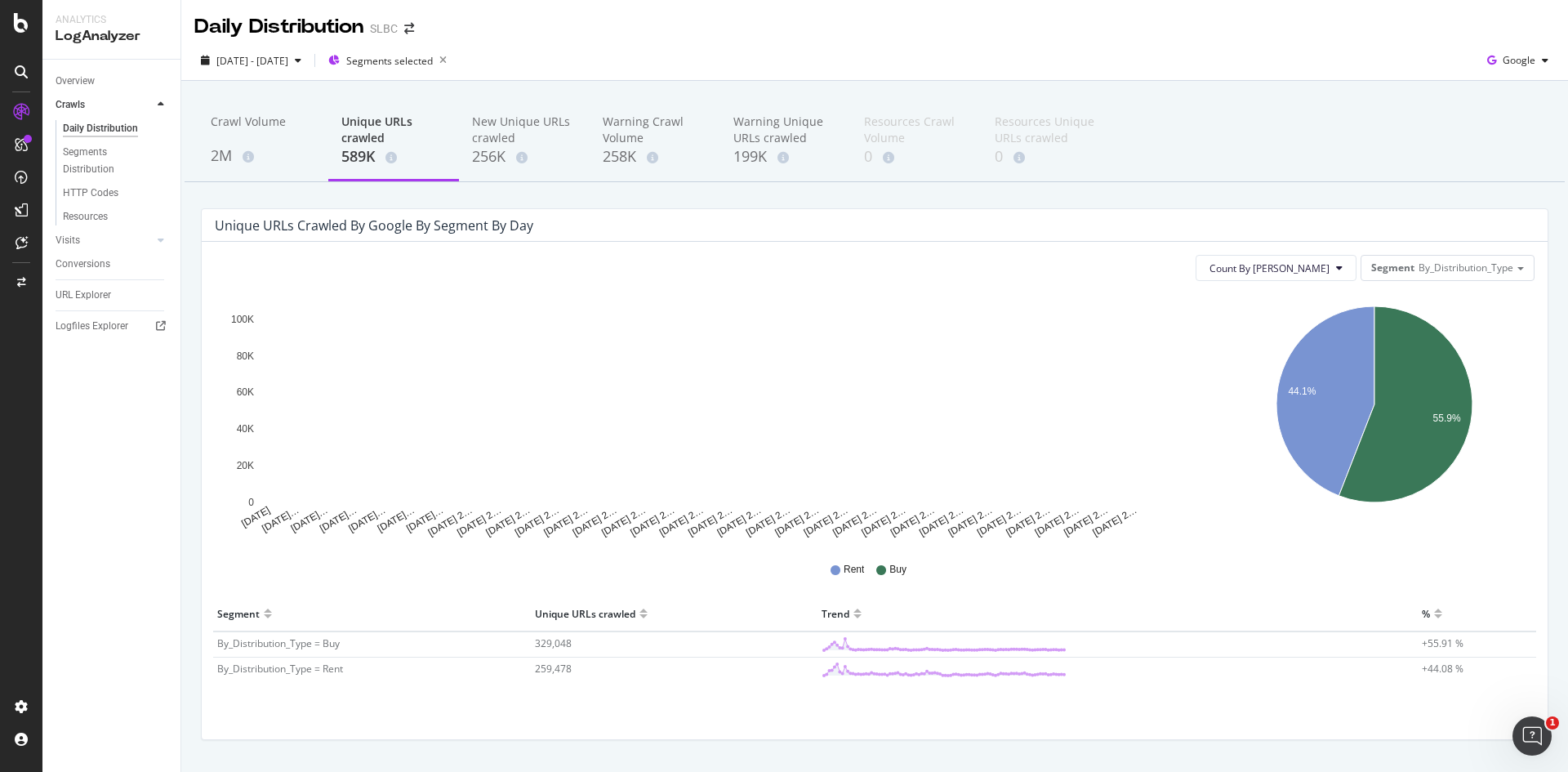
click at [1494, 281] on div "Segment By_Distribution_Type" at bounding box center [1448, 268] width 174 height 26
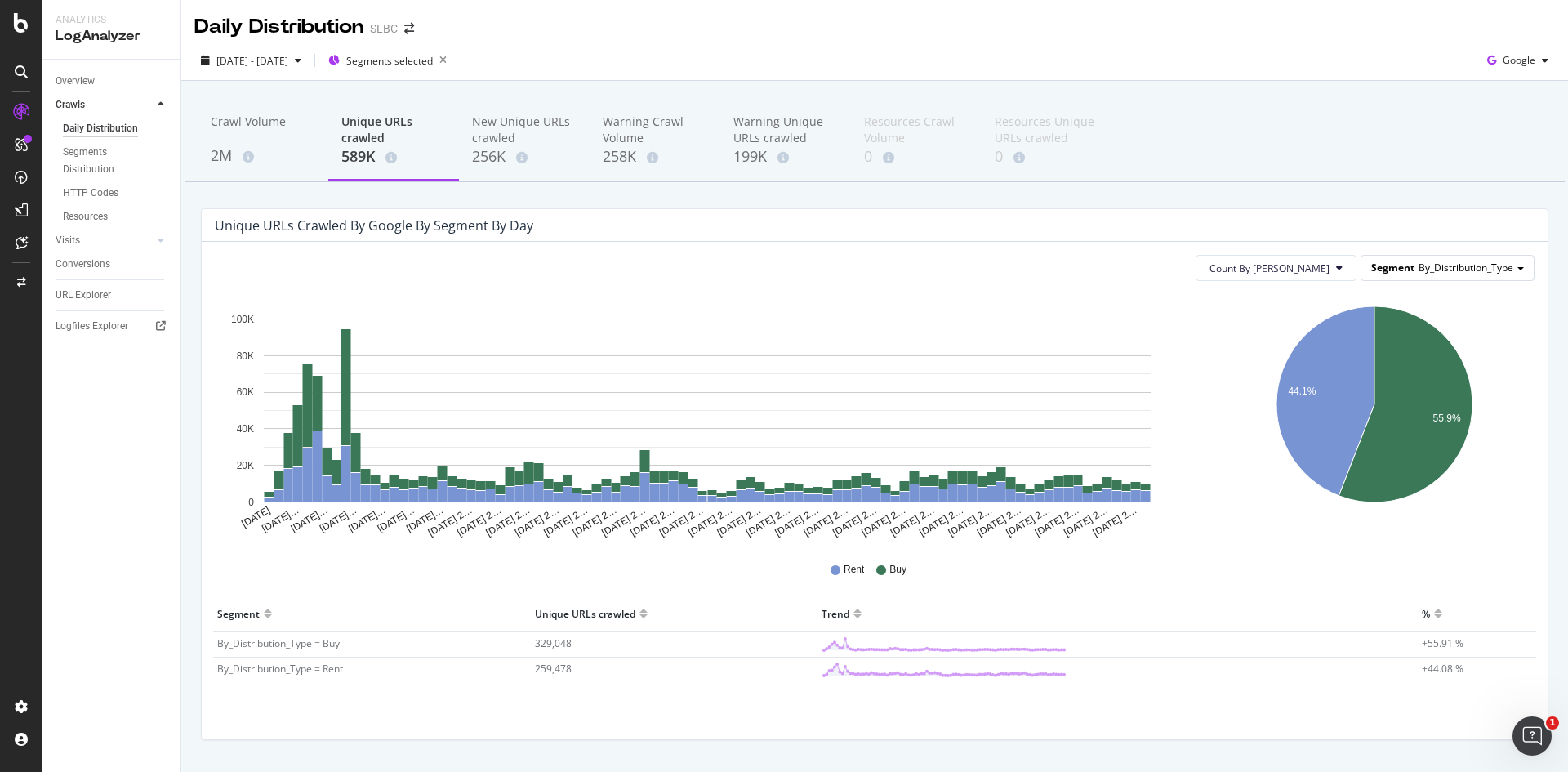
click at [1496, 265] on span "By_Distribution_Type" at bounding box center [1466, 267] width 95 height 14
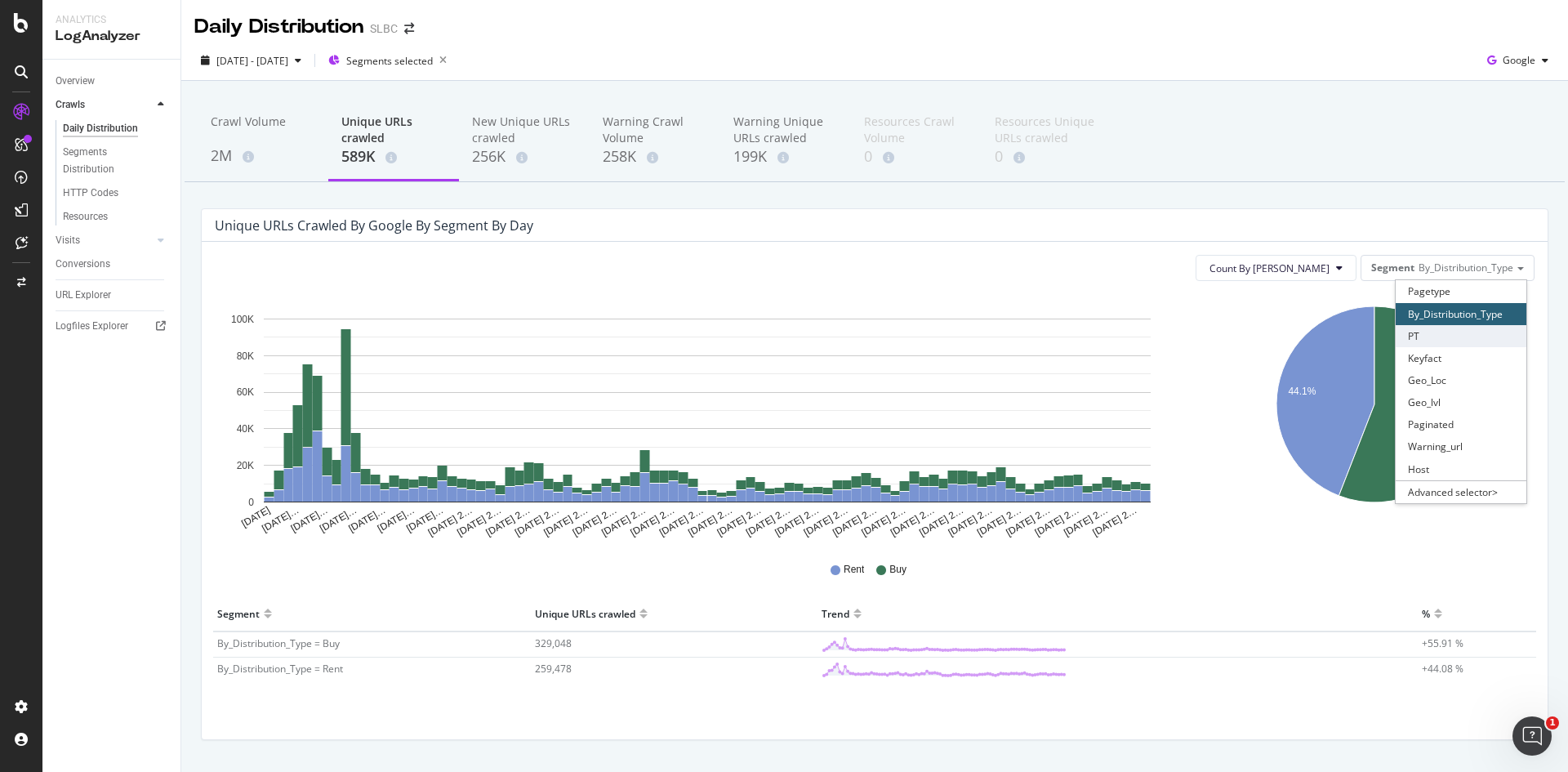
click at [1427, 339] on div "PT" at bounding box center [1461, 336] width 131 height 22
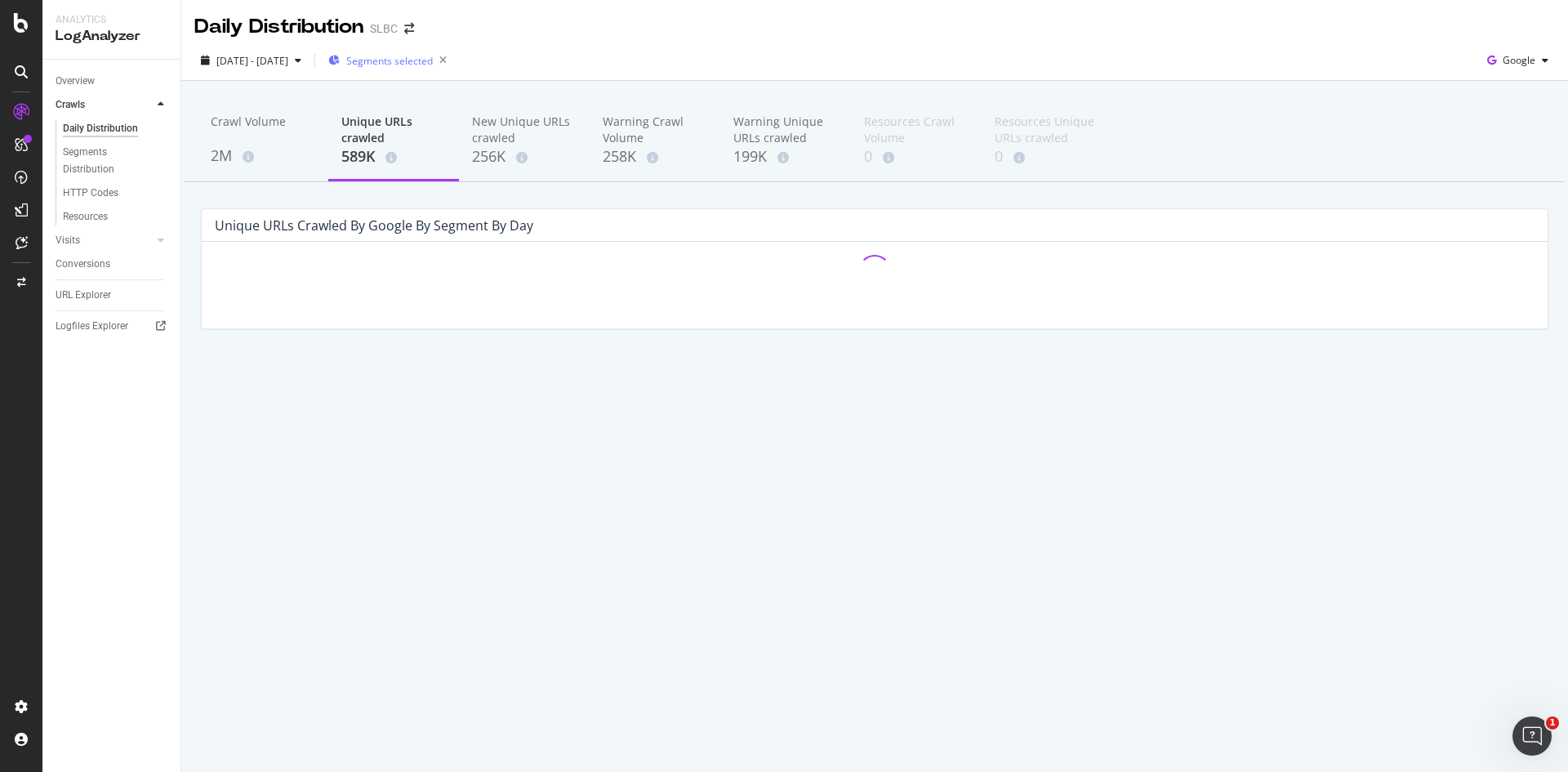
click at [445, 52] on div "Segments selected" at bounding box center [391, 61] width 125 height 23
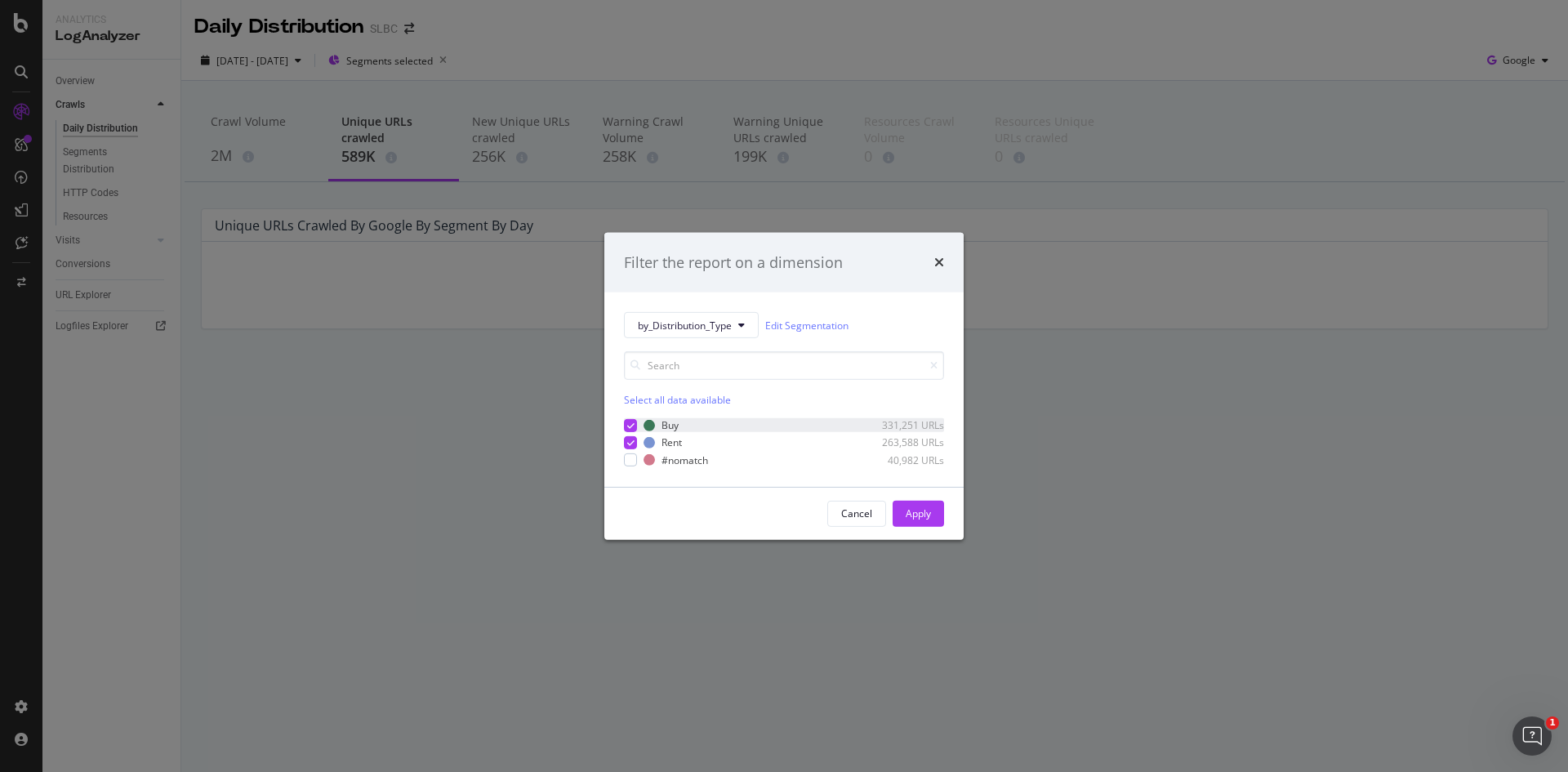
click at [630, 429] on icon "modal" at bounding box center [631, 426] width 7 height 8
click at [921, 522] on div "Apply" at bounding box center [918, 514] width 25 height 25
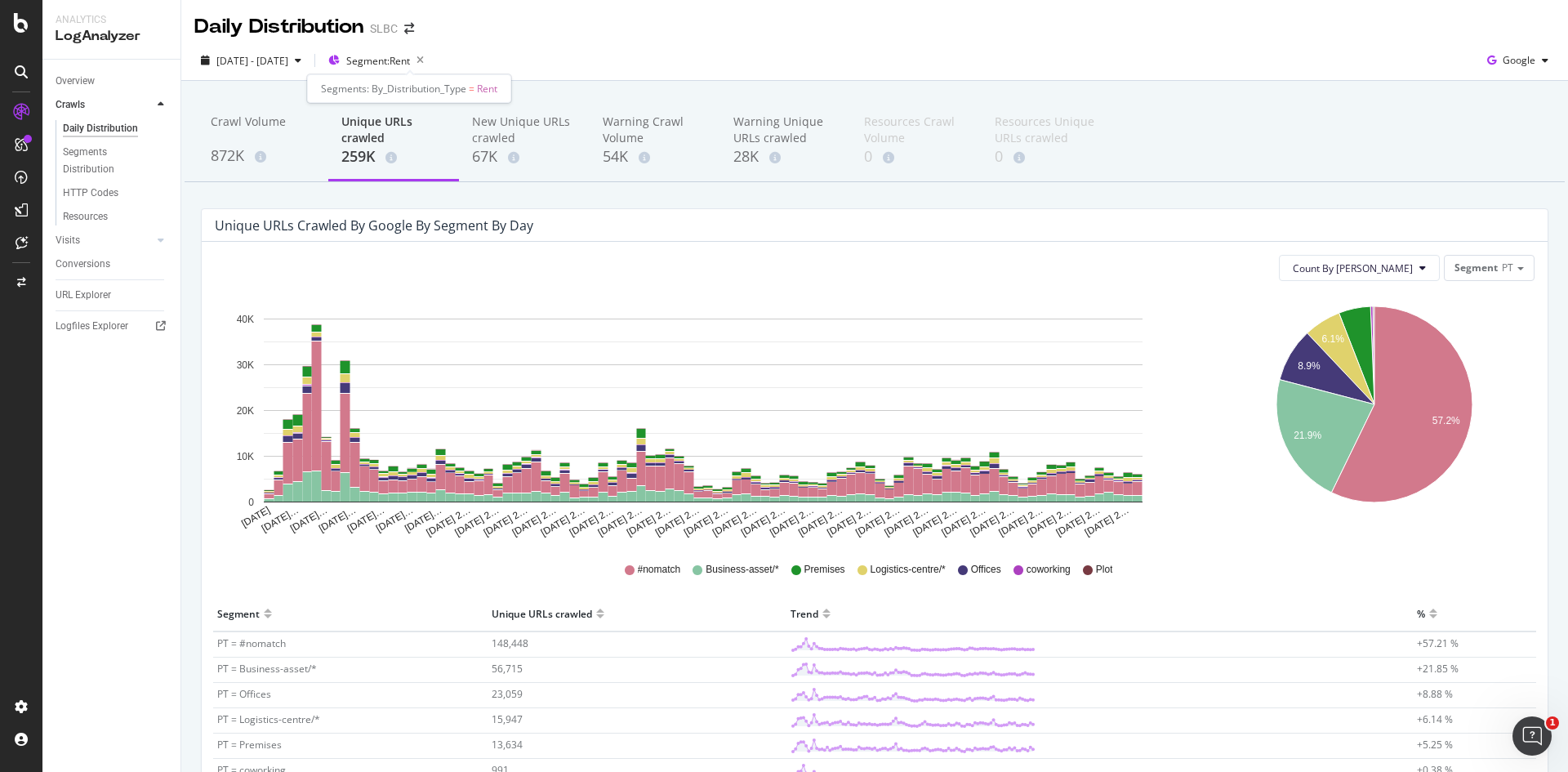
click at [436, 41] on div "[DATE] - [DATE] Segment: Rent Google" at bounding box center [875, 61] width 1387 height 40
click at [410, 59] on span "Segment: Rent" at bounding box center [378, 61] width 63 height 14
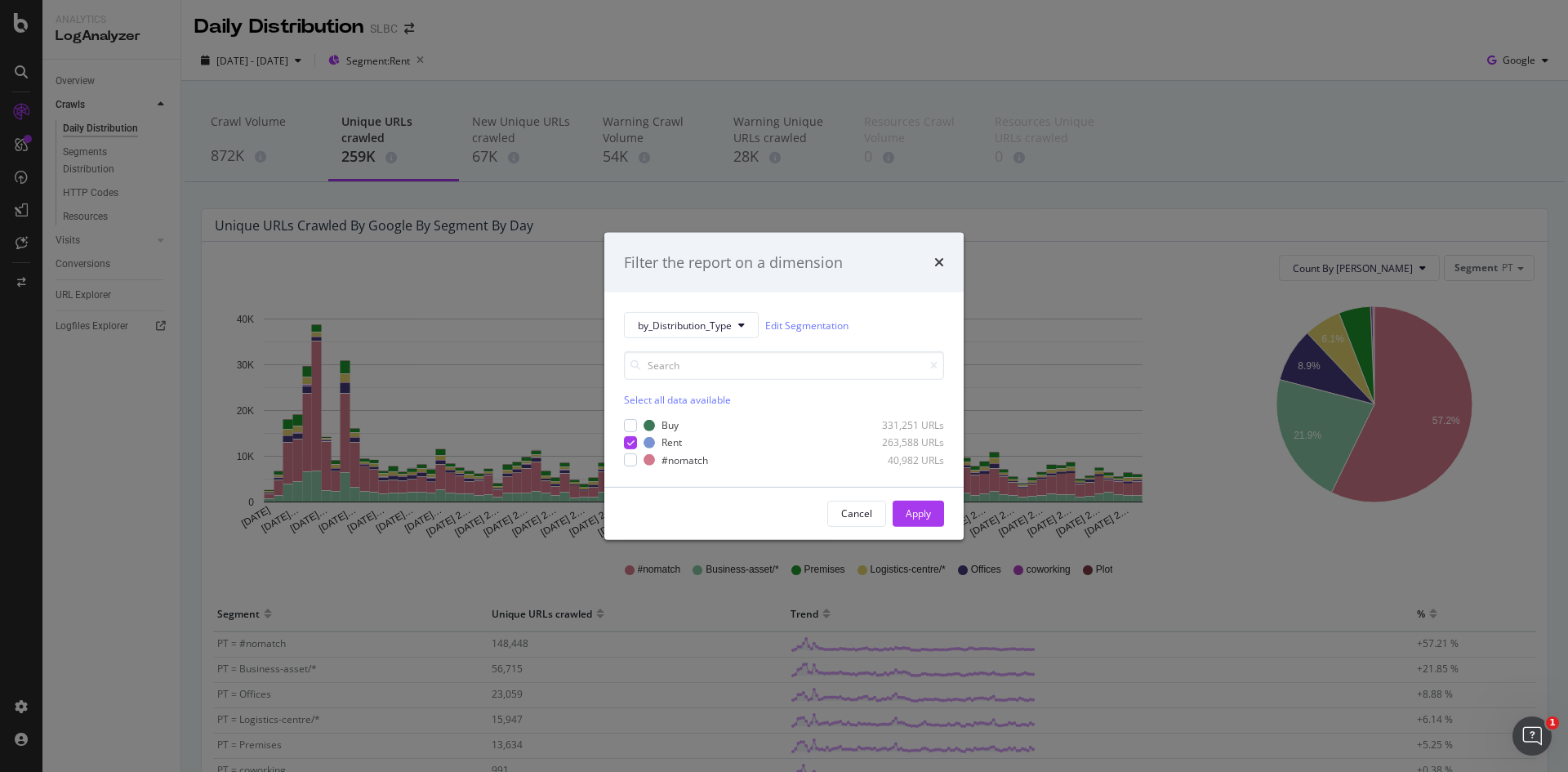
click at [601, 48] on div "Filter the report on a dimension by_Distribution_Type Edit Segmentation Select …" at bounding box center [784, 386] width 1568 height 772
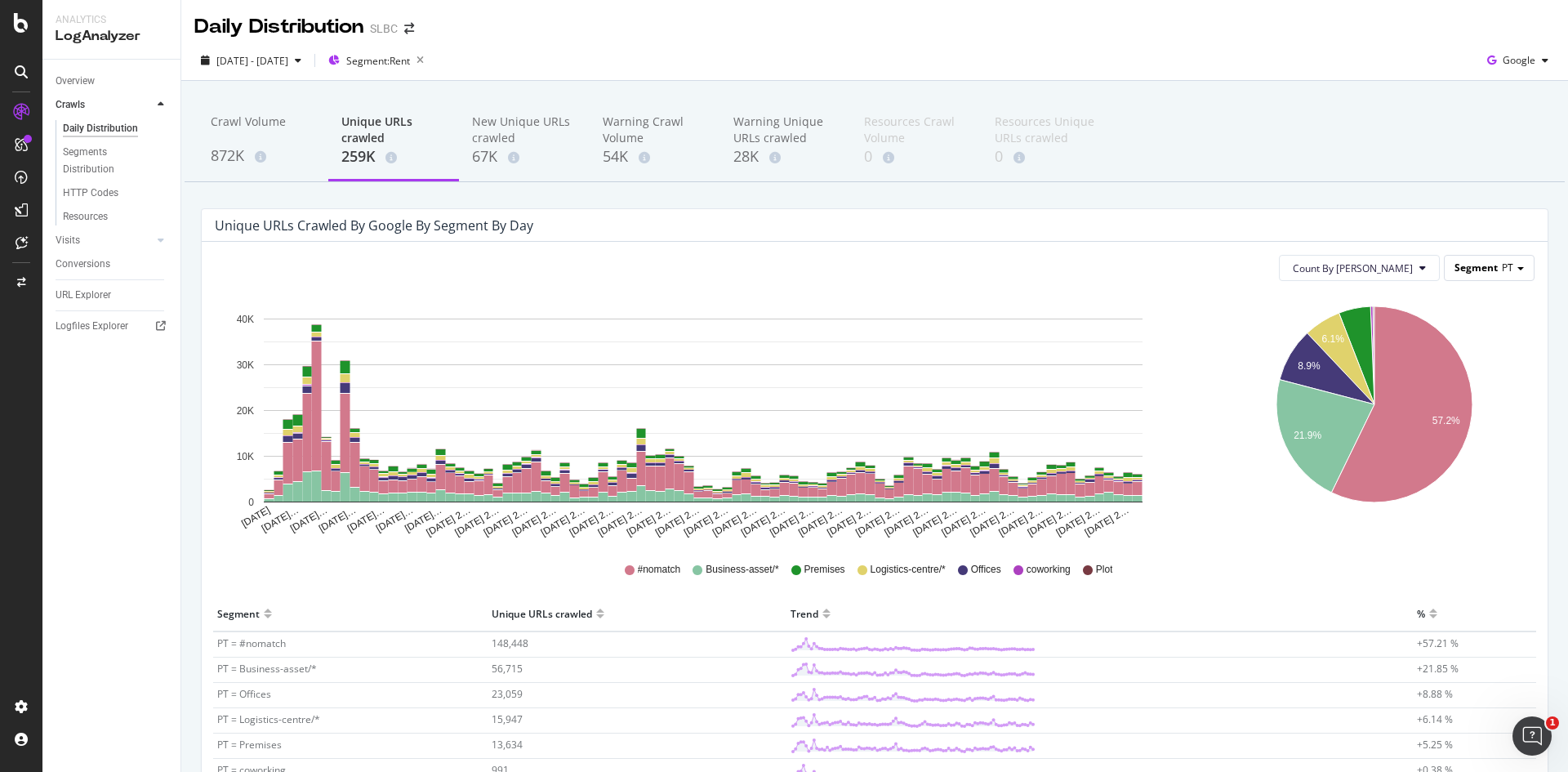
click at [1502, 273] on span "PT" at bounding box center [1507, 267] width 11 height 14
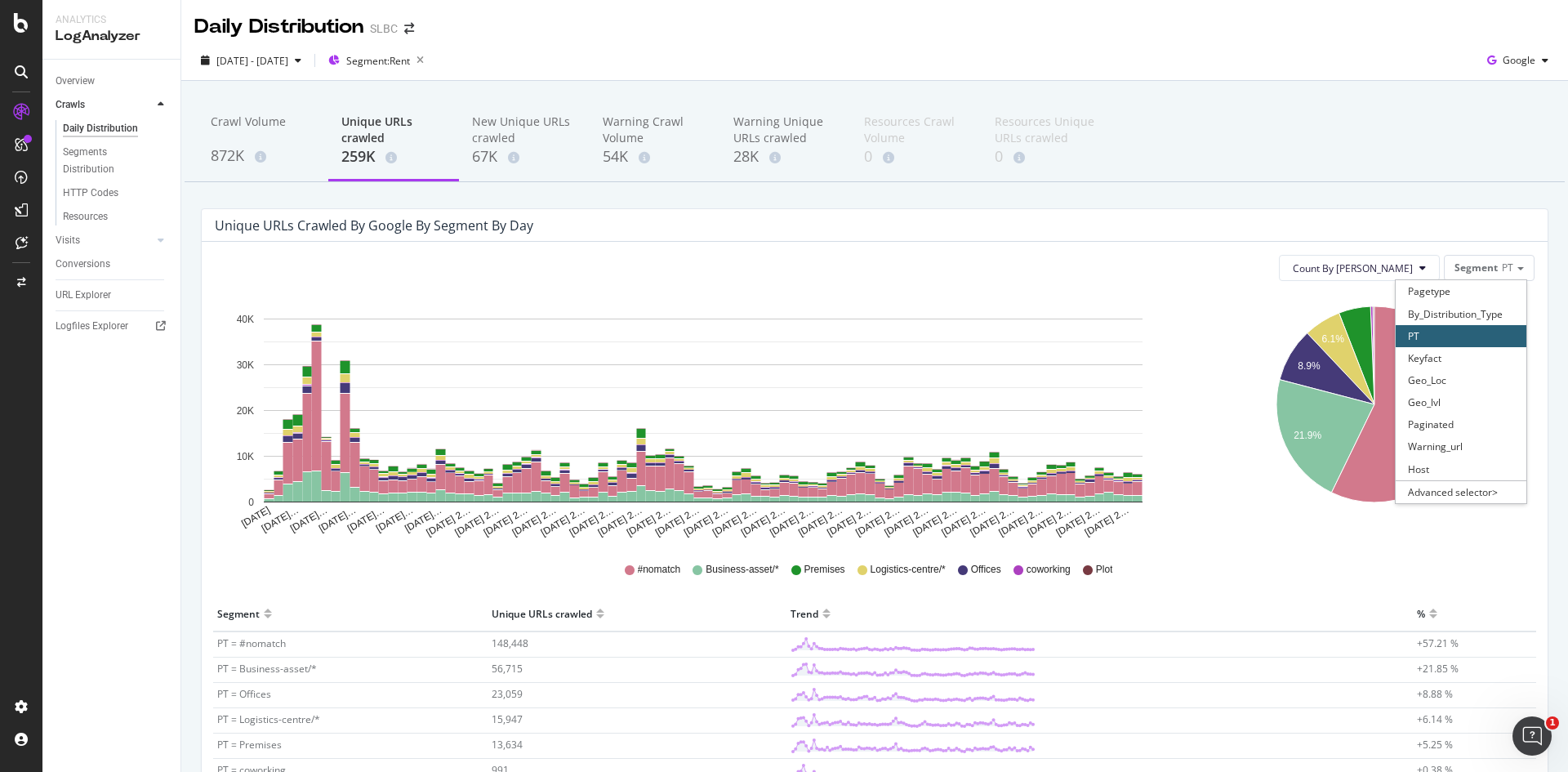
click at [1253, 268] on div "Count By Day Segment PT Pagetype By_Distribution_Type PT Keyfact Geo_Loc Geo_lv…" at bounding box center [875, 268] width 1320 height 26
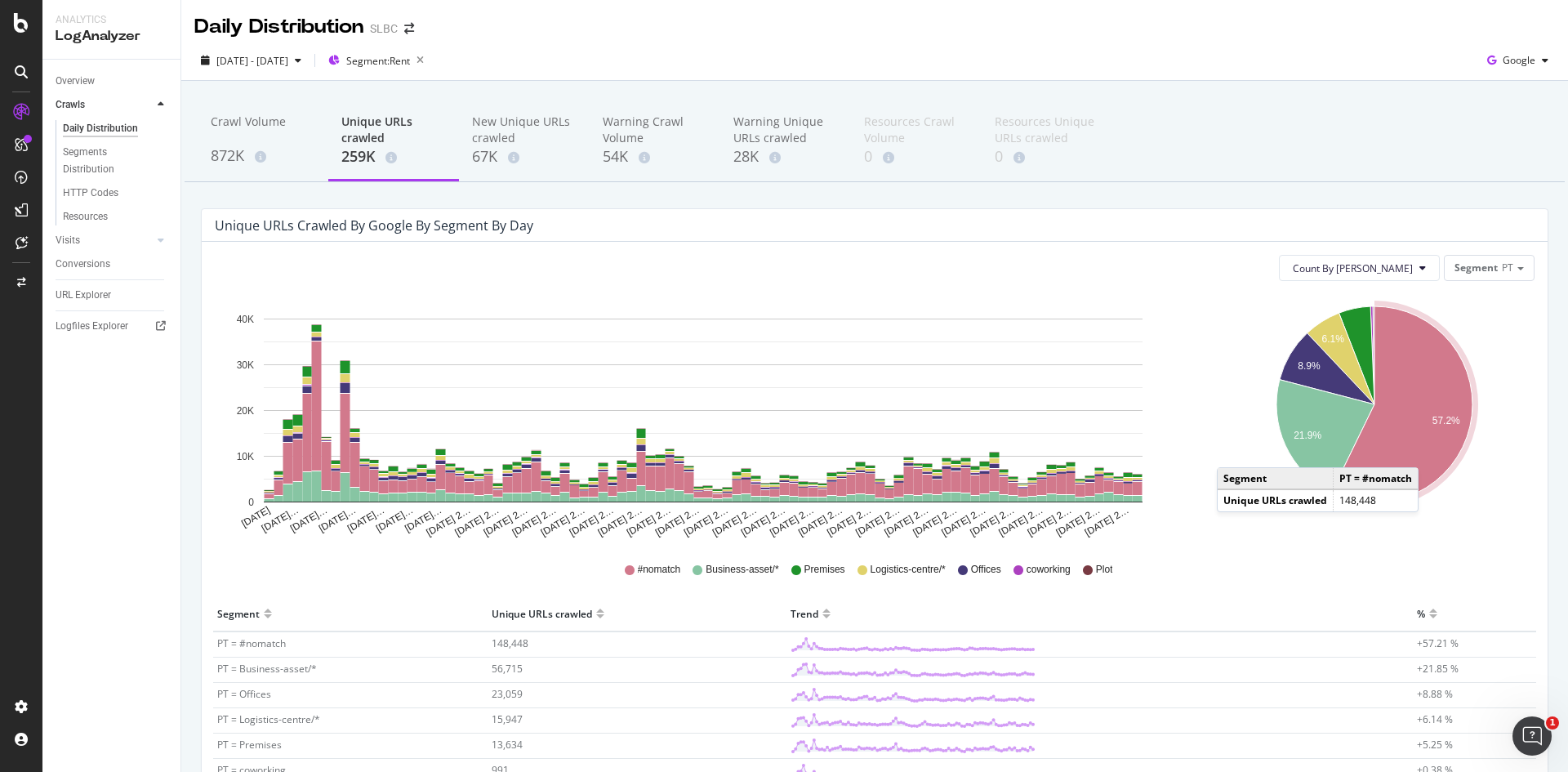
click at [1423, 451] on icon "A chart." at bounding box center [1402, 404] width 142 height 196
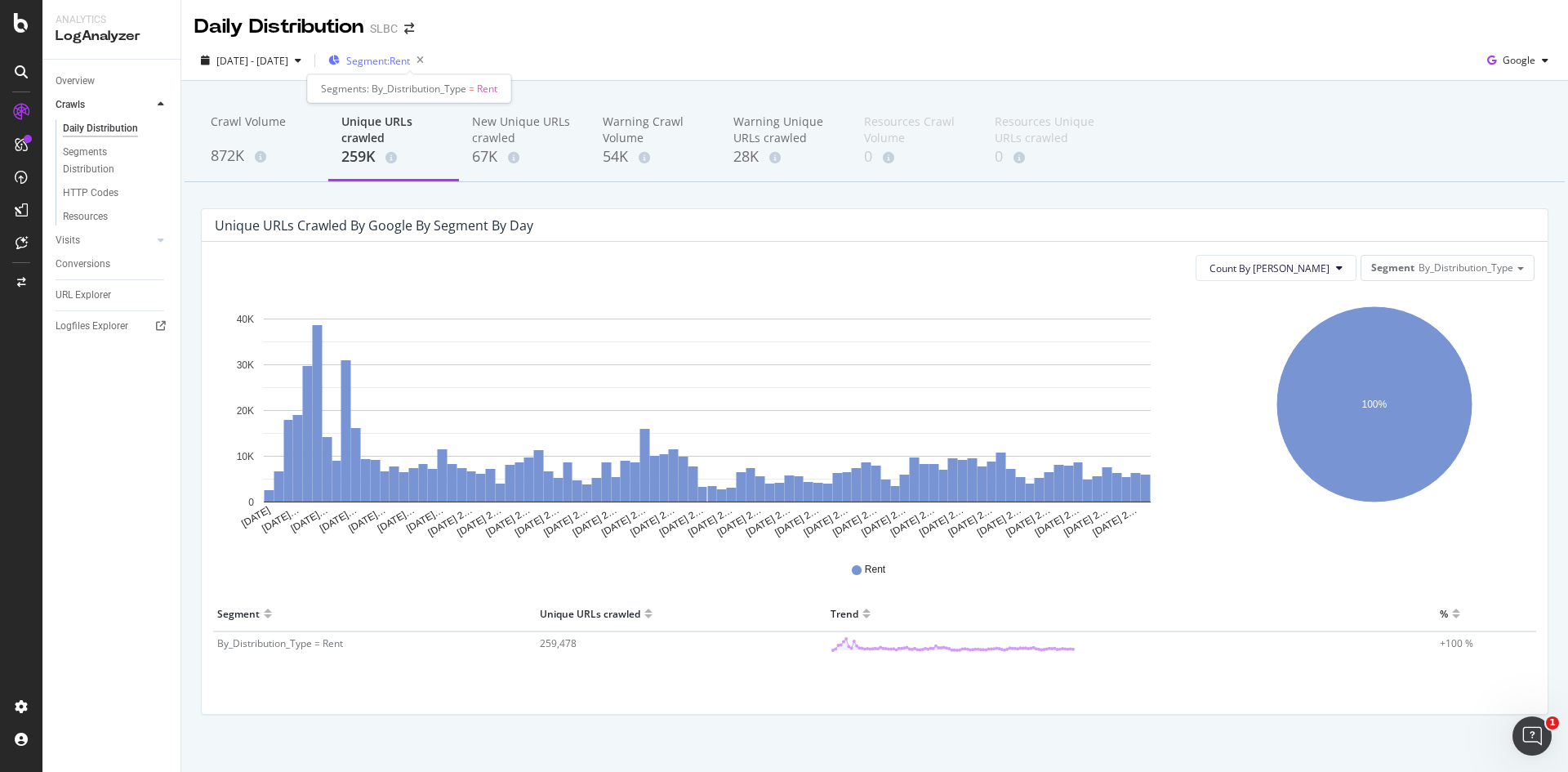
click at [410, 63] on span "Segment: Rent" at bounding box center [378, 61] width 63 height 14
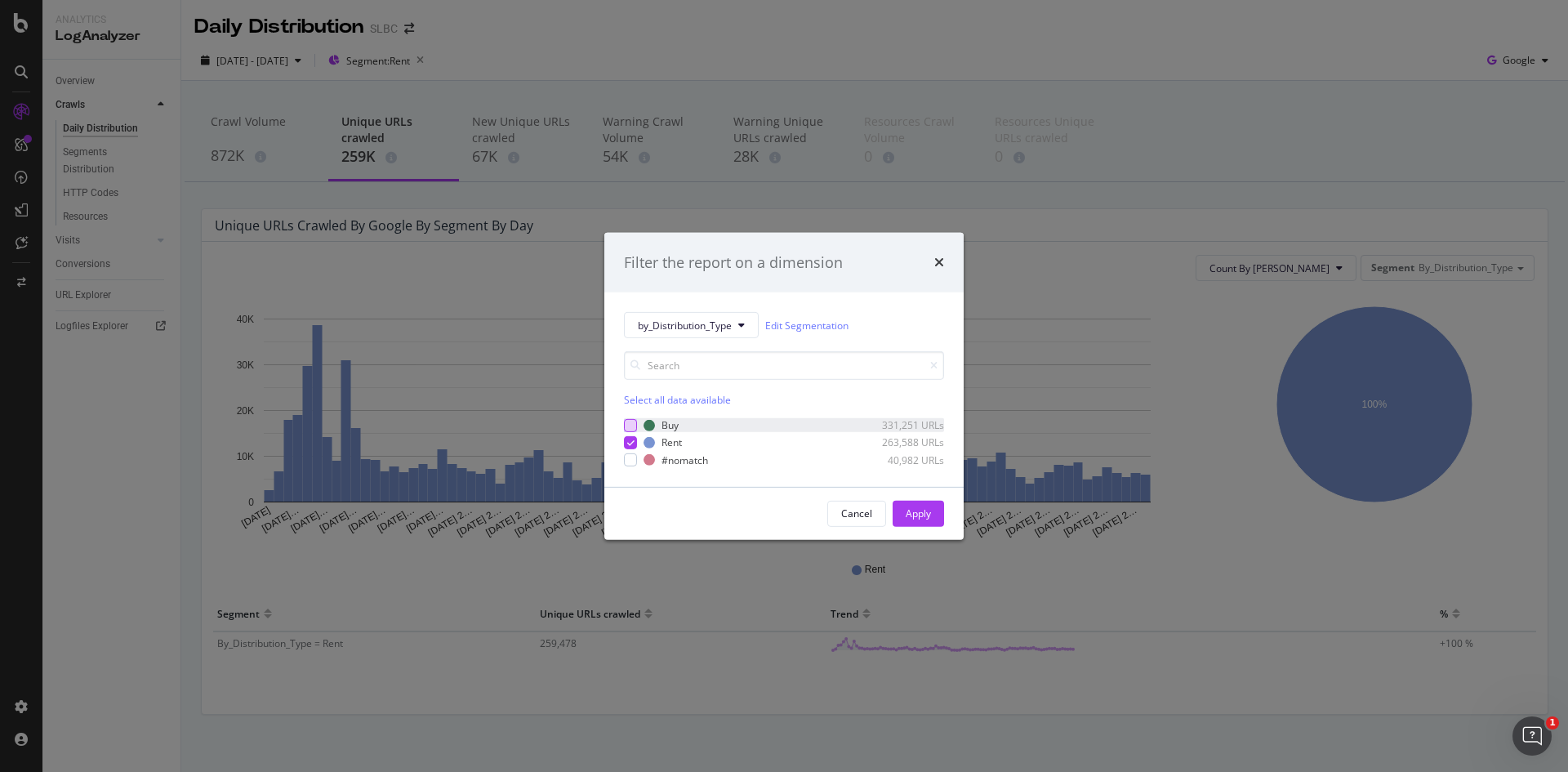
click at [631, 425] on div "modal" at bounding box center [630, 426] width 13 height 13
click at [924, 508] on div "Apply" at bounding box center [918, 513] width 25 height 14
